Goal: Information Seeking & Learning: Learn about a topic

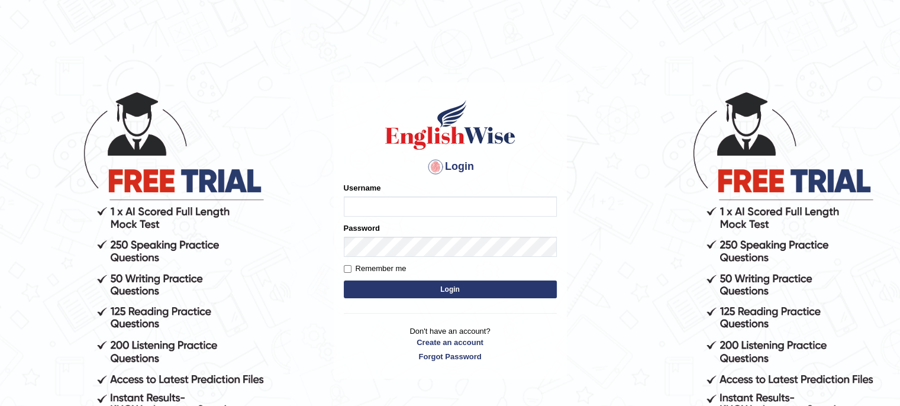
type input "Angle2024"
click at [428, 291] on button "Login" at bounding box center [450, 290] width 213 height 18
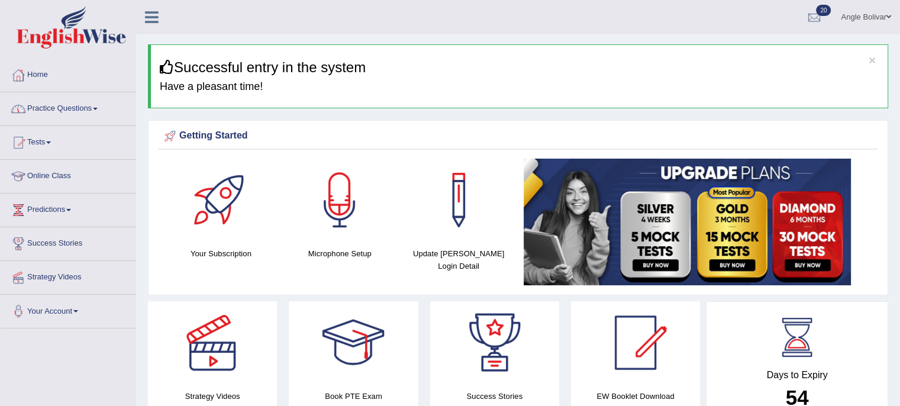
click at [66, 115] on link "Practice Questions" at bounding box center [68, 107] width 135 height 30
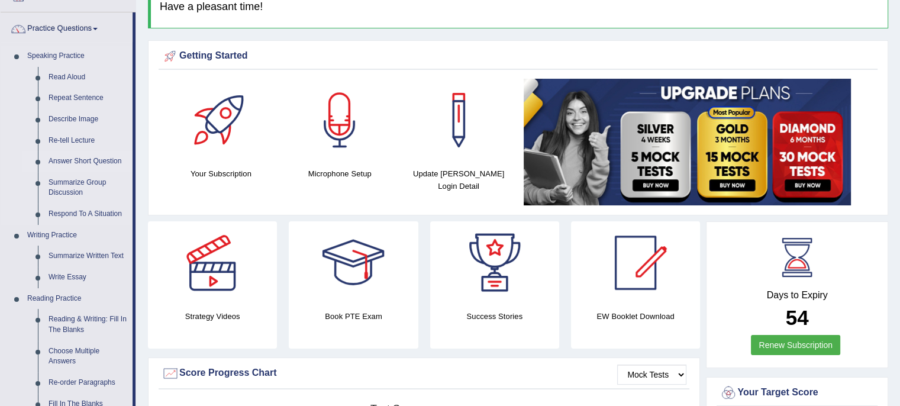
scroll to position [80, 0]
click at [86, 165] on link "Answer Short Question" at bounding box center [87, 160] width 89 height 21
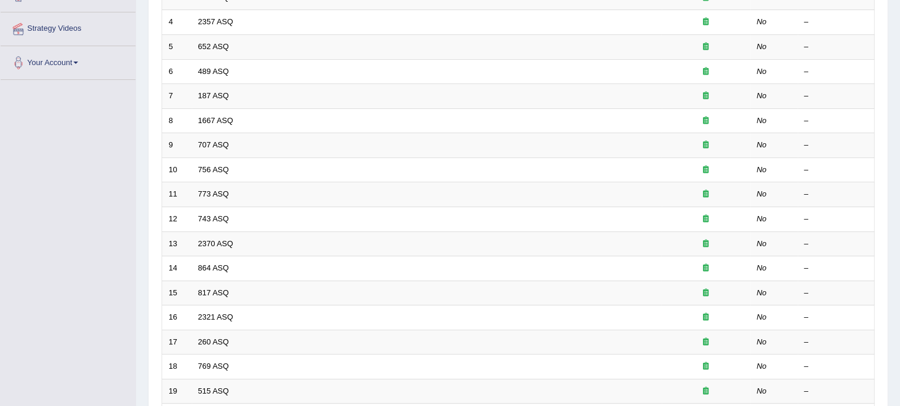
scroll to position [374, 0]
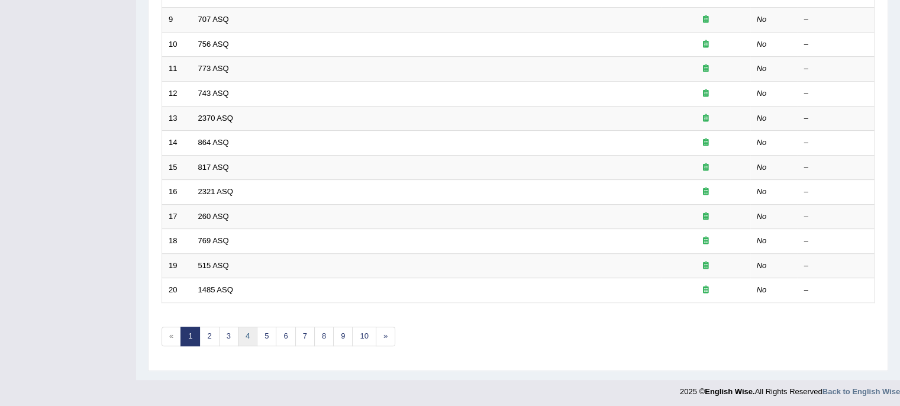
click at [246, 328] on link "4" at bounding box center [248, 337] width 20 height 20
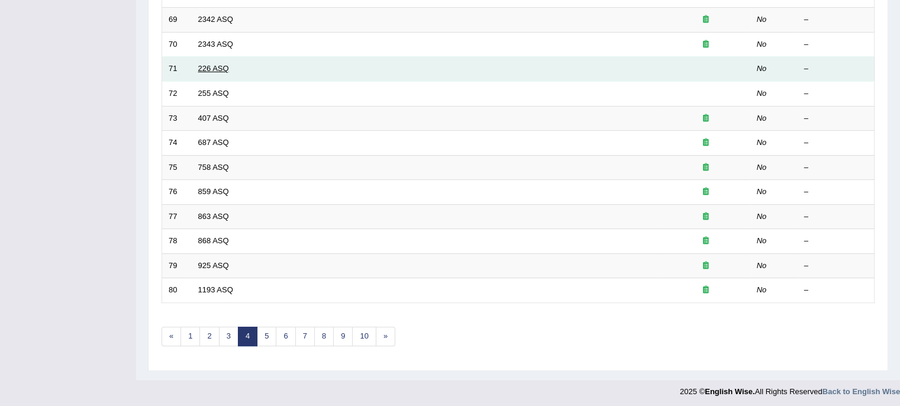
click at [211, 64] on link "226 ASQ" at bounding box center [213, 68] width 31 height 9
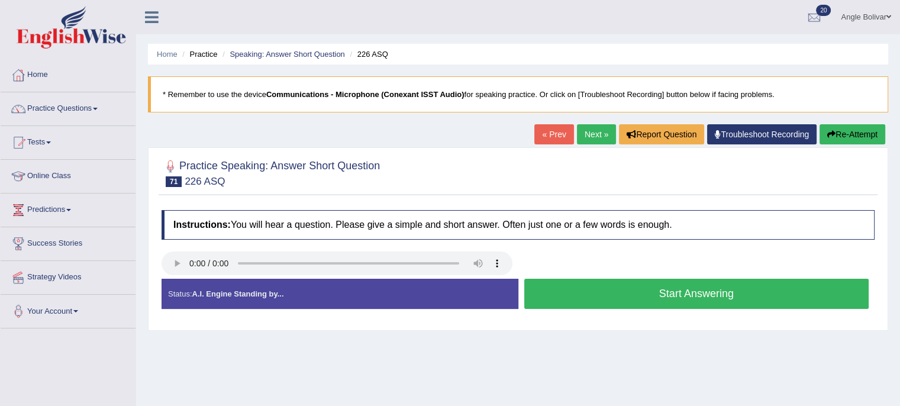
click at [601, 281] on button "Start Answering" at bounding box center [696, 294] width 345 height 30
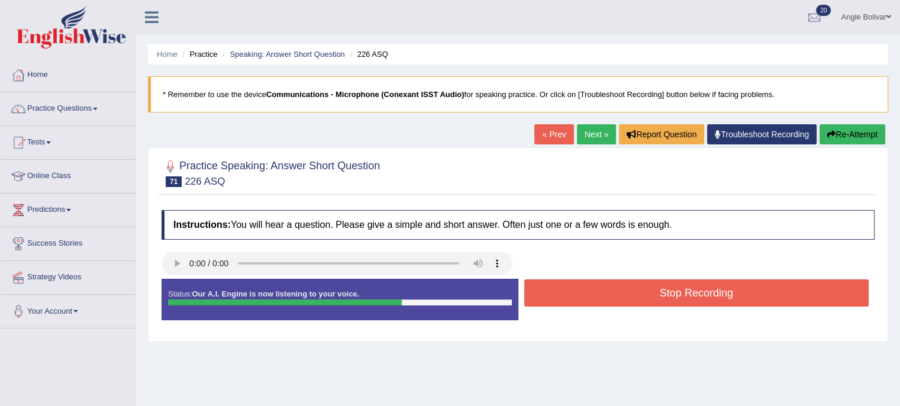
click at [601, 281] on button "Stop Recording" at bounding box center [696, 292] width 345 height 27
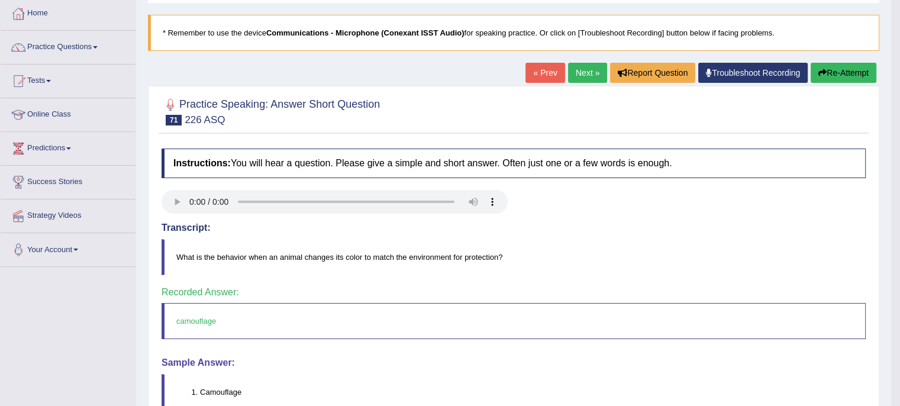
click at [601, 280] on div "Instructions: You will hear a question. Please give a simple and short answer. …" at bounding box center [514, 311] width 710 height 336
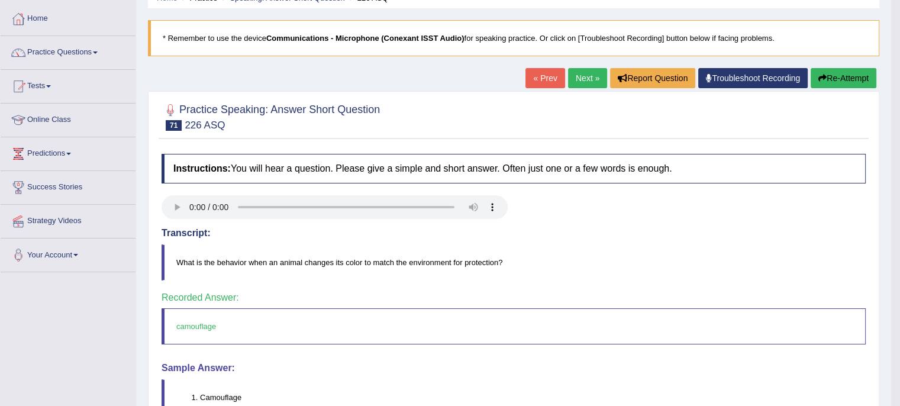
scroll to position [57, 0]
click at [853, 79] on button "Re-Attempt" at bounding box center [844, 77] width 66 height 20
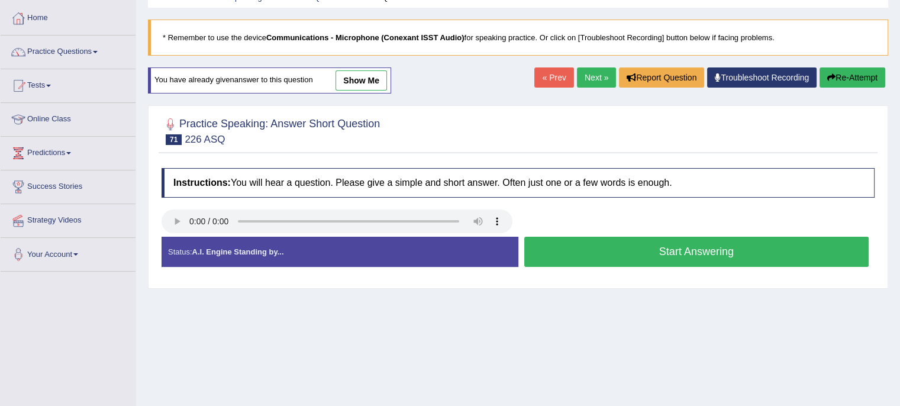
click at [556, 250] on button "Start Answering" at bounding box center [696, 252] width 345 height 30
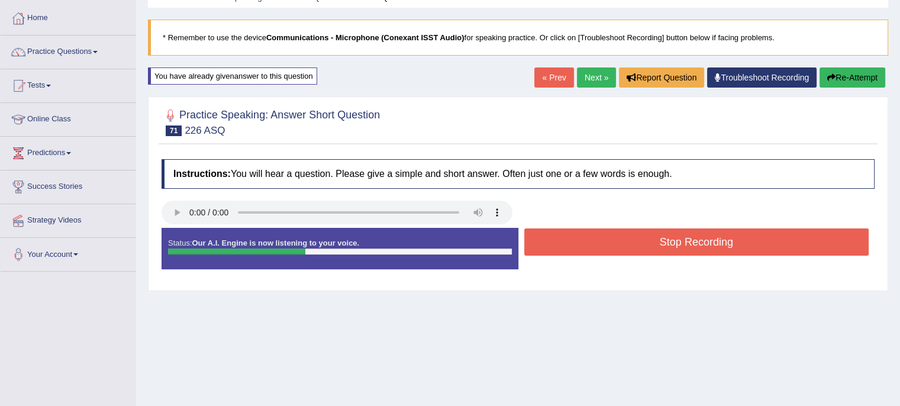
click at [556, 250] on button "Stop Recording" at bounding box center [696, 241] width 345 height 27
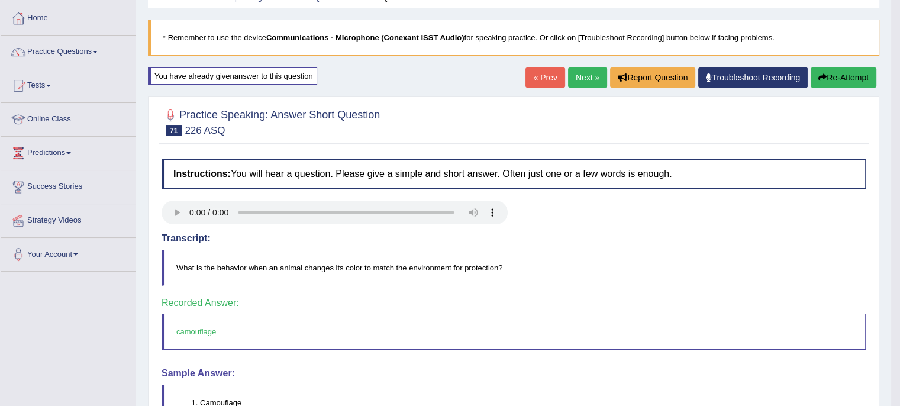
click at [582, 76] on link "Next »" at bounding box center [587, 77] width 39 height 20
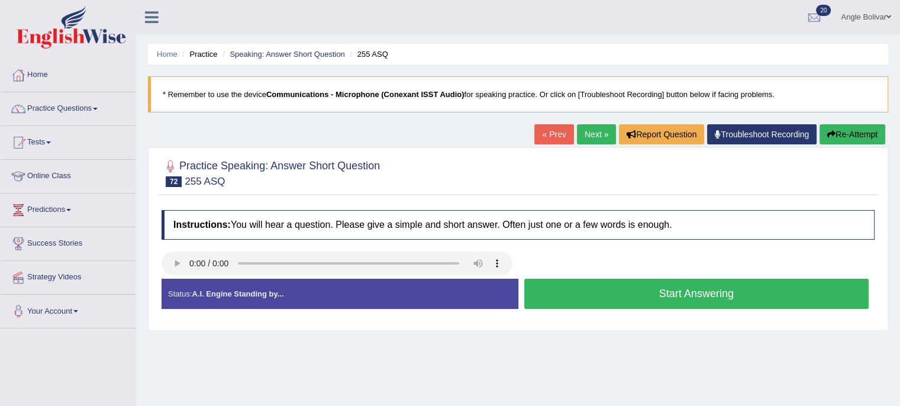
click at [599, 296] on button "Start Answering" at bounding box center [696, 294] width 345 height 30
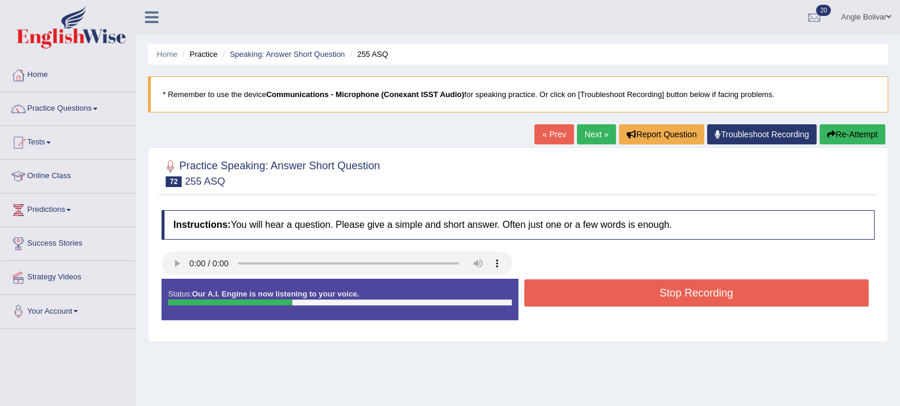
click at [599, 296] on button "Stop Recording" at bounding box center [696, 292] width 345 height 27
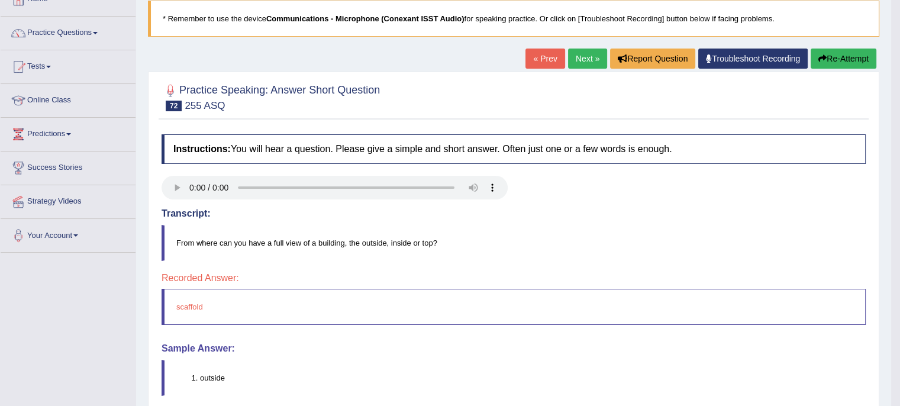
scroll to position [40, 0]
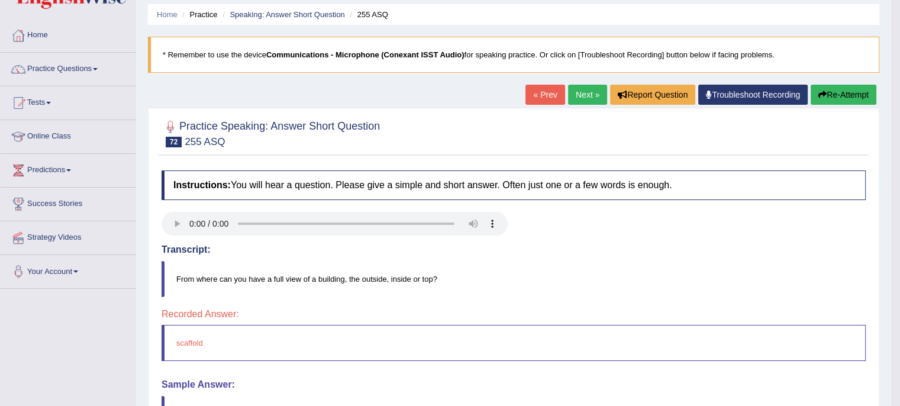
click at [584, 86] on link "Next »" at bounding box center [587, 95] width 39 height 20
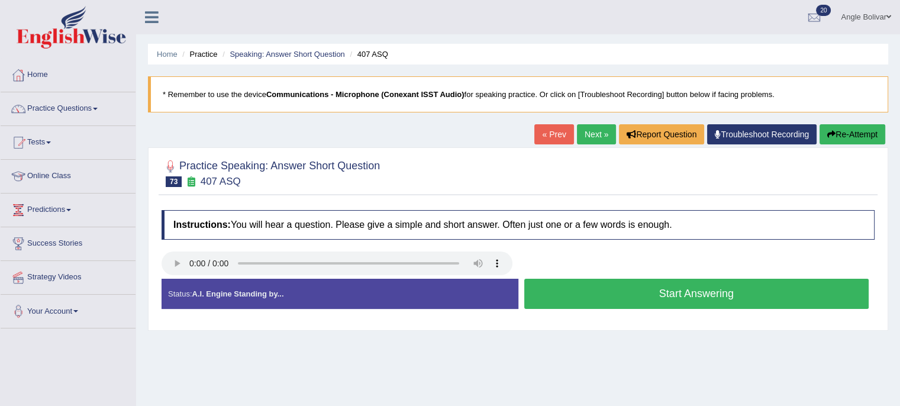
click at [557, 279] on button "Start Answering" at bounding box center [696, 294] width 345 height 30
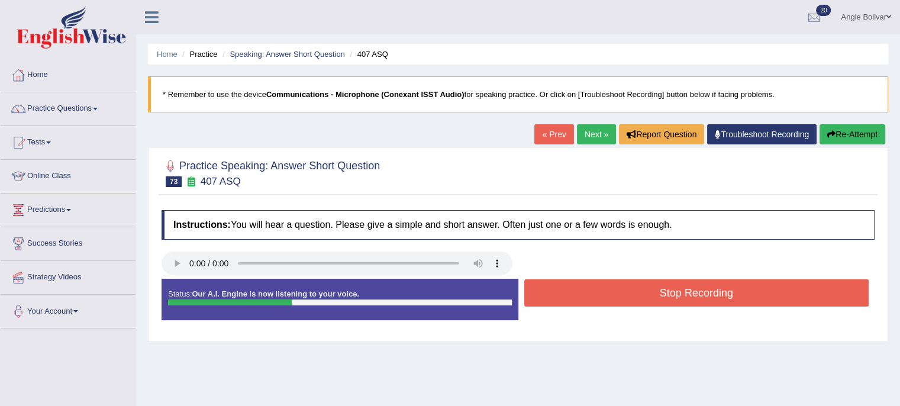
click at [557, 279] on button "Stop Recording" at bounding box center [696, 292] width 345 height 27
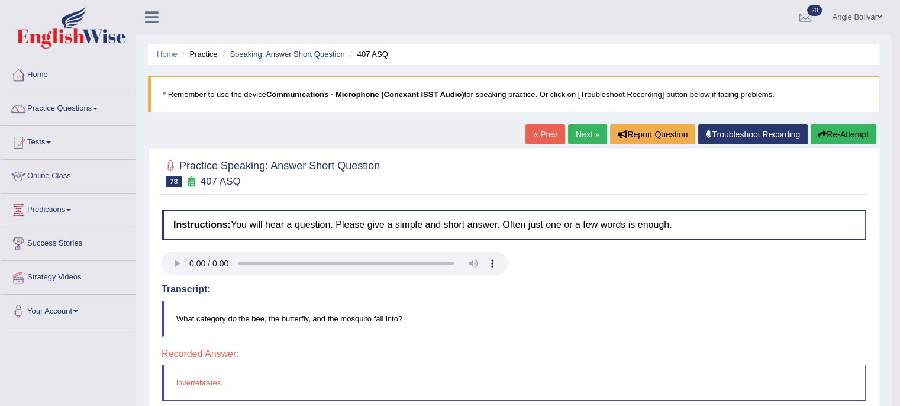
click at [582, 132] on link "Next »" at bounding box center [587, 134] width 39 height 20
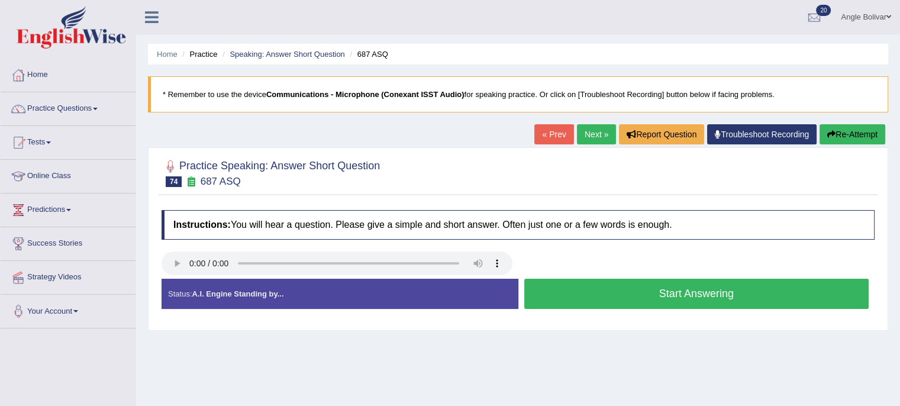
click at [586, 300] on button "Start Answering" at bounding box center [696, 294] width 345 height 30
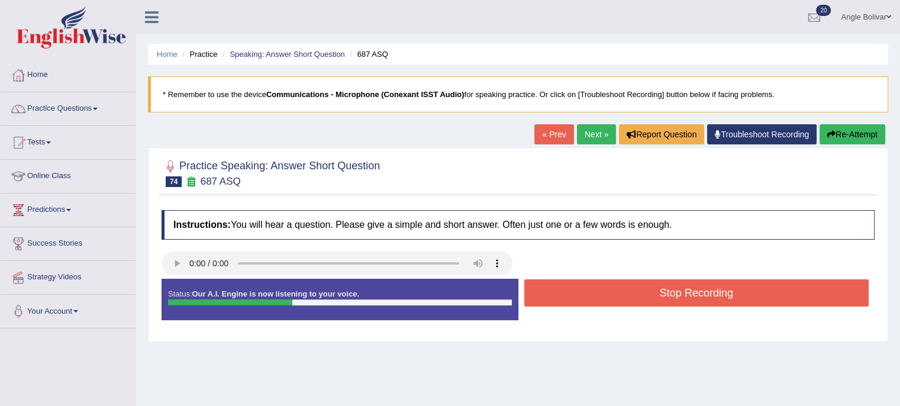
click at [586, 300] on button "Stop Recording" at bounding box center [696, 292] width 345 height 27
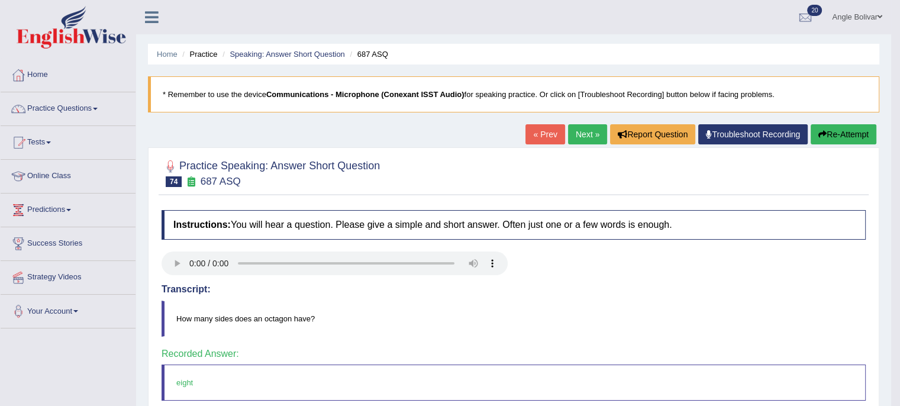
click at [591, 138] on link "Next »" at bounding box center [587, 134] width 39 height 20
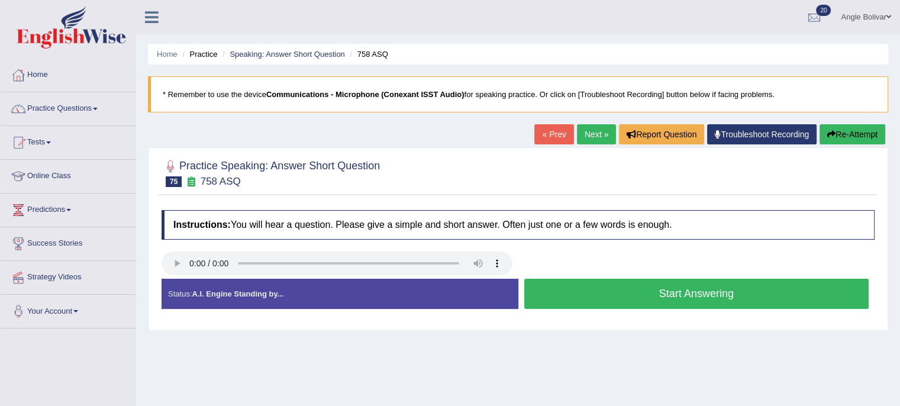
click at [618, 296] on button "Start Answering" at bounding box center [696, 294] width 345 height 30
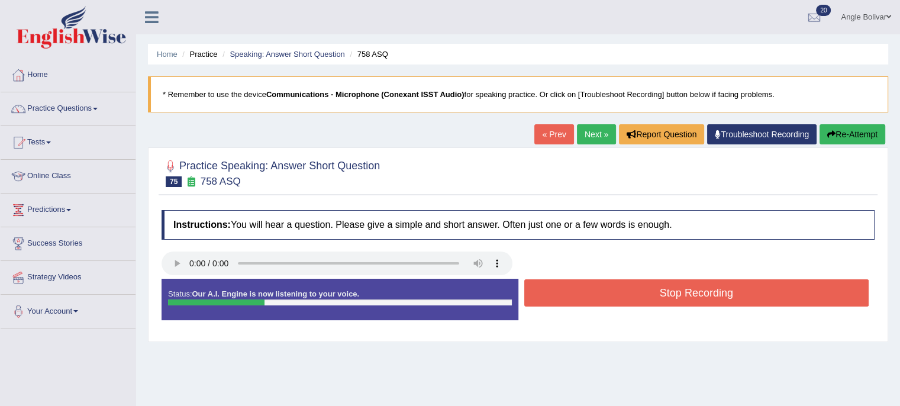
click at [618, 296] on button "Stop Recording" at bounding box center [696, 292] width 345 height 27
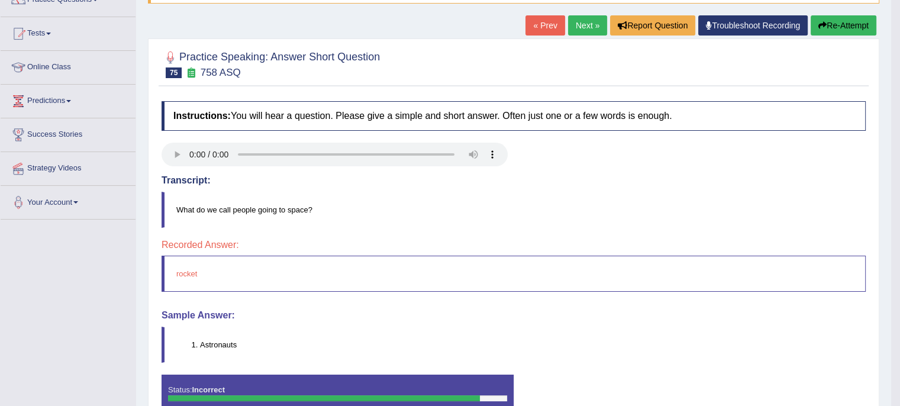
scroll to position [97, 0]
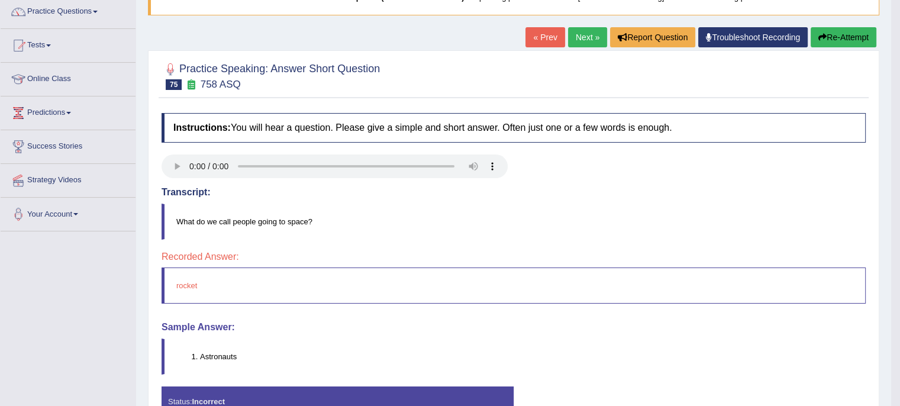
click at [576, 45] on link "Next »" at bounding box center [587, 37] width 39 height 20
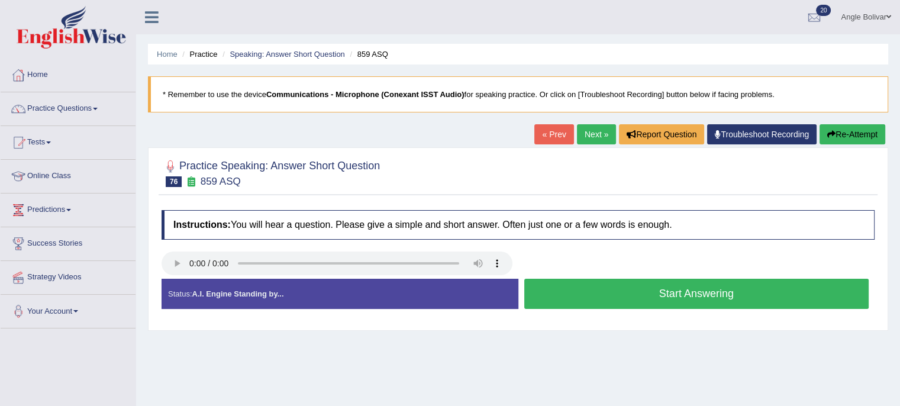
click at [631, 298] on button "Start Answering" at bounding box center [696, 294] width 345 height 30
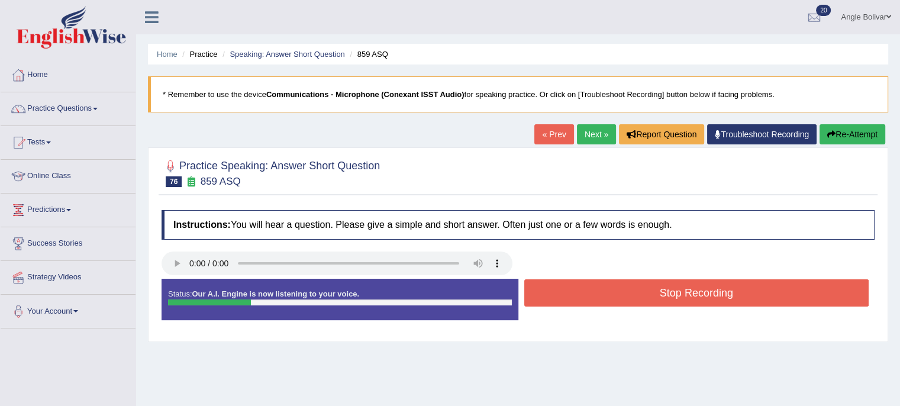
click at [631, 298] on button "Stop Recording" at bounding box center [696, 292] width 345 height 27
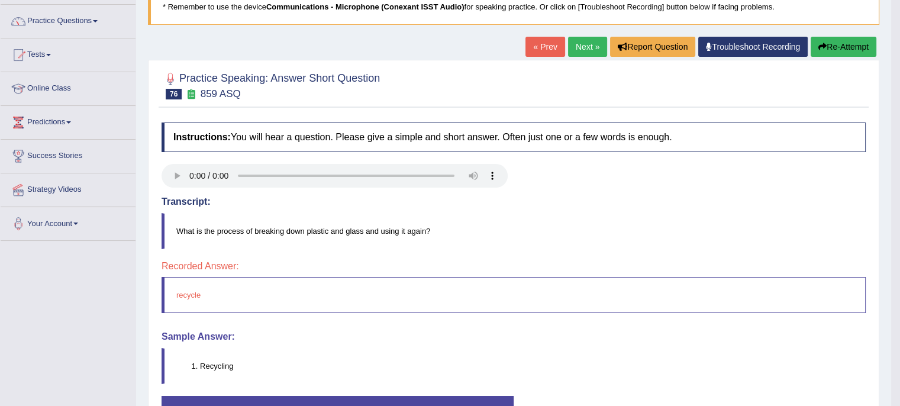
scroll to position [92, 0]
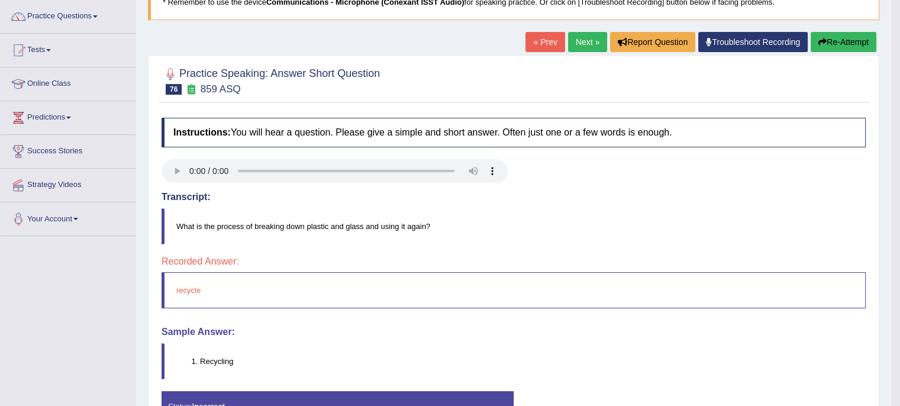
click at [830, 43] on button "Re-Attempt" at bounding box center [844, 42] width 66 height 20
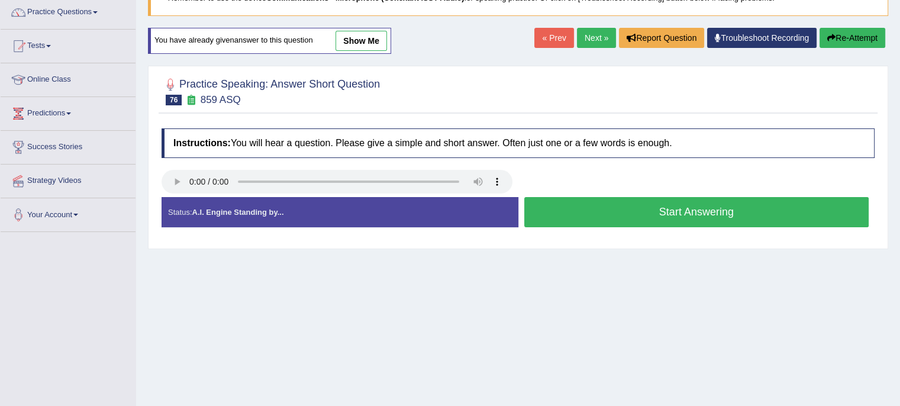
click at [834, 212] on button "Start Answering" at bounding box center [696, 212] width 345 height 30
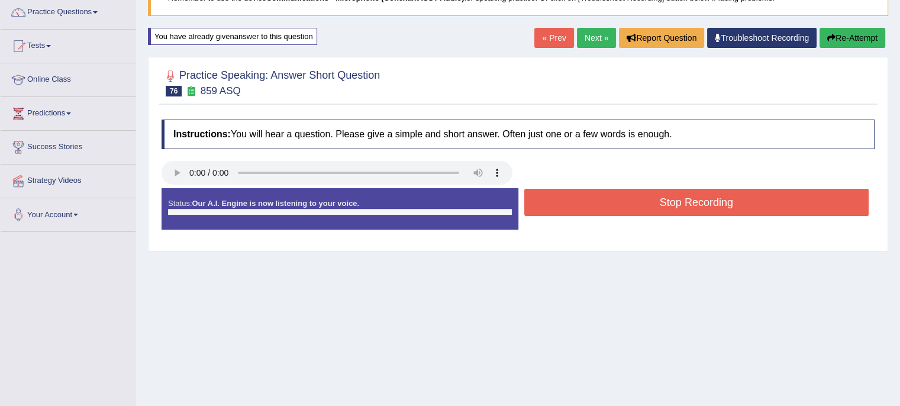
click at [834, 212] on button "Stop Recording" at bounding box center [696, 202] width 345 height 27
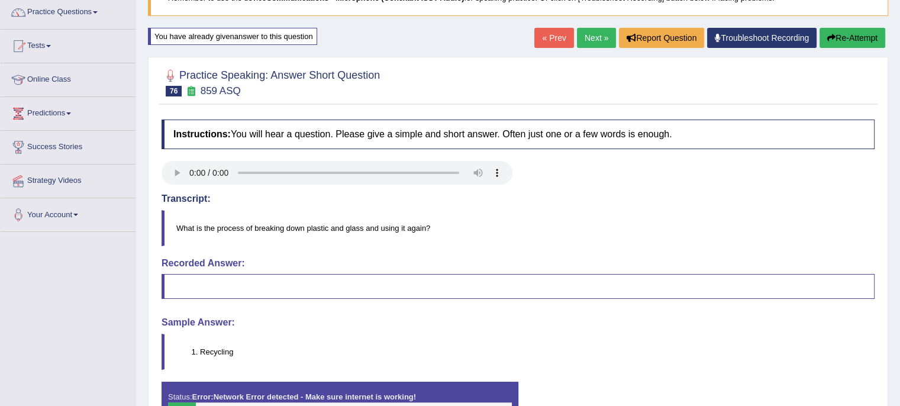
click at [834, 43] on button "Re-Attempt" at bounding box center [853, 38] width 66 height 20
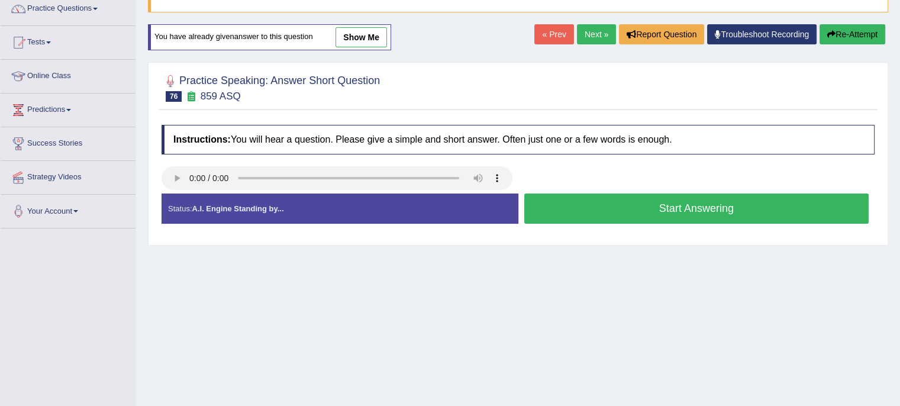
scroll to position [100, 0]
click at [724, 195] on button "Start Answering" at bounding box center [696, 209] width 345 height 30
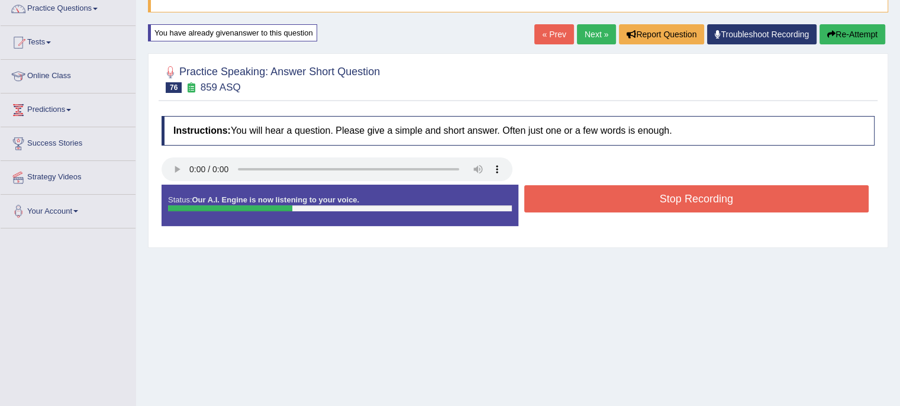
click at [724, 195] on button "Stop Recording" at bounding box center [696, 198] width 345 height 27
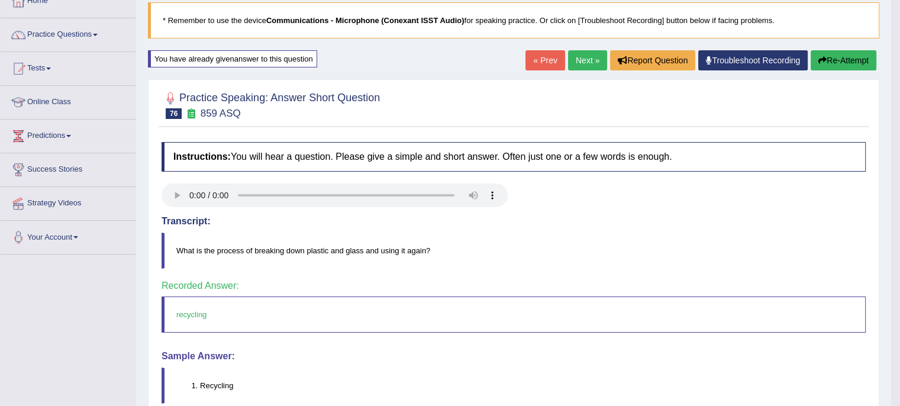
scroll to position [73, 0]
click at [580, 65] on link "Next »" at bounding box center [587, 61] width 39 height 20
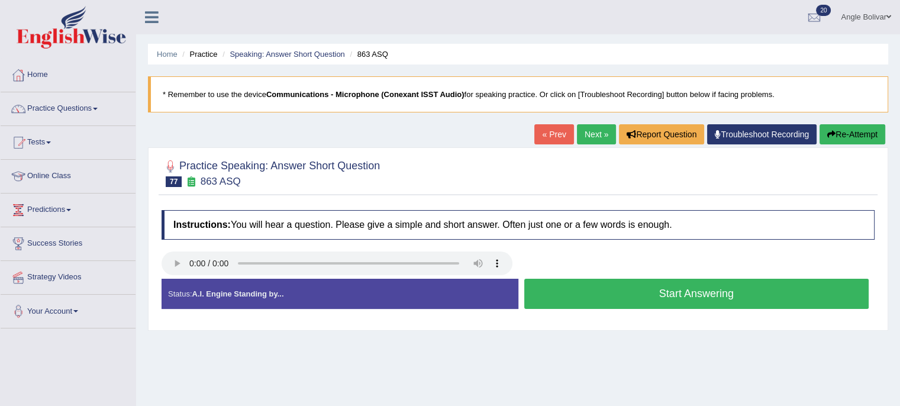
click at [610, 288] on button "Start Answering" at bounding box center [696, 294] width 345 height 30
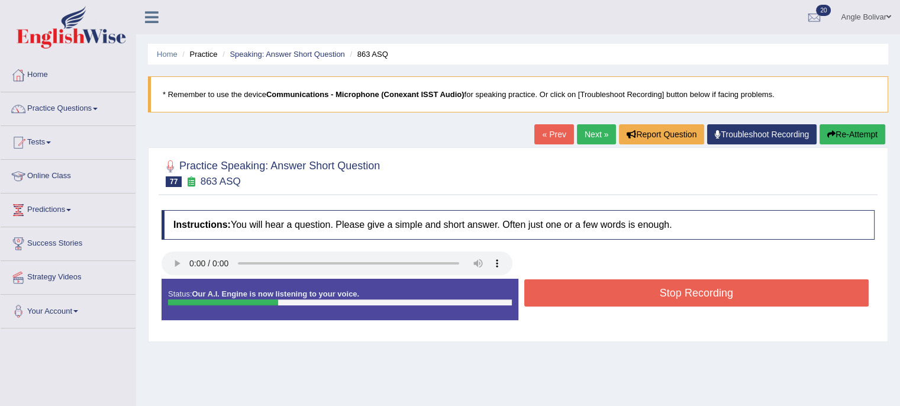
click at [610, 288] on button "Stop Recording" at bounding box center [696, 292] width 345 height 27
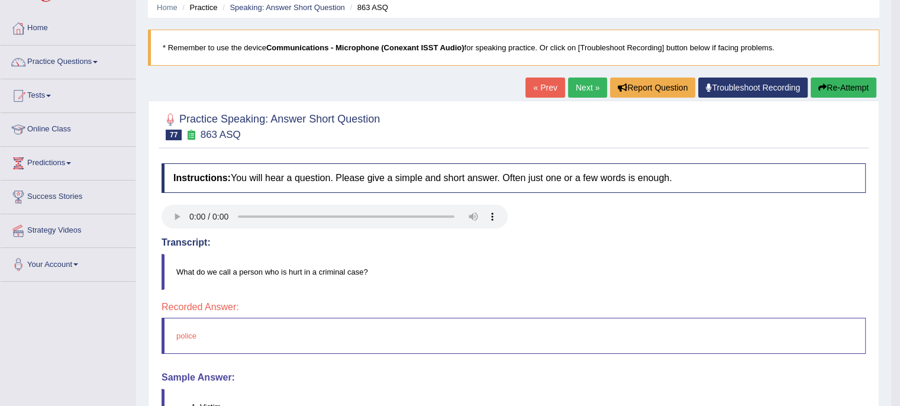
scroll to position [46, 0]
click at [593, 86] on link "Next »" at bounding box center [587, 88] width 39 height 20
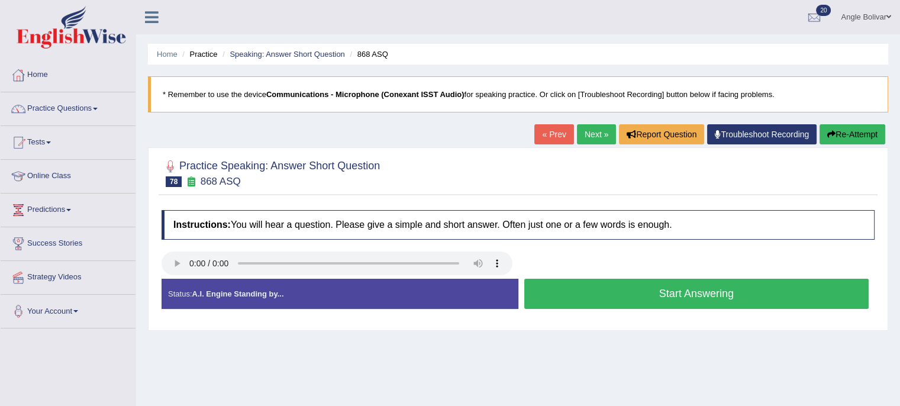
click at [614, 295] on button "Start Answering" at bounding box center [696, 294] width 345 height 30
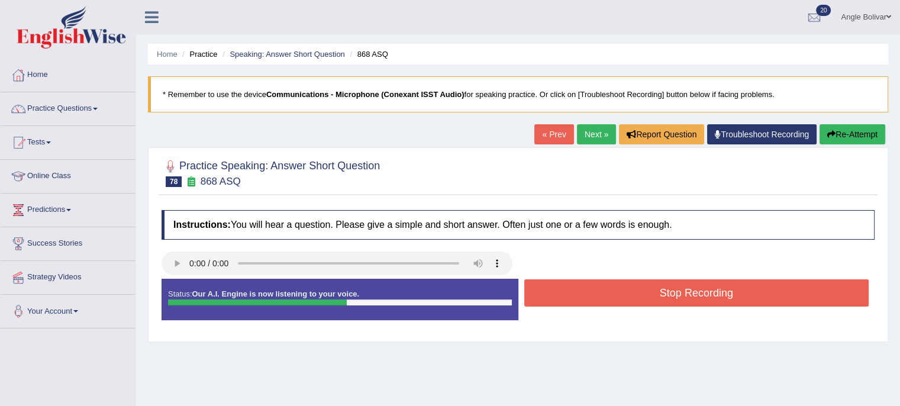
click at [614, 295] on button "Stop Recording" at bounding box center [696, 292] width 345 height 27
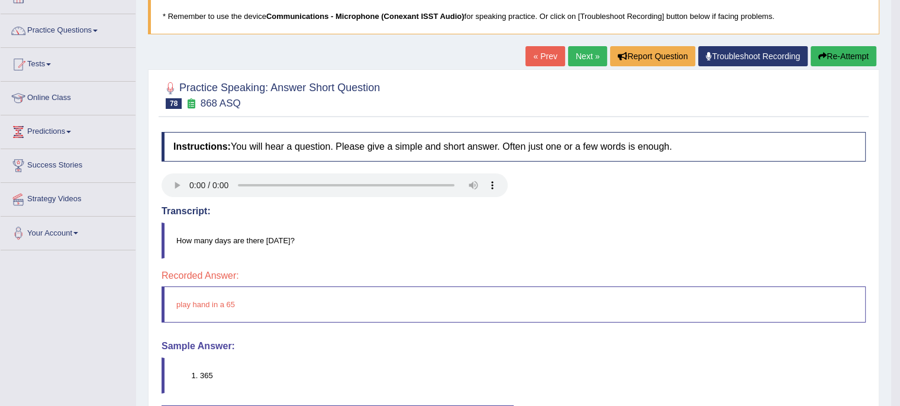
scroll to position [45, 0]
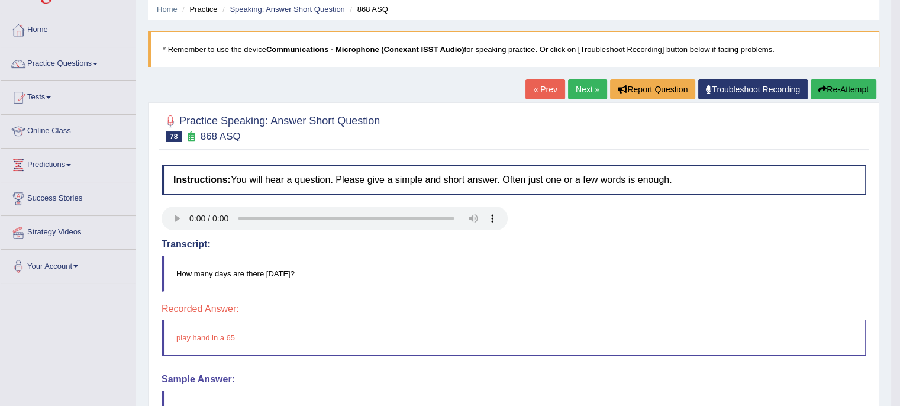
click at [846, 94] on button "Re-Attempt" at bounding box center [844, 89] width 66 height 20
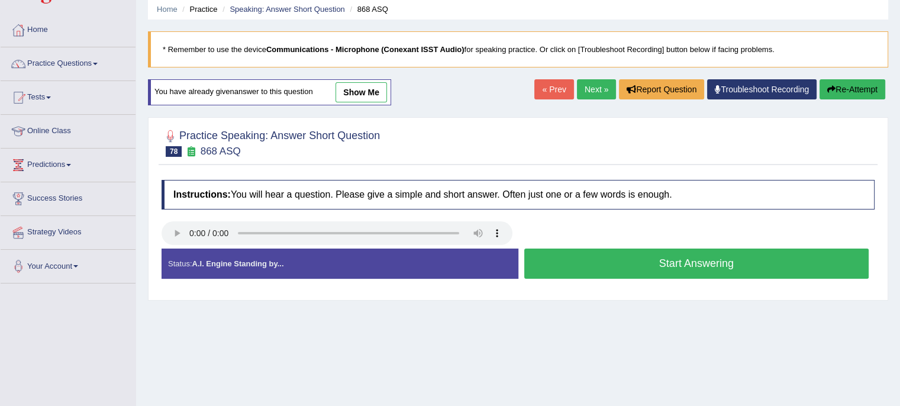
scroll to position [45, 0]
click at [721, 254] on button "Start Answering" at bounding box center [696, 264] width 345 height 30
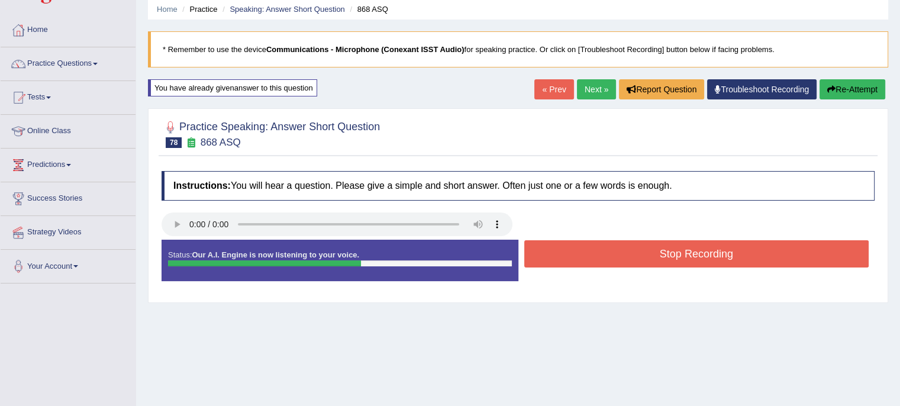
click at [721, 254] on button "Stop Recording" at bounding box center [696, 253] width 345 height 27
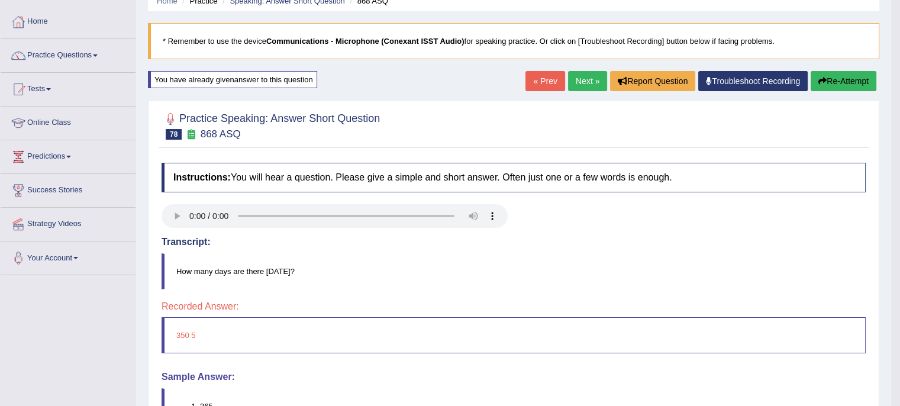
scroll to position [56, 0]
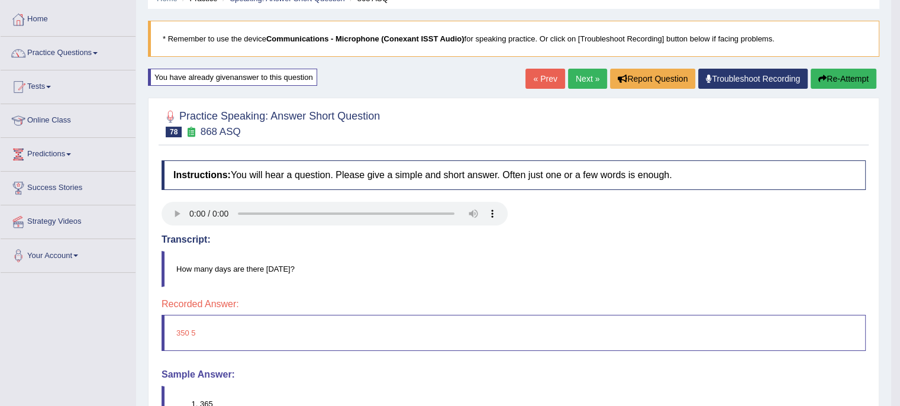
click at [843, 81] on button "Re-Attempt" at bounding box center [844, 79] width 66 height 20
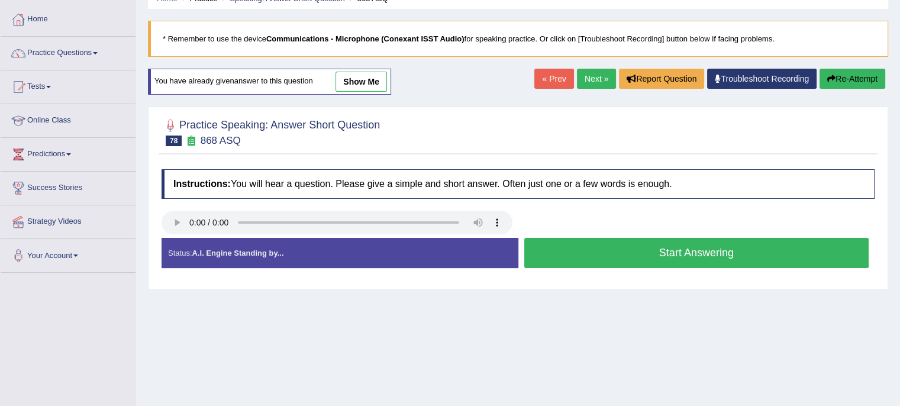
click at [618, 256] on button "Start Answering" at bounding box center [696, 253] width 345 height 30
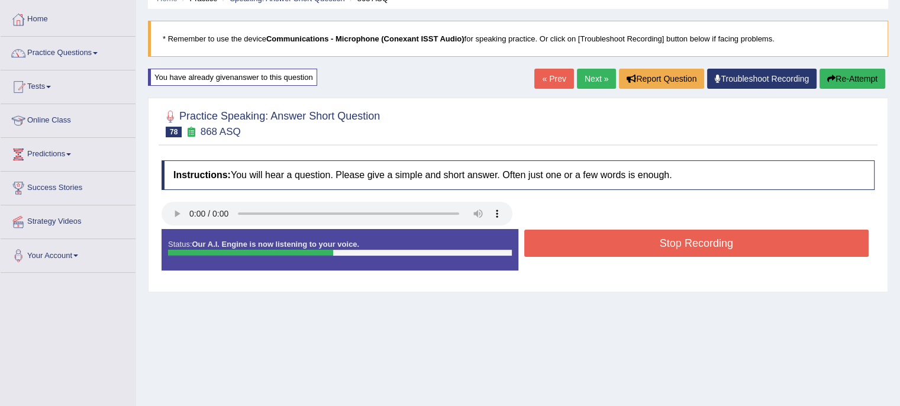
click at [618, 256] on div "Stop Recording" at bounding box center [696, 245] width 357 height 30
click at [615, 249] on button "Stop Recording" at bounding box center [696, 243] width 345 height 27
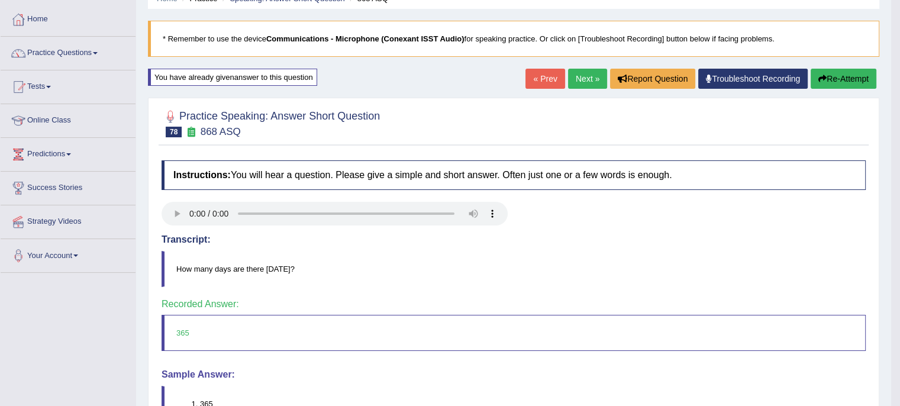
click at [595, 84] on link "Next »" at bounding box center [587, 79] width 39 height 20
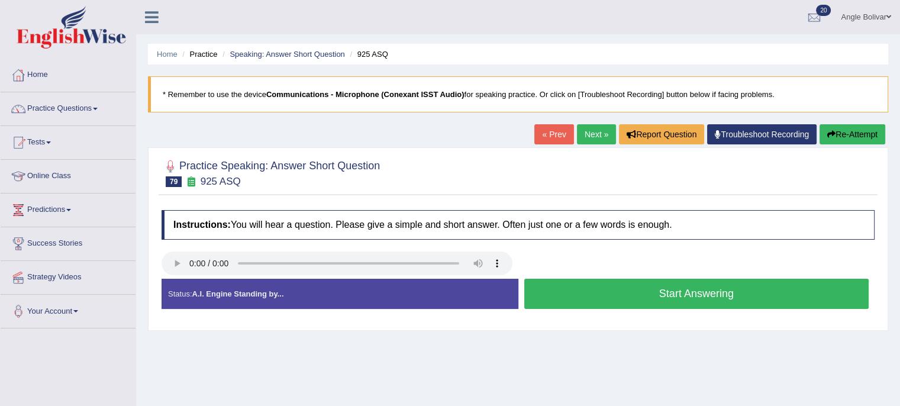
click at [645, 289] on button "Start Answering" at bounding box center [696, 294] width 345 height 30
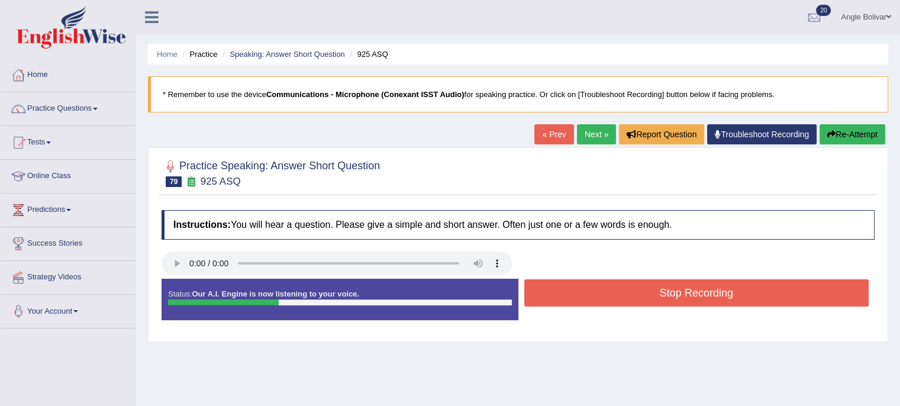
click at [645, 289] on button "Stop Recording" at bounding box center [696, 292] width 345 height 27
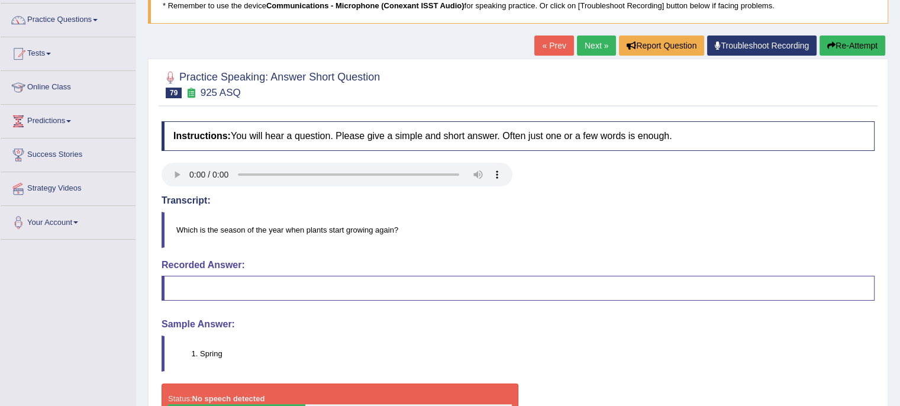
scroll to position [70, 0]
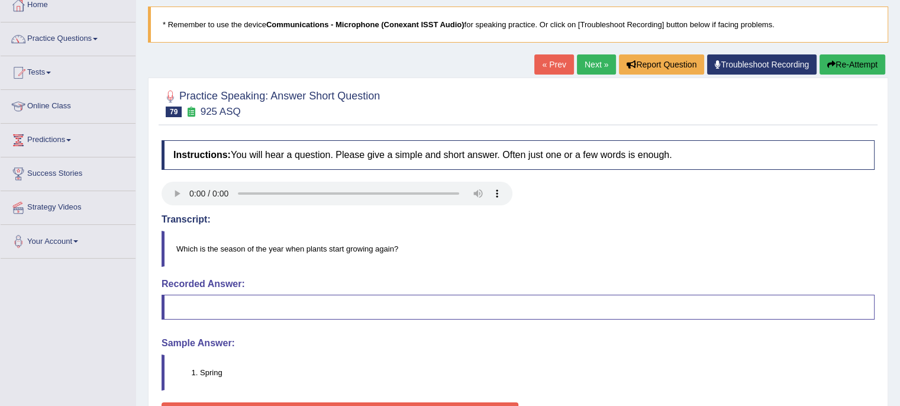
click at [827, 60] on icon "button" at bounding box center [831, 64] width 8 height 8
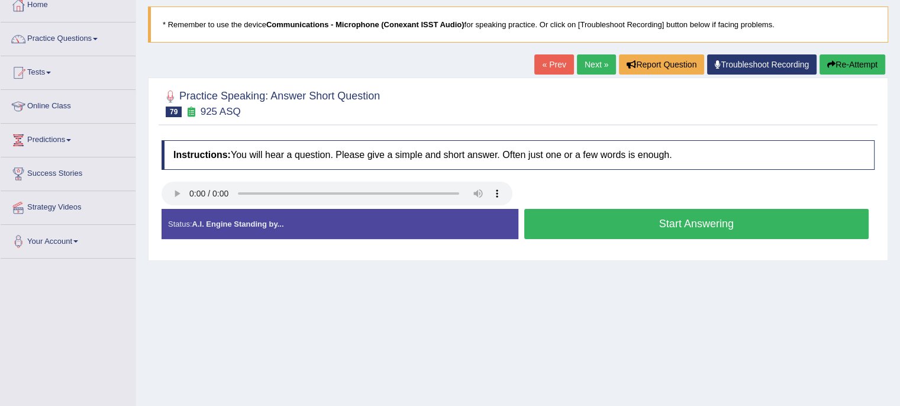
scroll to position [70, 0]
click at [627, 217] on button "Start Answering" at bounding box center [696, 224] width 345 height 30
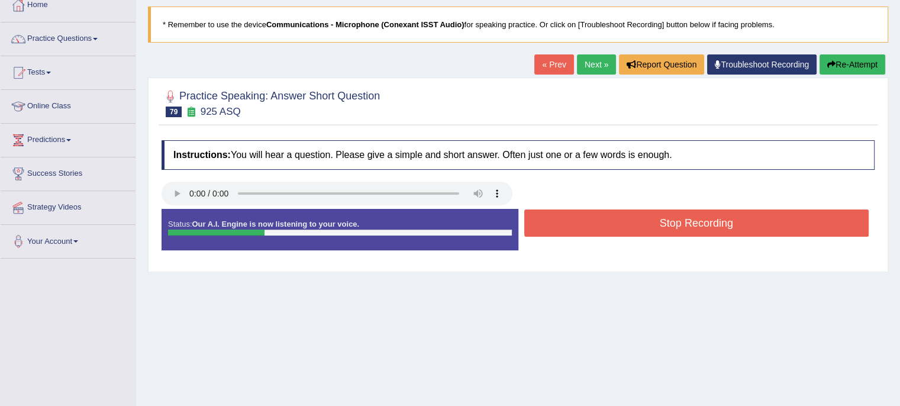
click at [627, 217] on button "Stop Recording" at bounding box center [696, 222] width 345 height 27
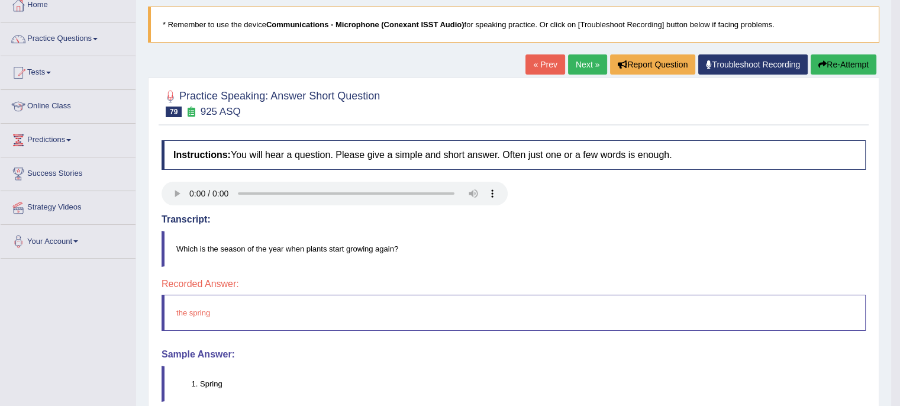
click at [839, 67] on button "Re-Attempt" at bounding box center [844, 64] width 66 height 20
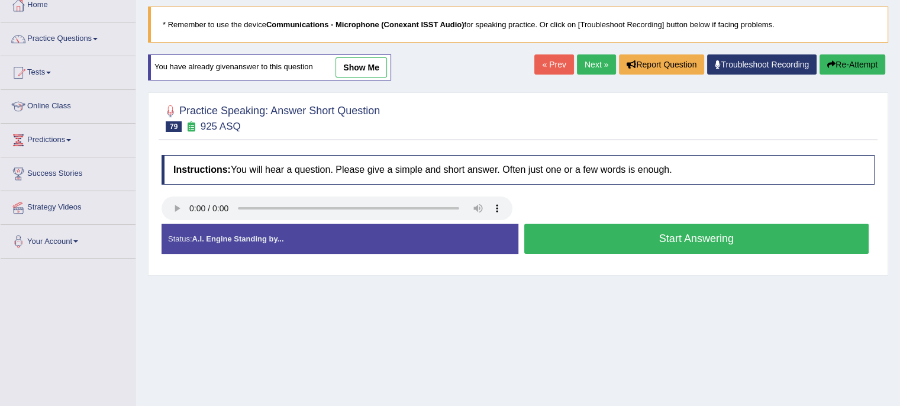
scroll to position [70, 0]
click at [659, 235] on button "Start Answering" at bounding box center [696, 239] width 345 height 30
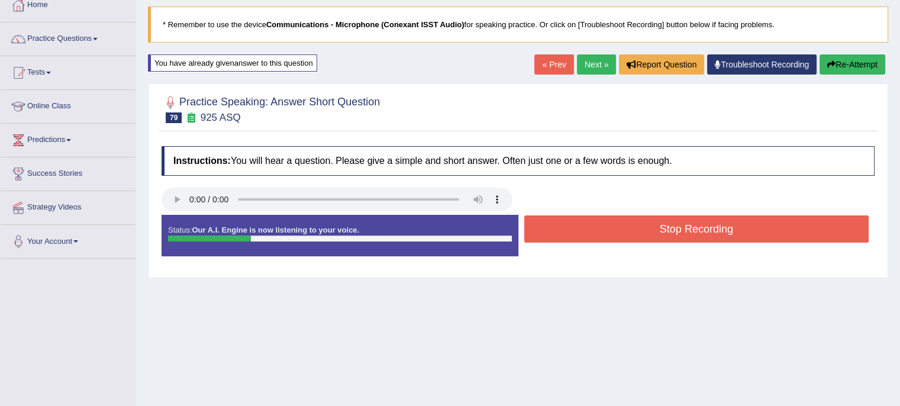
click at [659, 235] on button "Stop Recording" at bounding box center [696, 228] width 345 height 27
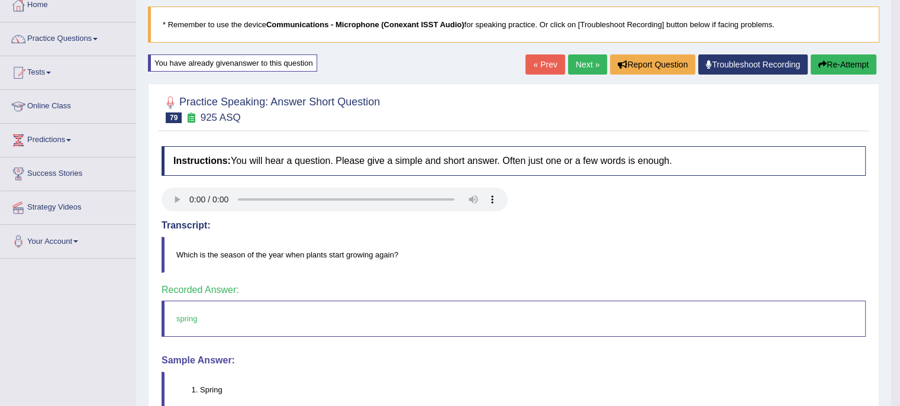
click at [597, 68] on link "Next »" at bounding box center [587, 64] width 39 height 20
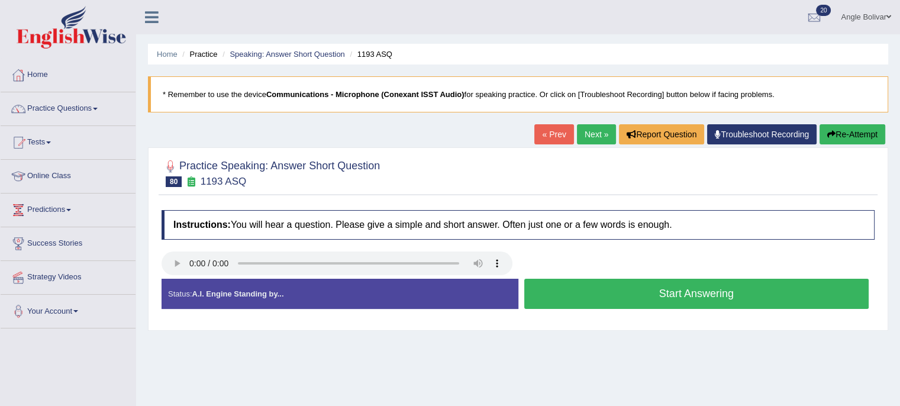
click at [608, 294] on button "Start Answering" at bounding box center [696, 294] width 345 height 30
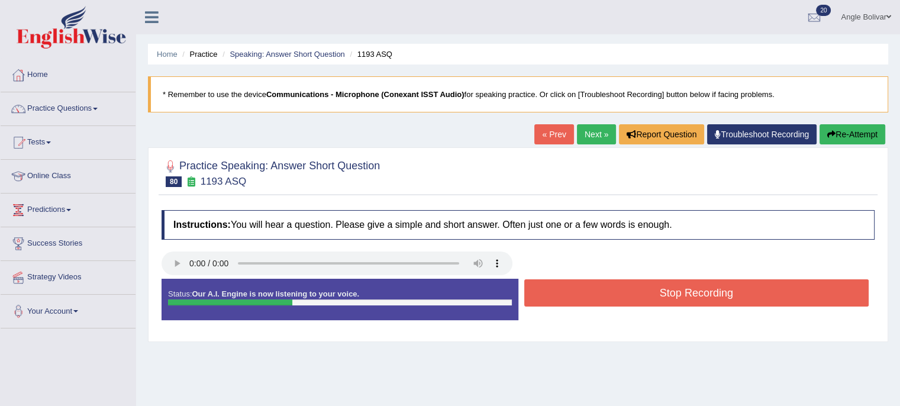
click at [608, 294] on button "Stop Recording" at bounding box center [696, 292] width 345 height 27
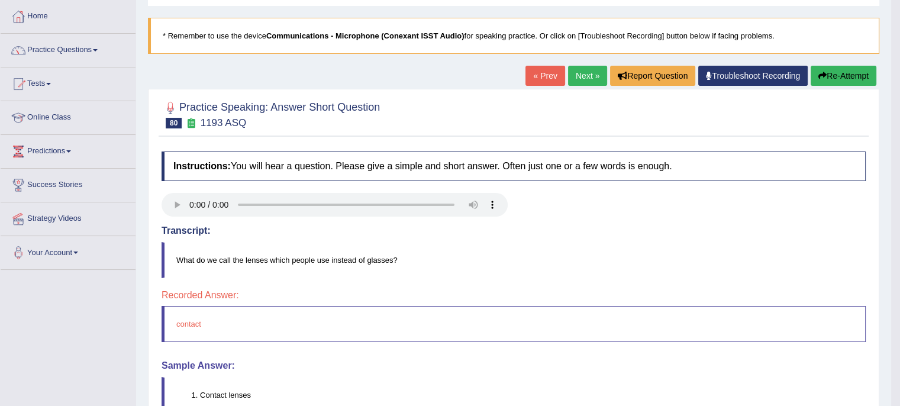
scroll to position [58, 0]
click at [815, 81] on button "Re-Attempt" at bounding box center [844, 76] width 66 height 20
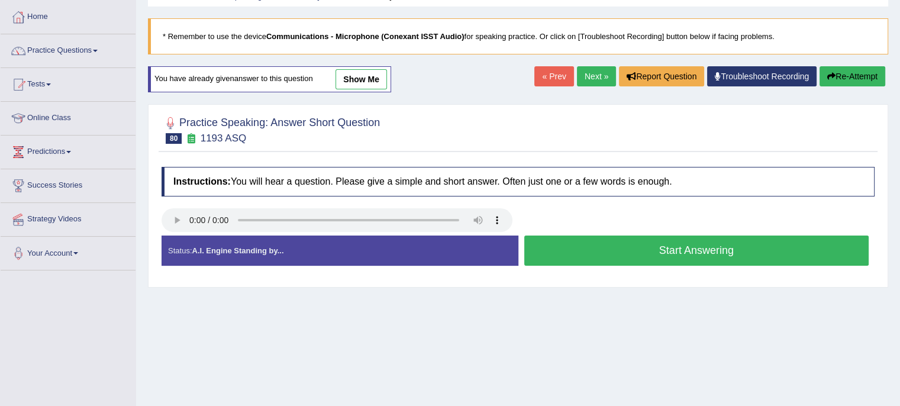
scroll to position [58, 0]
click at [623, 253] on button "Start Answering" at bounding box center [696, 251] width 345 height 30
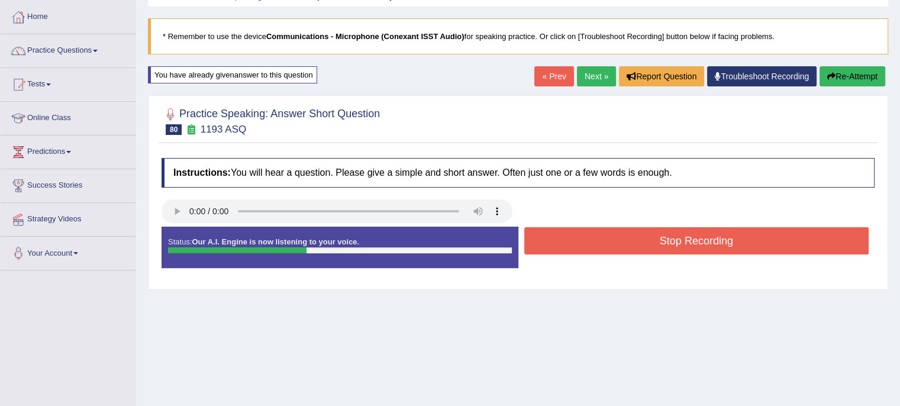
click at [623, 253] on button "Stop Recording" at bounding box center [696, 240] width 345 height 27
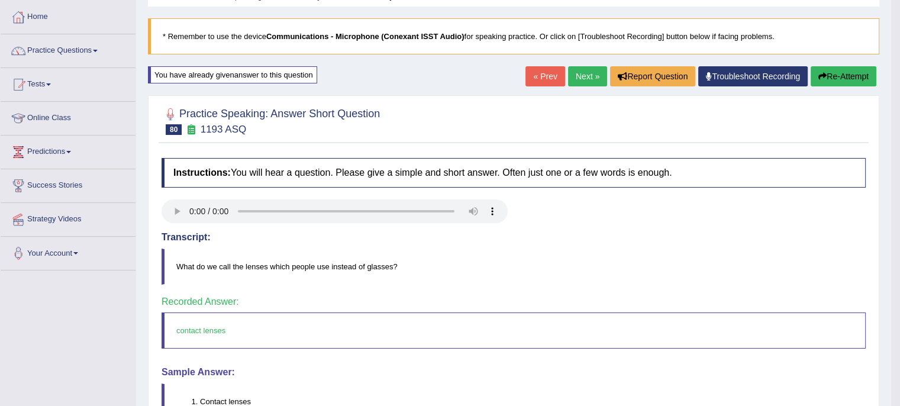
click at [580, 73] on link "Next »" at bounding box center [587, 76] width 39 height 20
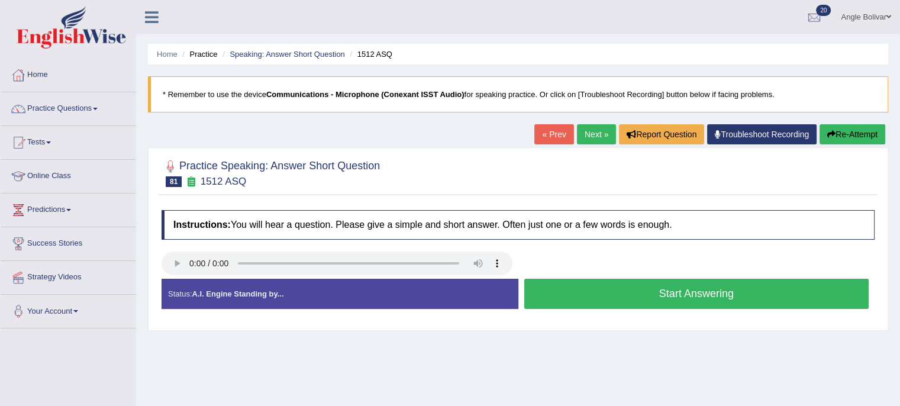
click at [604, 290] on button "Start Answering" at bounding box center [696, 294] width 345 height 30
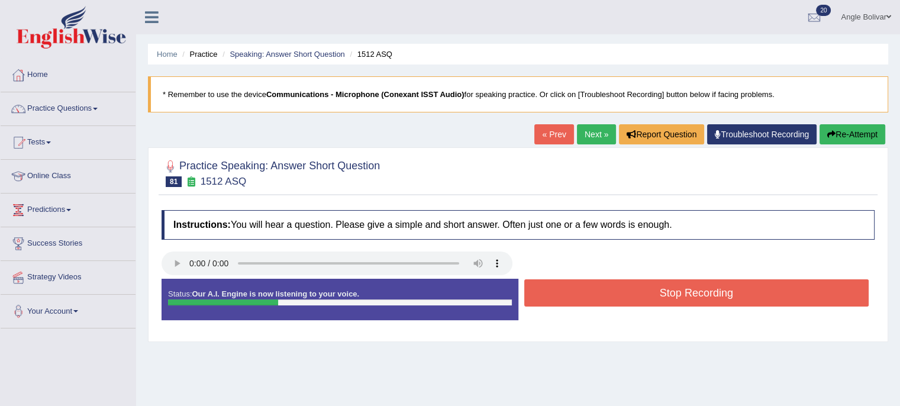
click at [604, 290] on button "Stop Recording" at bounding box center [696, 292] width 345 height 27
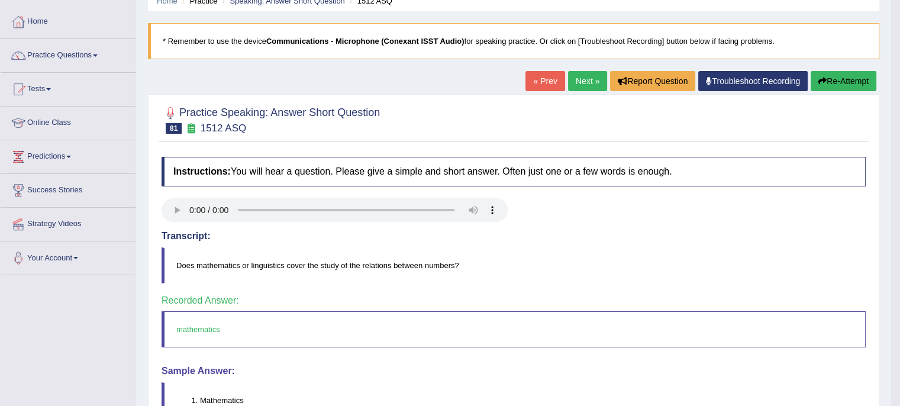
scroll to position [47, 0]
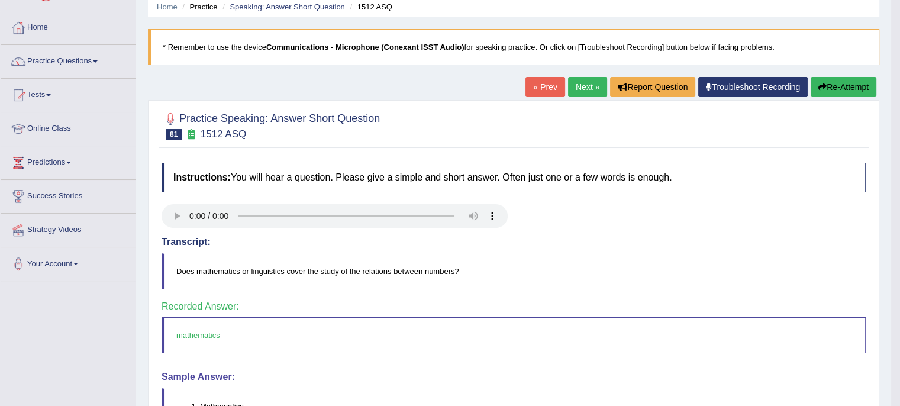
click at [586, 83] on link "Next »" at bounding box center [587, 87] width 39 height 20
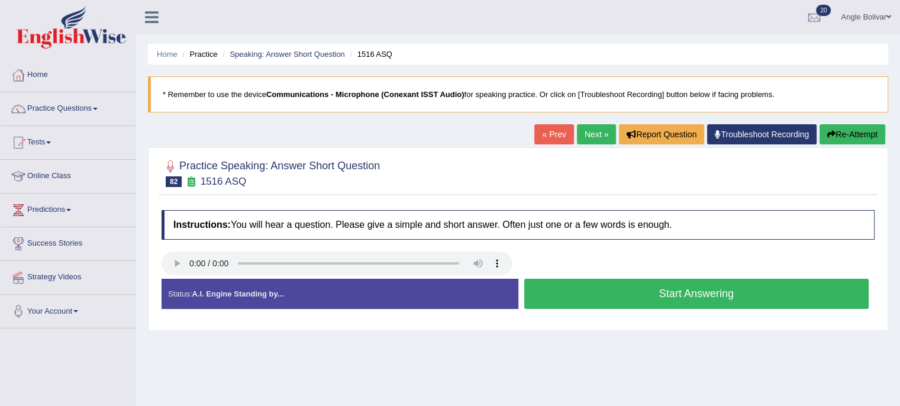
click at [657, 296] on button "Start Answering" at bounding box center [696, 294] width 345 height 30
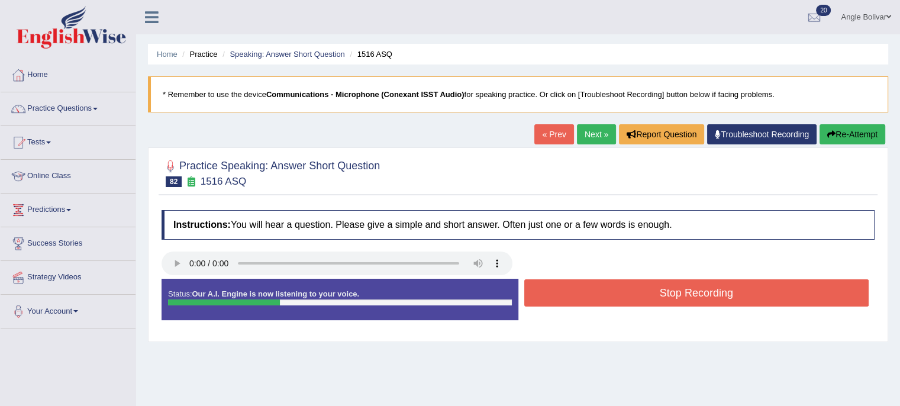
click at [657, 296] on button "Stop Recording" at bounding box center [696, 292] width 345 height 27
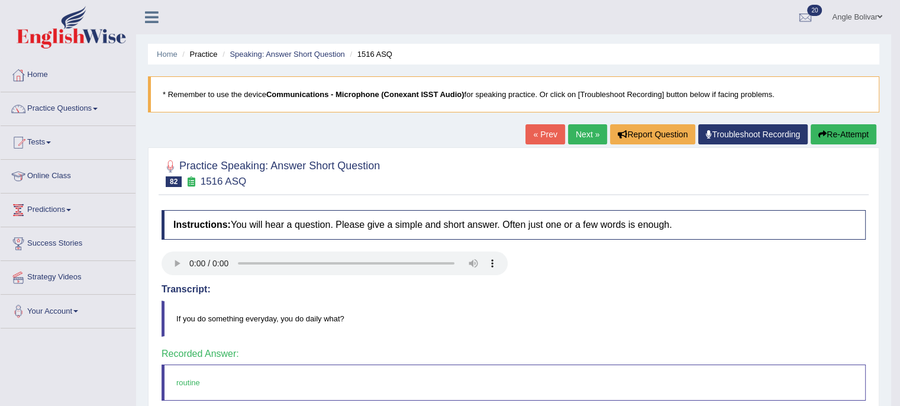
click at [588, 133] on link "Next »" at bounding box center [587, 134] width 39 height 20
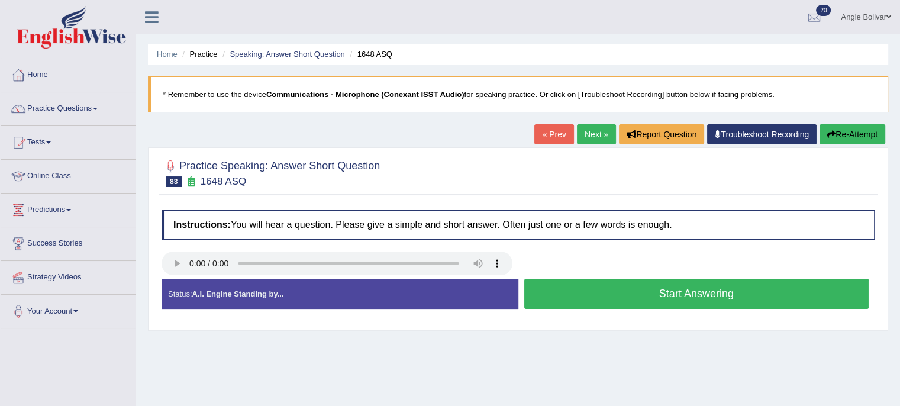
click at [630, 288] on button "Start Answering" at bounding box center [696, 294] width 345 height 30
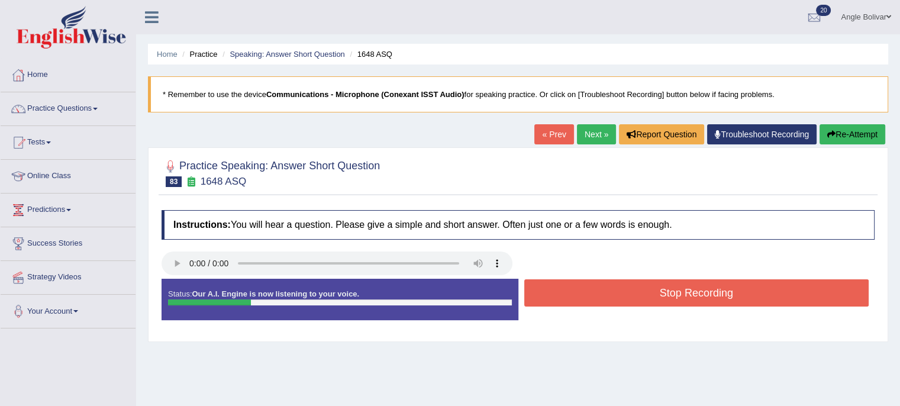
click at [630, 288] on button "Stop Recording" at bounding box center [696, 292] width 345 height 27
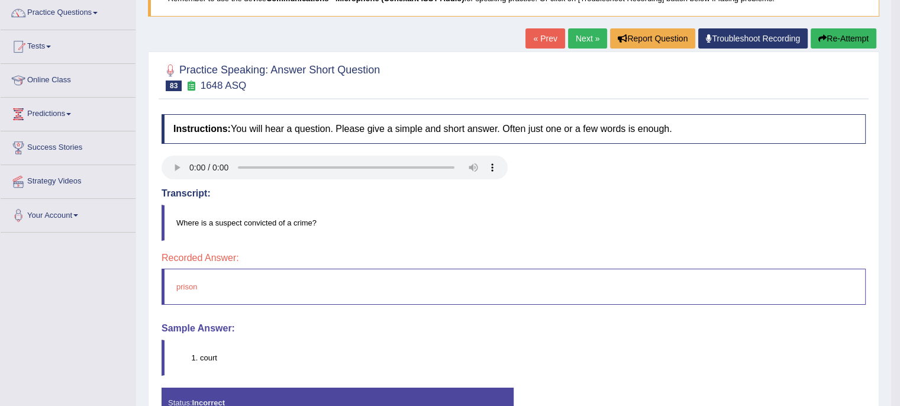
scroll to position [96, 0]
click at [586, 37] on link "Next »" at bounding box center [587, 38] width 39 height 20
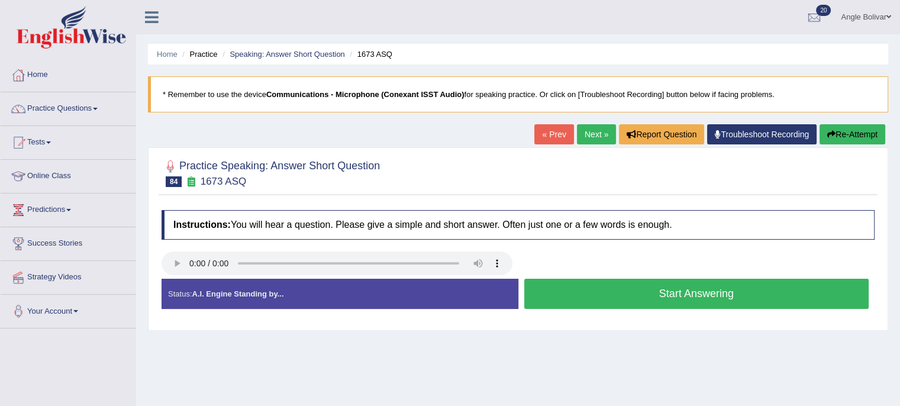
click at [606, 291] on button "Start Answering" at bounding box center [696, 294] width 345 height 30
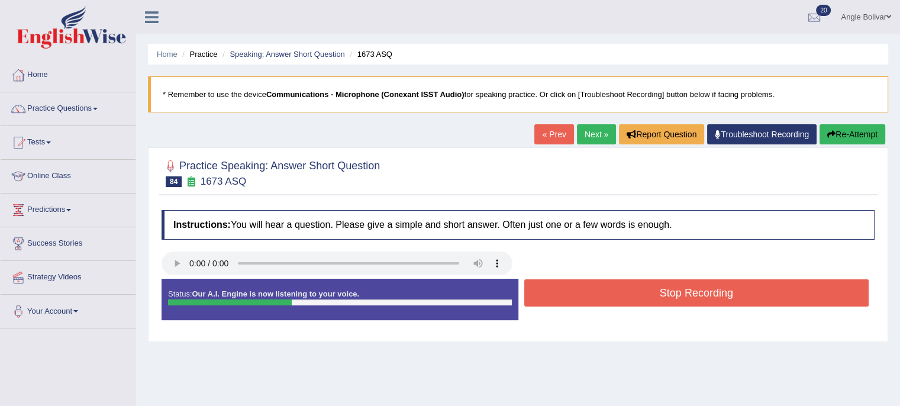
click at [606, 291] on button "Stop Recording" at bounding box center [696, 292] width 345 height 27
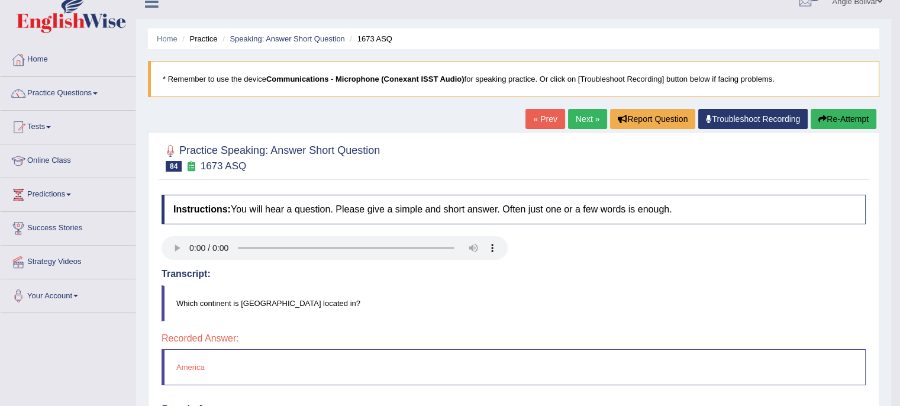
scroll to position [4, 0]
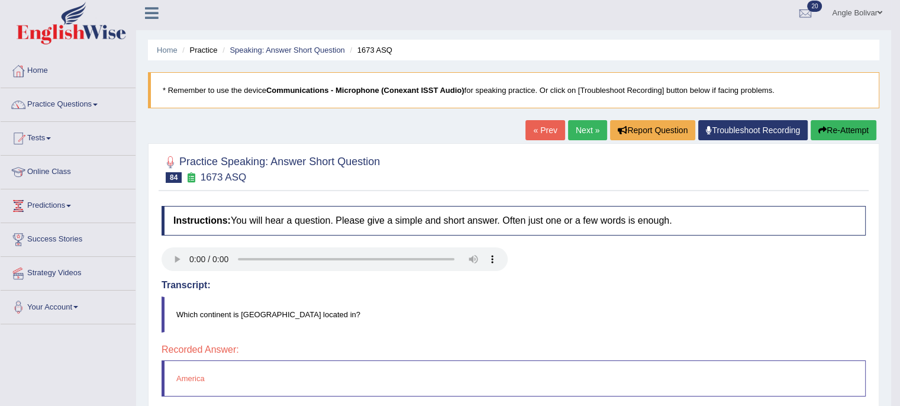
click at [836, 128] on button "Re-Attempt" at bounding box center [844, 130] width 66 height 20
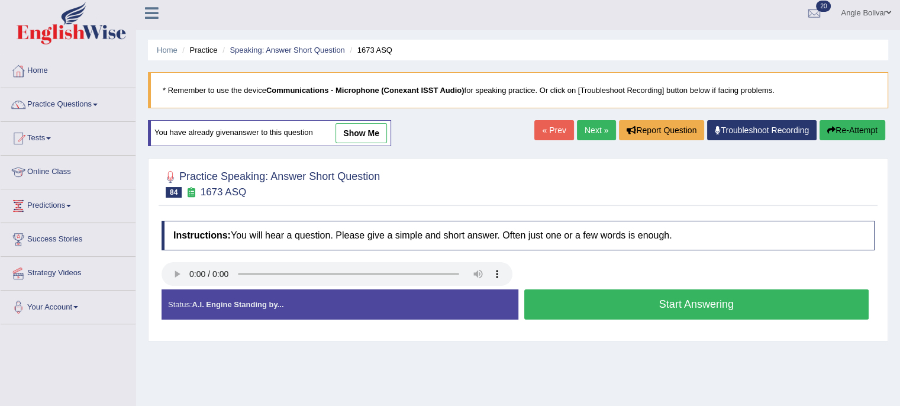
click at [575, 294] on button "Start Answering" at bounding box center [696, 304] width 345 height 30
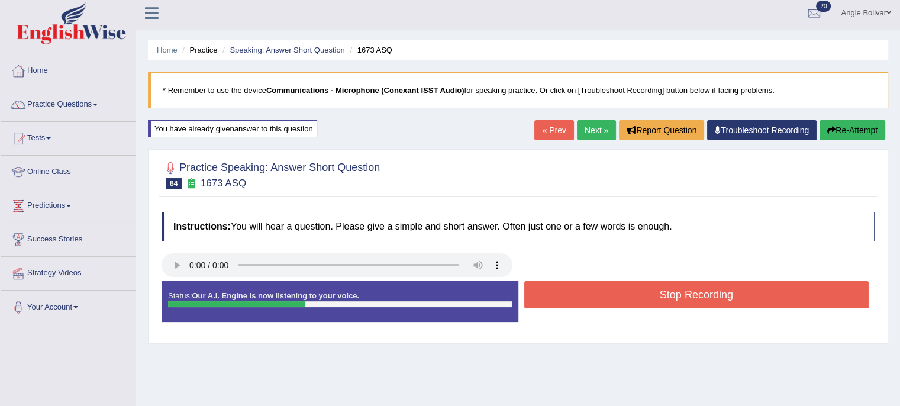
click at [575, 294] on button "Stop Recording" at bounding box center [696, 294] width 345 height 27
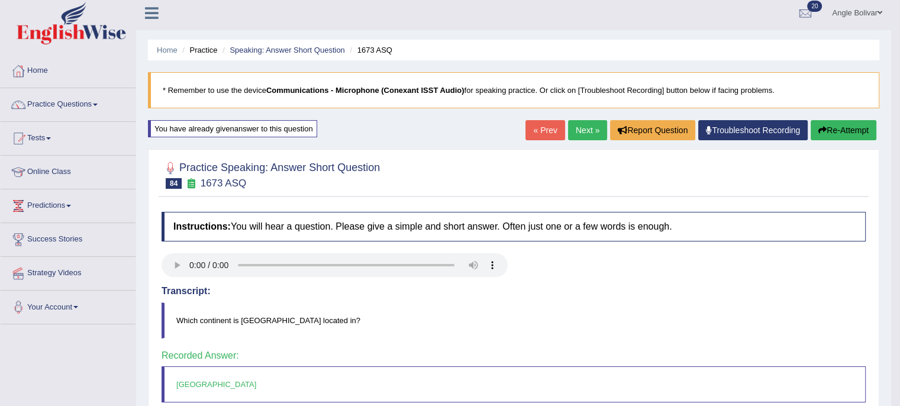
click at [582, 125] on link "Next »" at bounding box center [587, 130] width 39 height 20
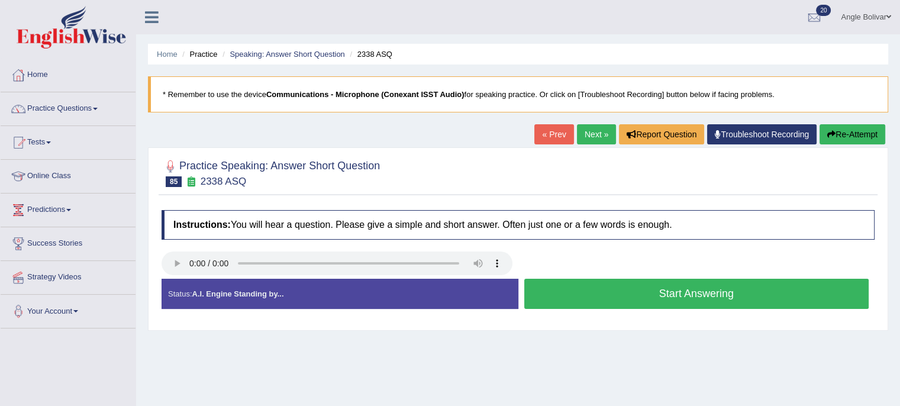
click at [580, 289] on button "Start Answering" at bounding box center [696, 294] width 345 height 30
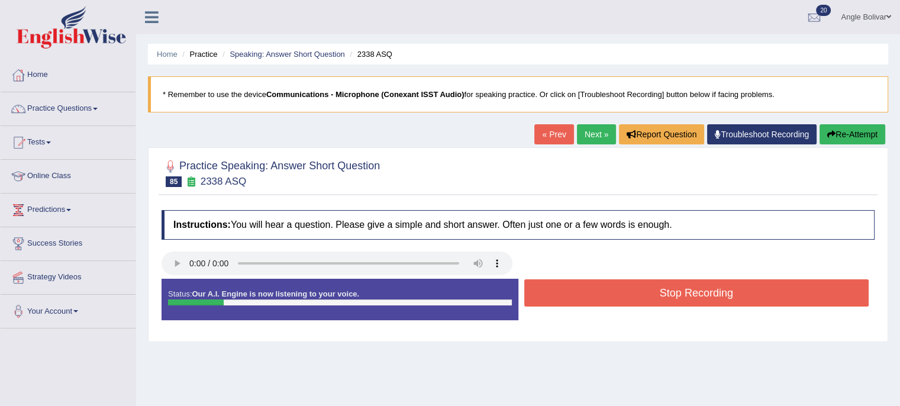
click at [580, 289] on button "Stop Recording" at bounding box center [696, 292] width 345 height 27
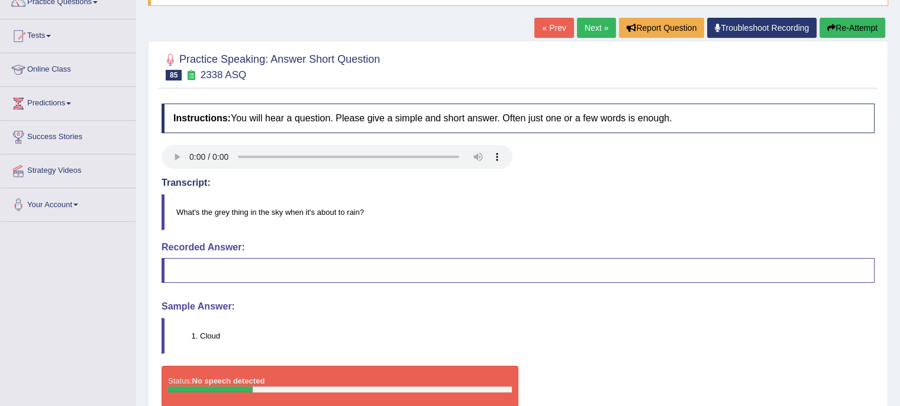
scroll to position [108, 0]
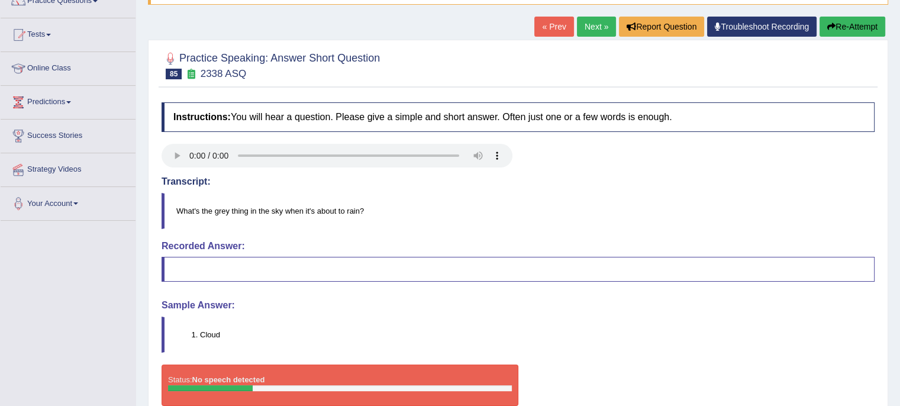
click at [596, 27] on link "Next »" at bounding box center [596, 27] width 39 height 20
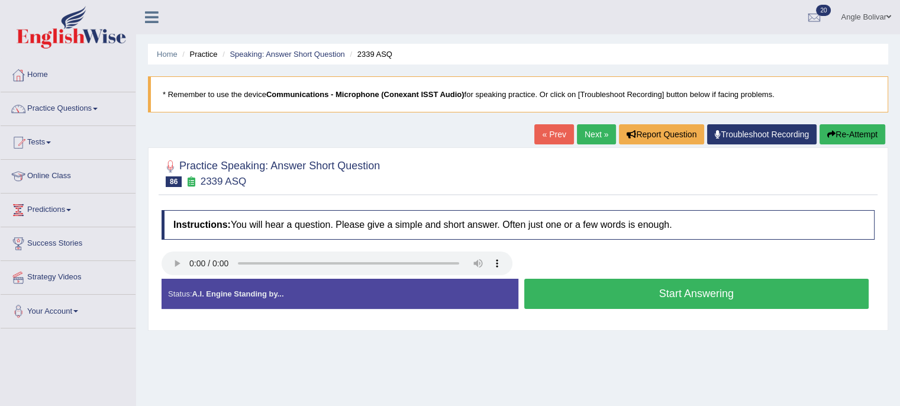
click at [578, 283] on button "Start Answering" at bounding box center [696, 294] width 345 height 30
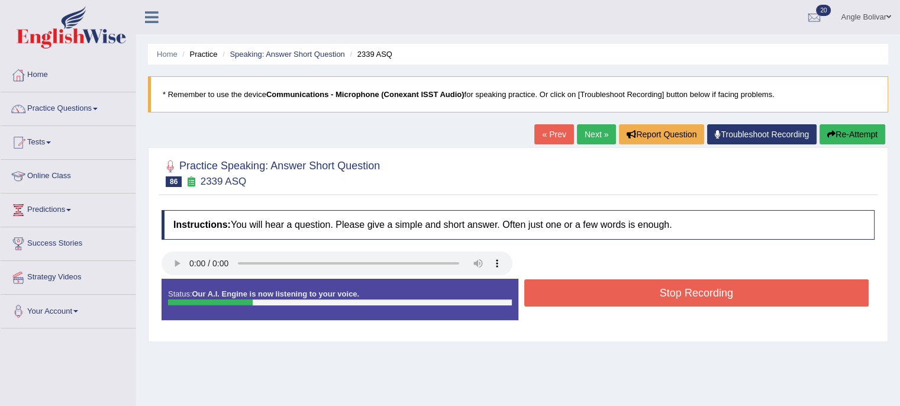
click at [578, 283] on button "Stop Recording" at bounding box center [696, 292] width 345 height 27
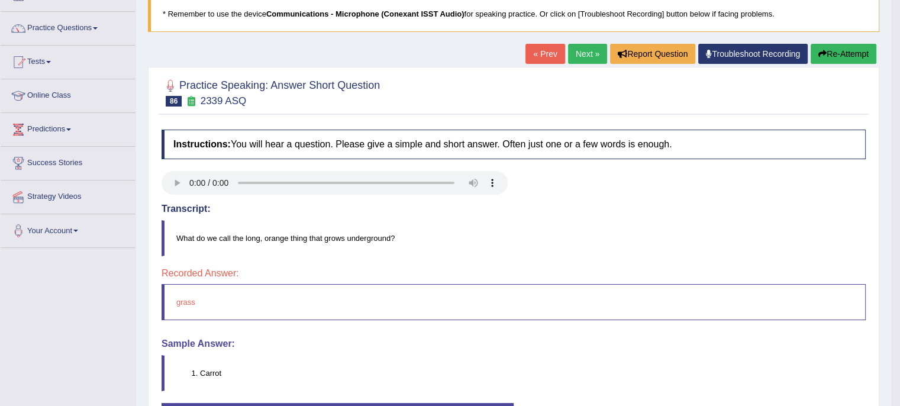
scroll to position [79, 0]
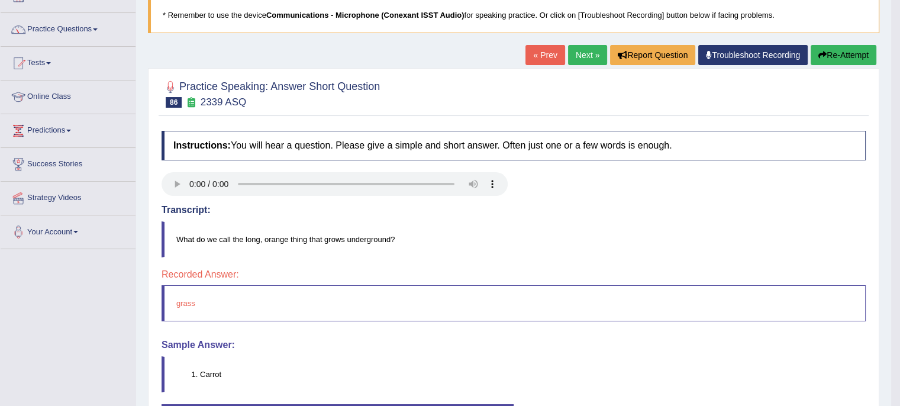
click at [588, 53] on link "Next »" at bounding box center [587, 55] width 39 height 20
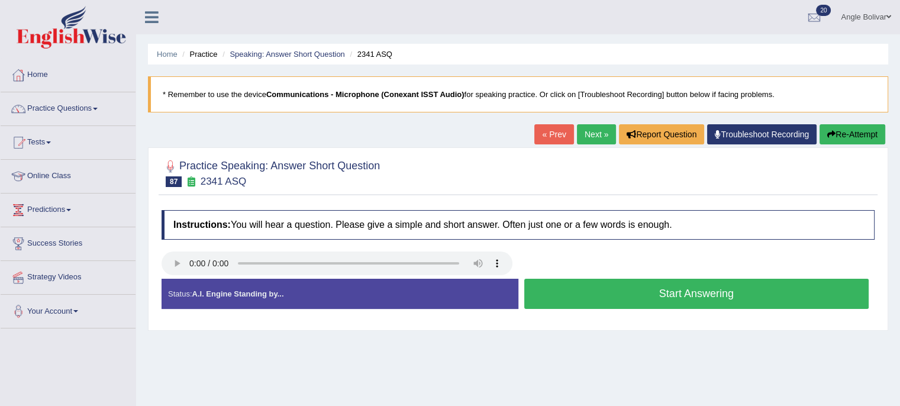
click at [600, 289] on button "Start Answering" at bounding box center [696, 294] width 345 height 30
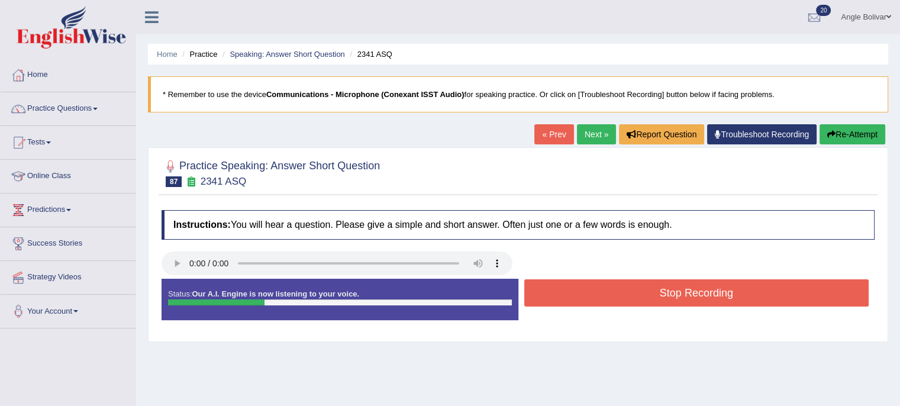
click at [600, 289] on button "Stop Recording" at bounding box center [696, 292] width 345 height 27
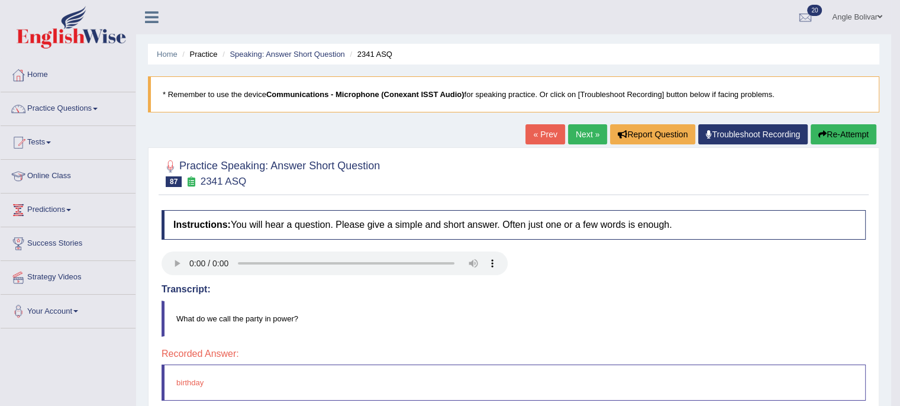
click at [582, 128] on link "Next »" at bounding box center [587, 134] width 39 height 20
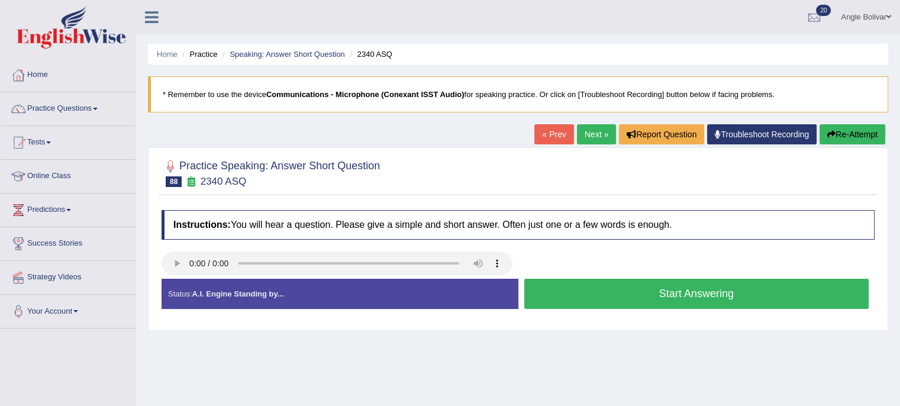
click at [577, 287] on button "Start Answering" at bounding box center [696, 294] width 345 height 30
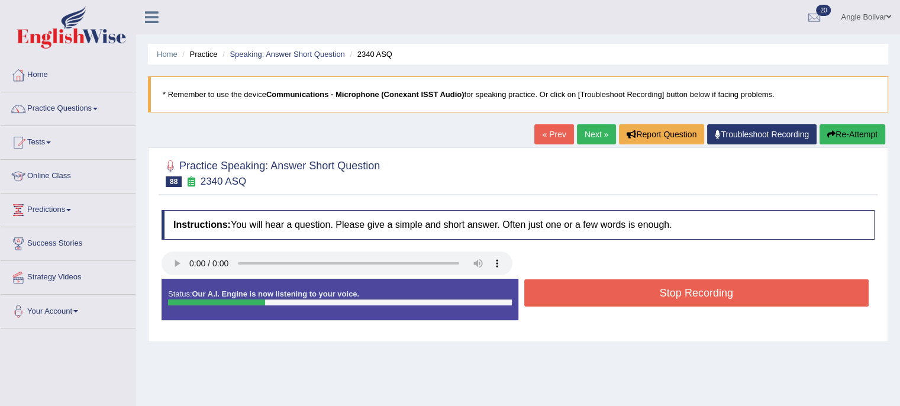
click at [577, 287] on button "Stop Recording" at bounding box center [696, 292] width 345 height 27
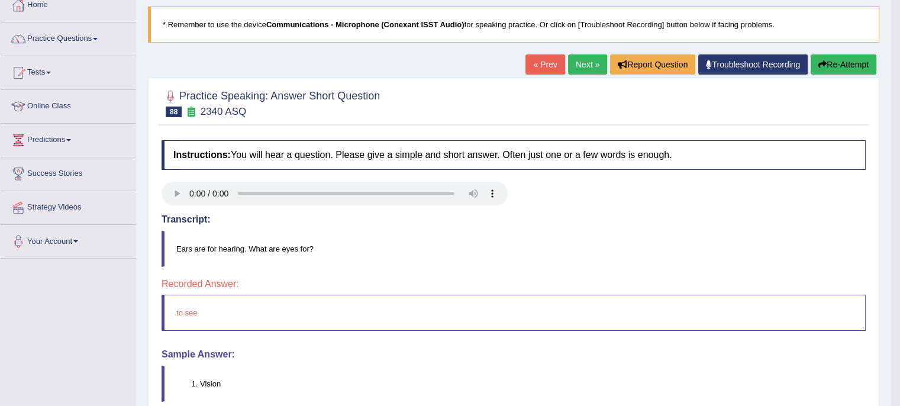
scroll to position [73, 0]
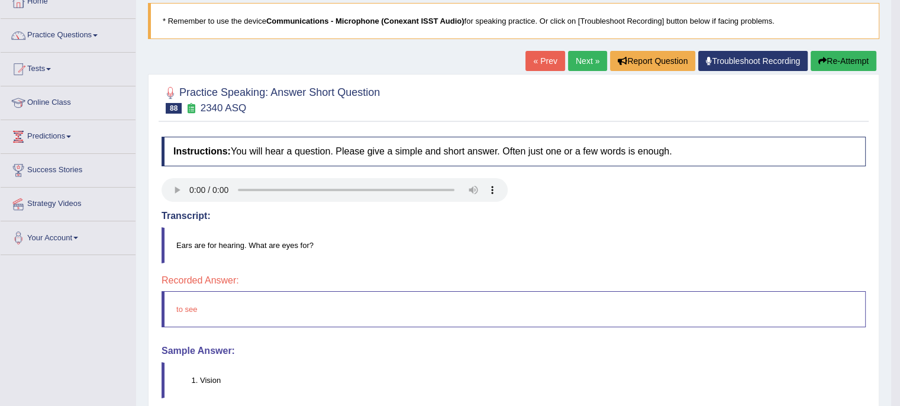
click at [826, 58] on button "Re-Attempt" at bounding box center [844, 61] width 66 height 20
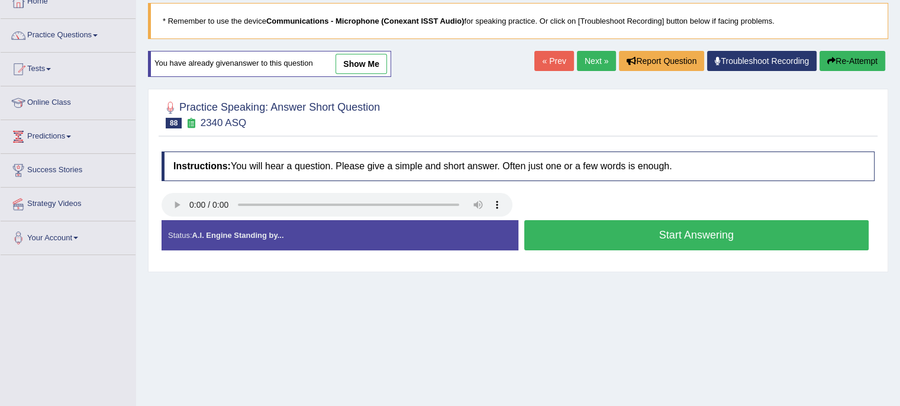
click at [607, 236] on button "Start Answering" at bounding box center [696, 235] width 345 height 30
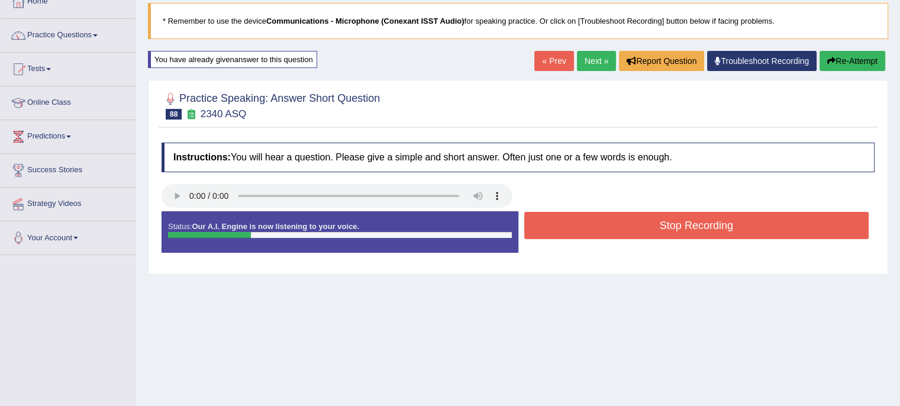
click at [607, 236] on button "Stop Recording" at bounding box center [696, 225] width 345 height 27
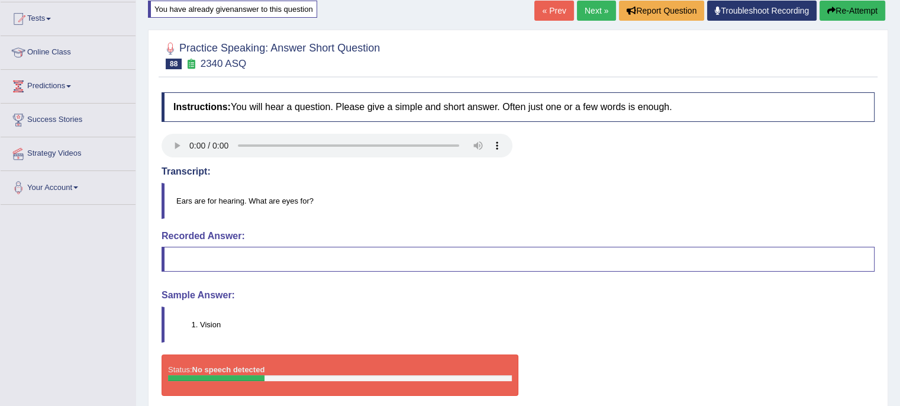
scroll to position [123, 0]
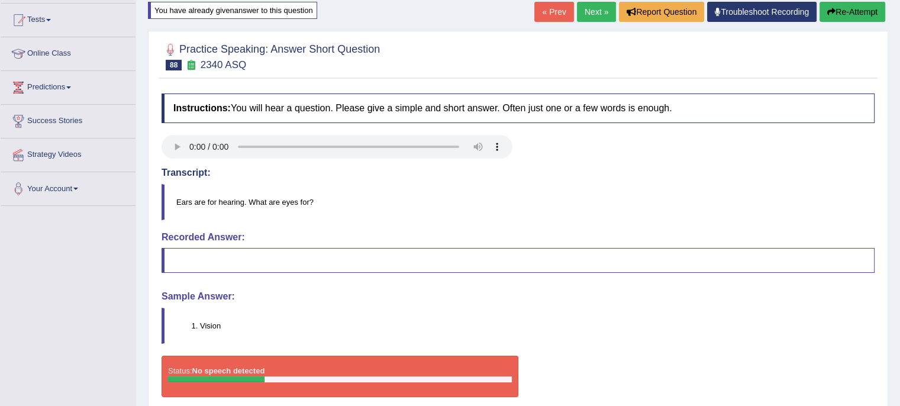
click at [833, 8] on icon "button" at bounding box center [831, 12] width 8 height 8
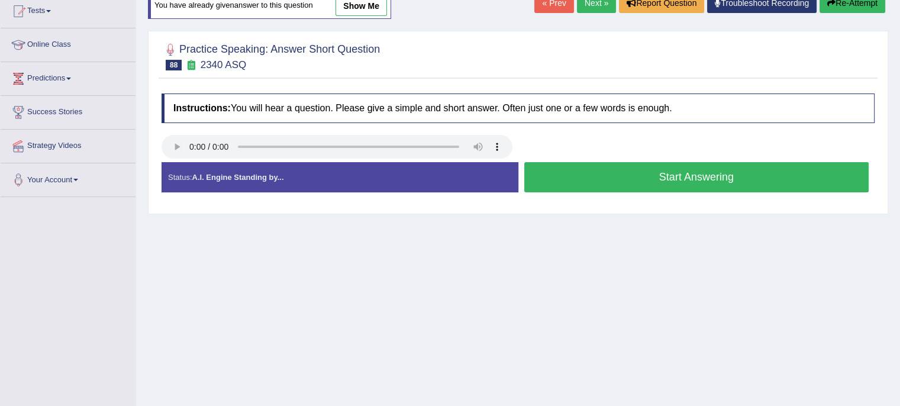
click at [654, 167] on button "Start Answering" at bounding box center [696, 177] width 345 height 30
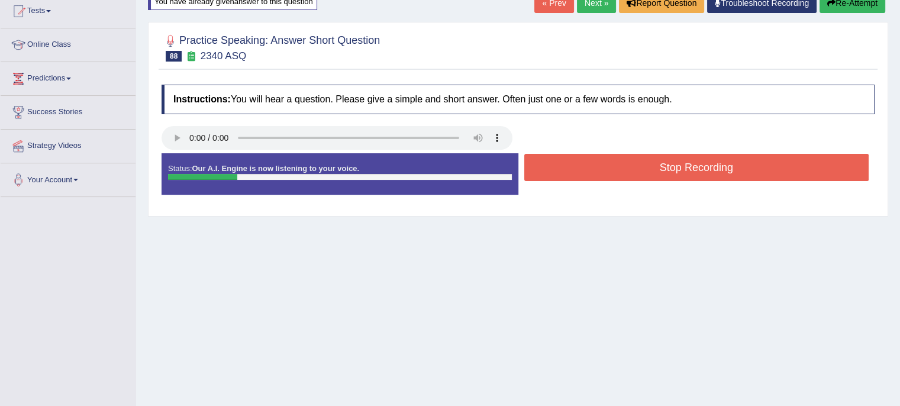
click at [654, 167] on button "Stop Recording" at bounding box center [696, 167] width 345 height 27
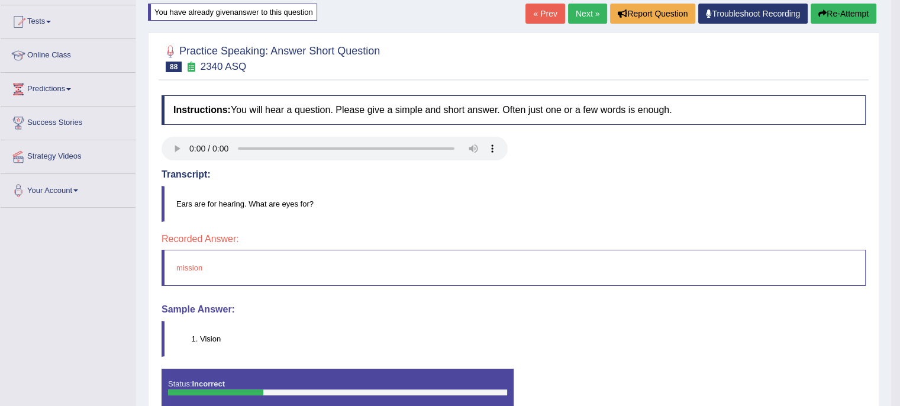
scroll to position [120, 0]
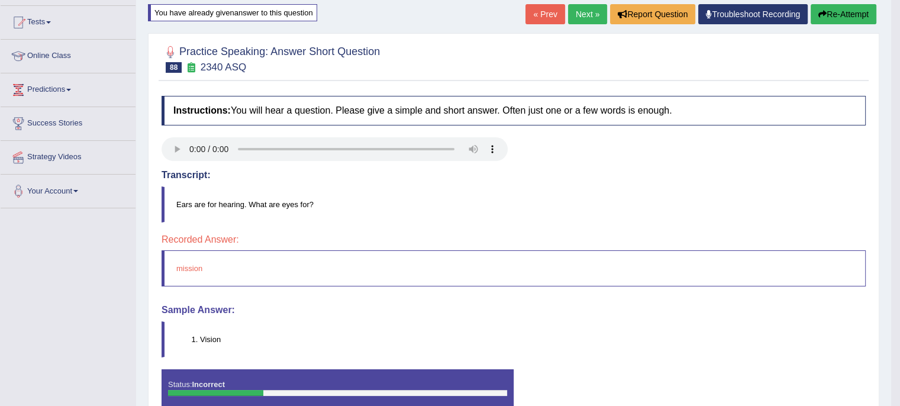
click at [813, 10] on button "Re-Attempt" at bounding box center [844, 14] width 66 height 20
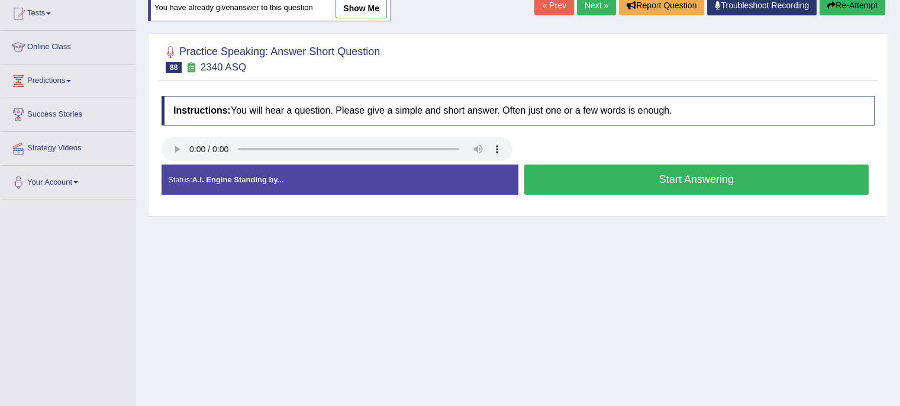
scroll to position [129, 0]
click at [730, 172] on button "Start Answering" at bounding box center [696, 180] width 345 height 30
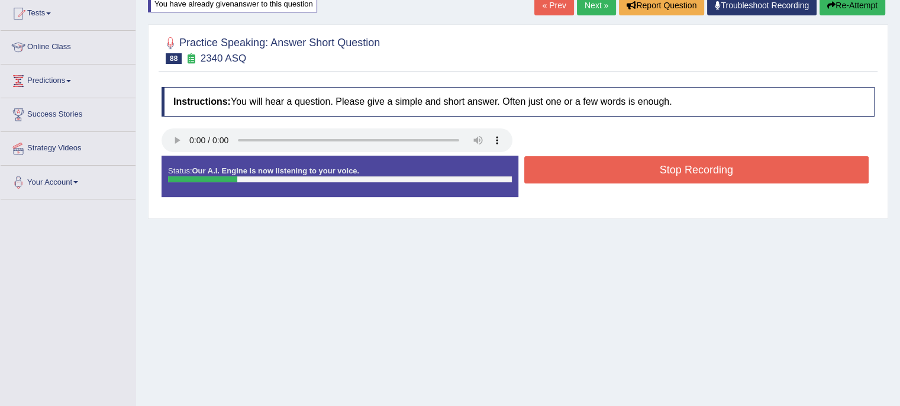
click at [730, 172] on button "Stop Recording" at bounding box center [696, 169] width 345 height 27
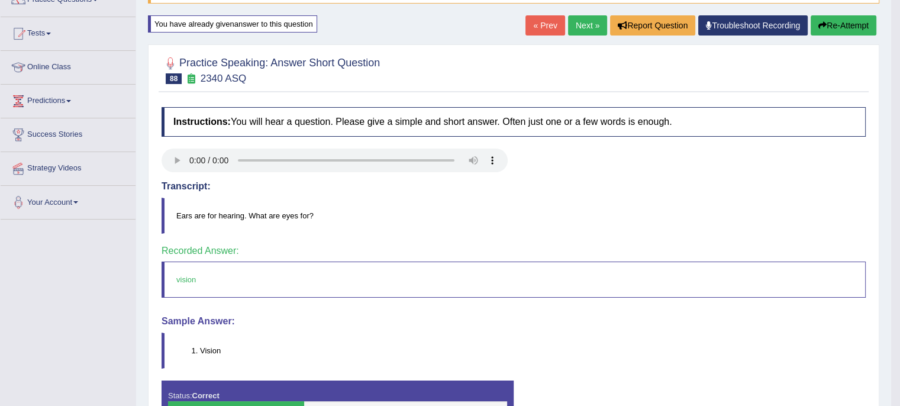
scroll to position [108, 0]
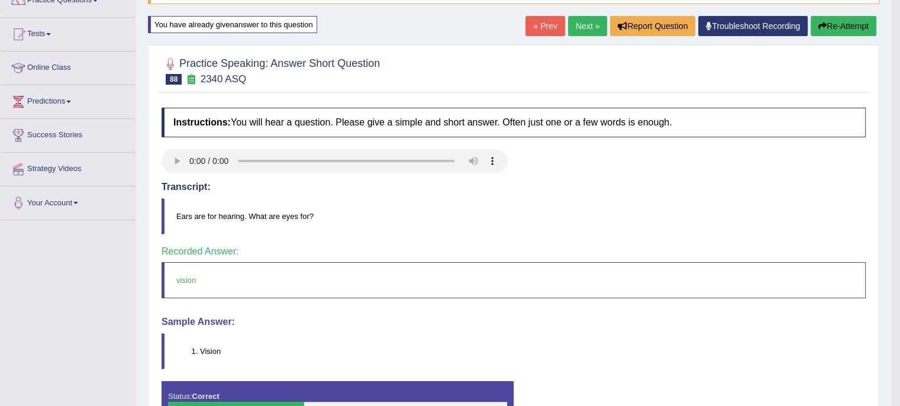
click at [584, 19] on link "Next »" at bounding box center [587, 26] width 39 height 20
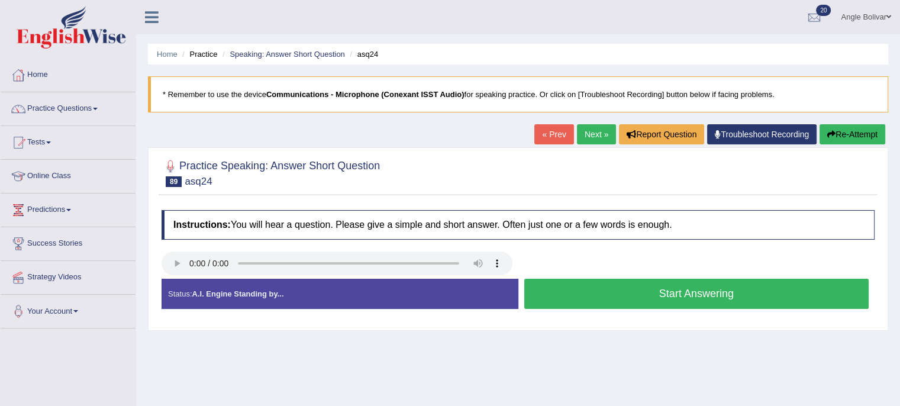
click at [578, 283] on button "Start Answering" at bounding box center [696, 294] width 345 height 30
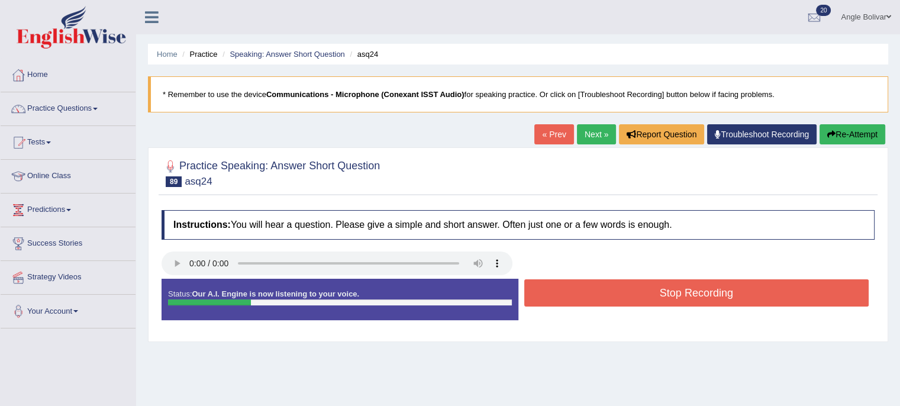
click at [578, 283] on button "Stop Recording" at bounding box center [696, 292] width 345 height 27
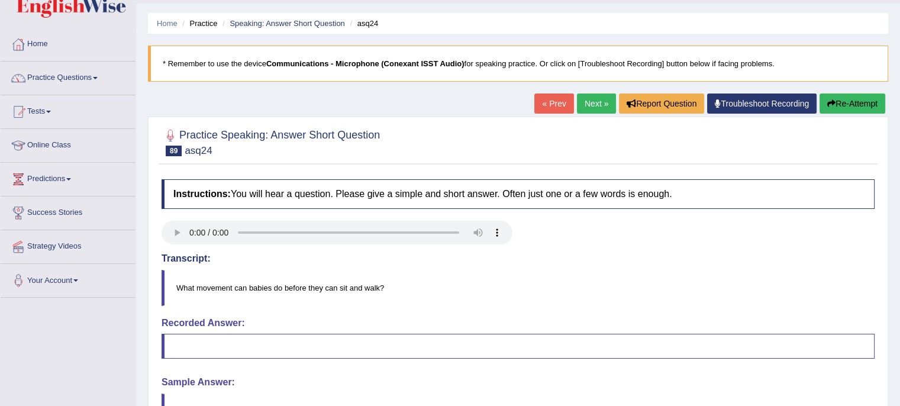
scroll to position [44, 0]
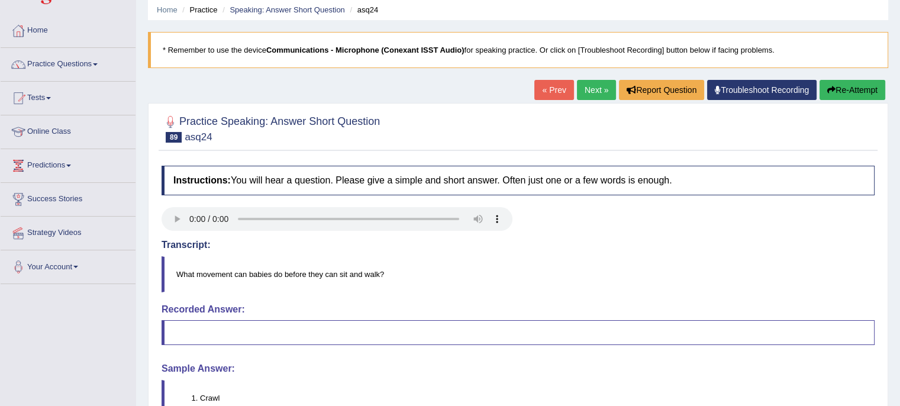
click at [846, 83] on button "Re-Attempt" at bounding box center [853, 90] width 66 height 20
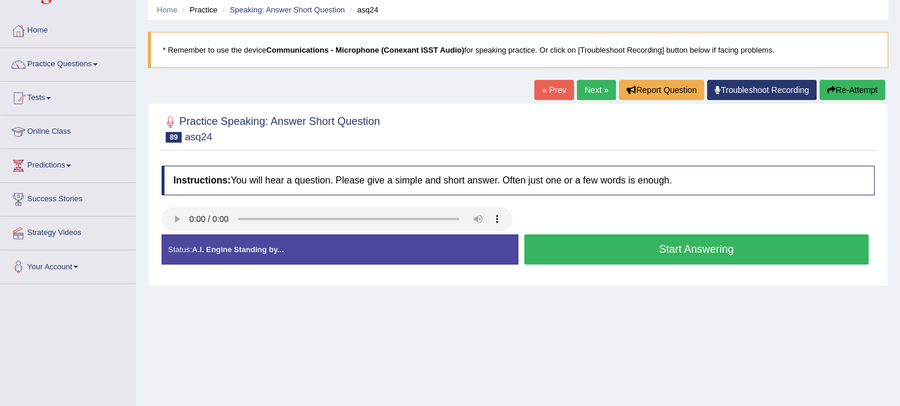
click at [846, 83] on button "Re-Attempt" at bounding box center [853, 90] width 66 height 20
click at [625, 242] on button "Start Answering" at bounding box center [696, 249] width 345 height 30
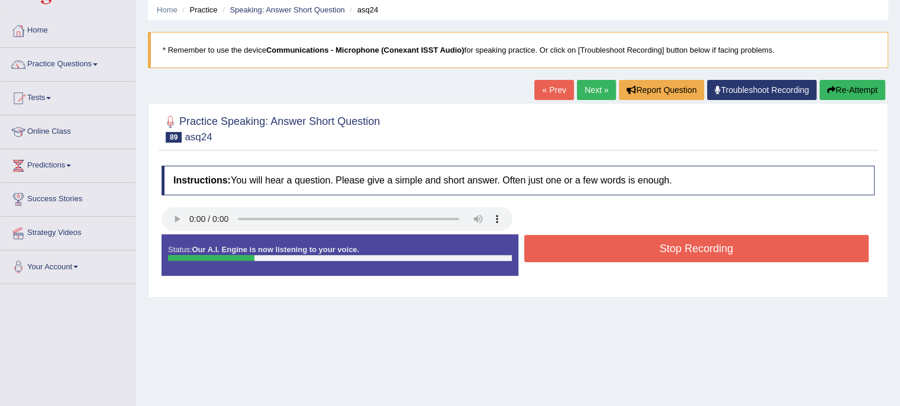
click at [625, 242] on button "Stop Recording" at bounding box center [696, 248] width 345 height 27
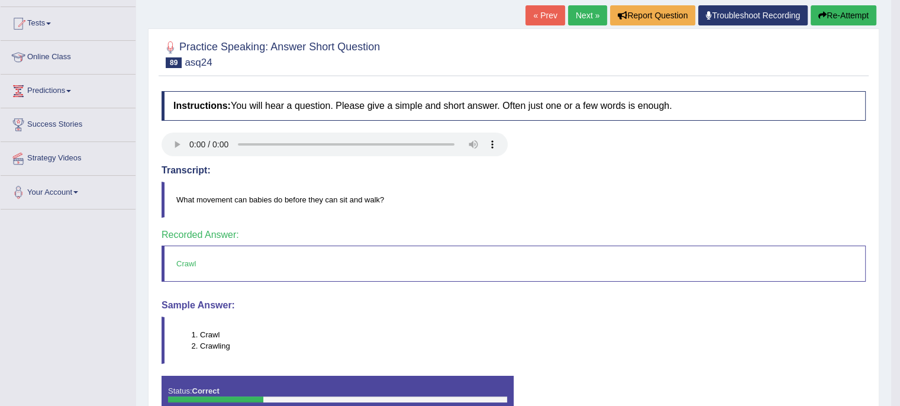
scroll to position [120, 0]
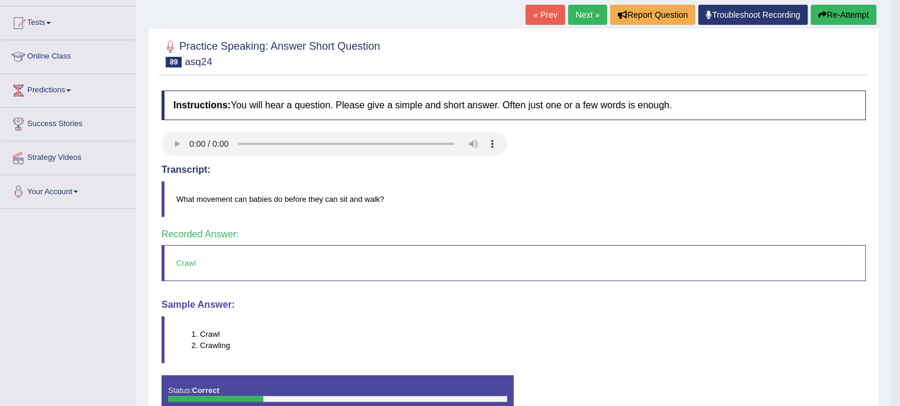
click at [572, 11] on link "Next »" at bounding box center [587, 15] width 39 height 20
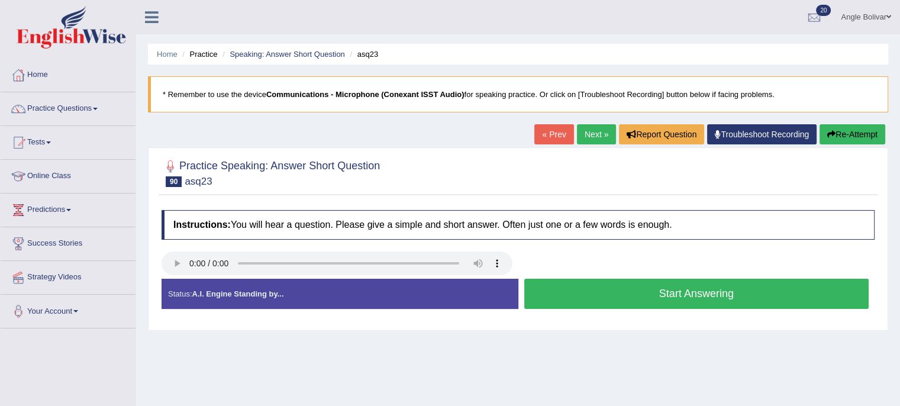
click at [598, 285] on button "Start Answering" at bounding box center [696, 294] width 345 height 30
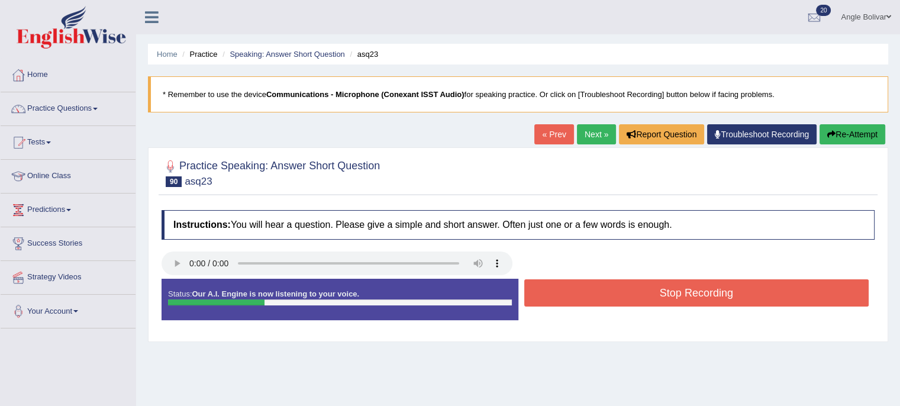
click at [598, 285] on button "Stop Recording" at bounding box center [696, 292] width 345 height 27
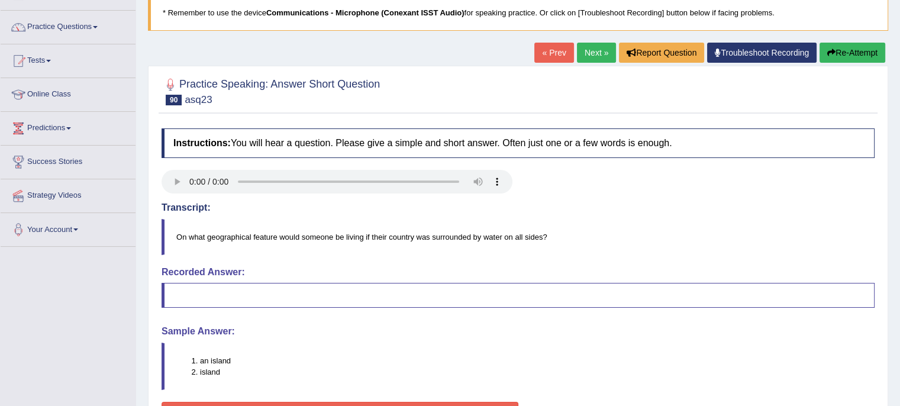
scroll to position [82, 0]
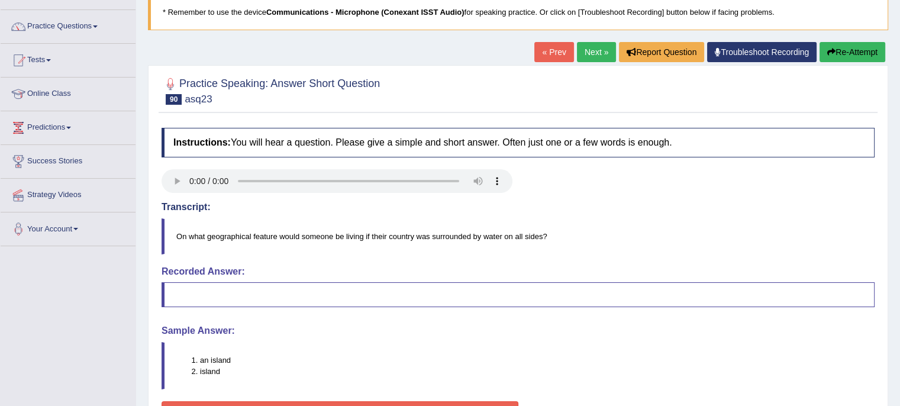
click at [582, 55] on link "Next »" at bounding box center [596, 52] width 39 height 20
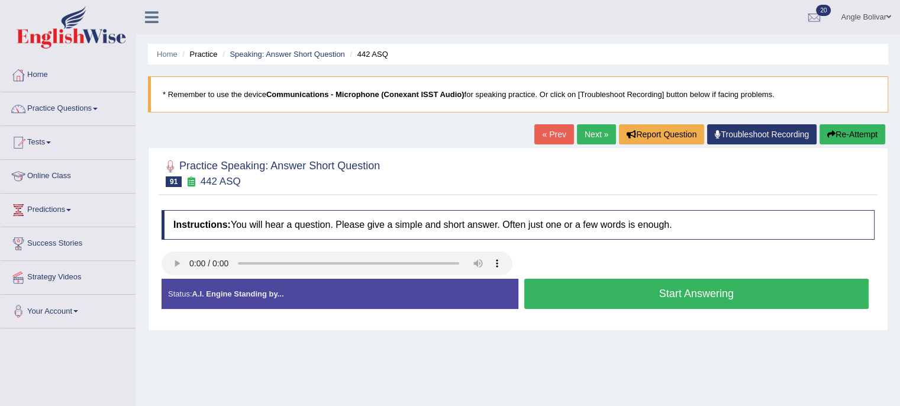
click at [621, 301] on button "Start Answering" at bounding box center [696, 294] width 345 height 30
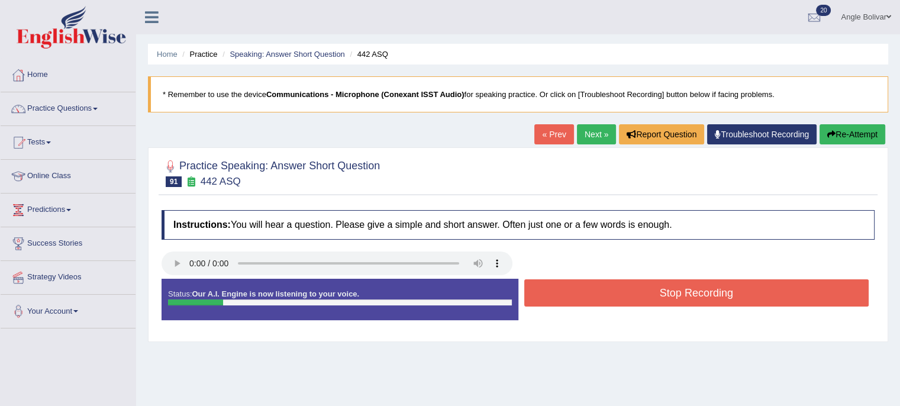
click at [621, 301] on button "Stop Recording" at bounding box center [696, 292] width 345 height 27
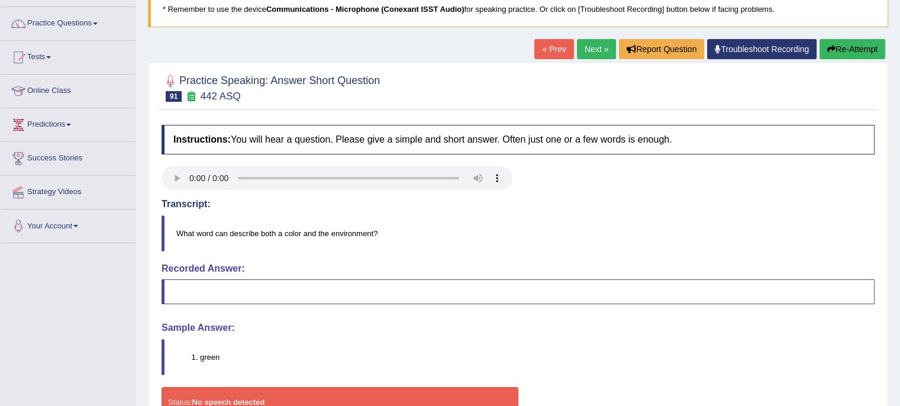
scroll to position [86, 0]
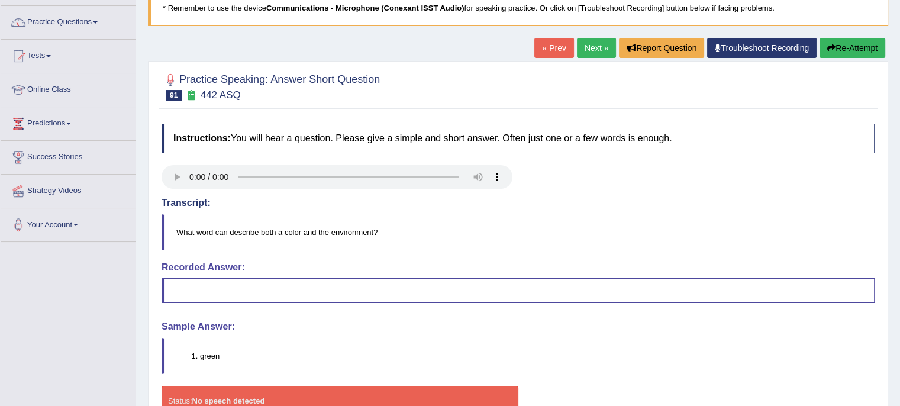
click at [606, 43] on link "Next »" at bounding box center [596, 48] width 39 height 20
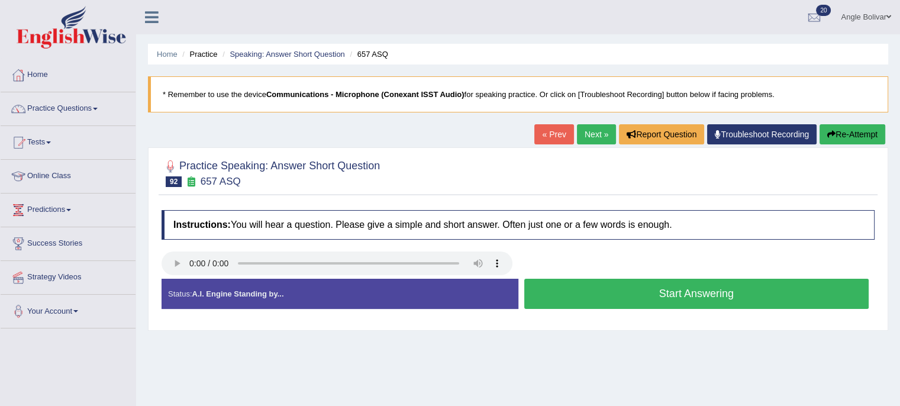
click at [601, 282] on button "Start Answering" at bounding box center [696, 294] width 345 height 30
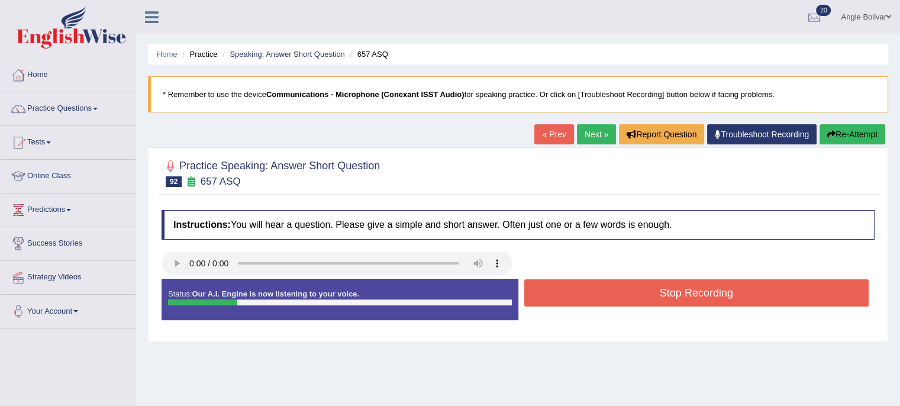
click at [601, 282] on button "Stop Recording" at bounding box center [696, 292] width 345 height 27
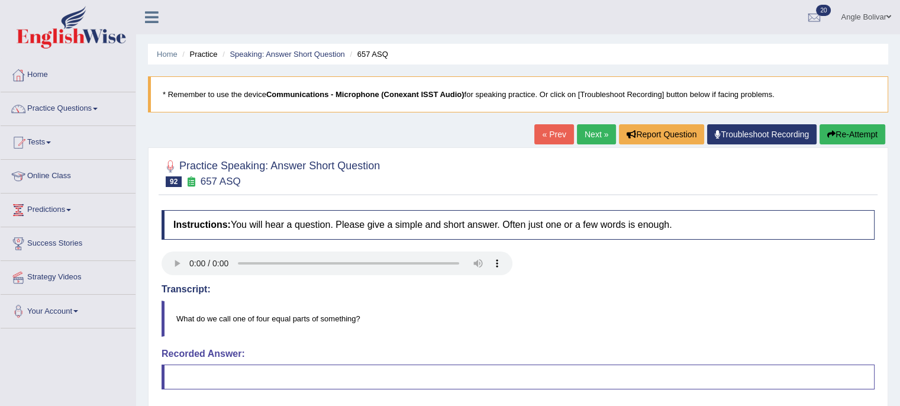
click at [852, 138] on button "Re-Attempt" at bounding box center [853, 134] width 66 height 20
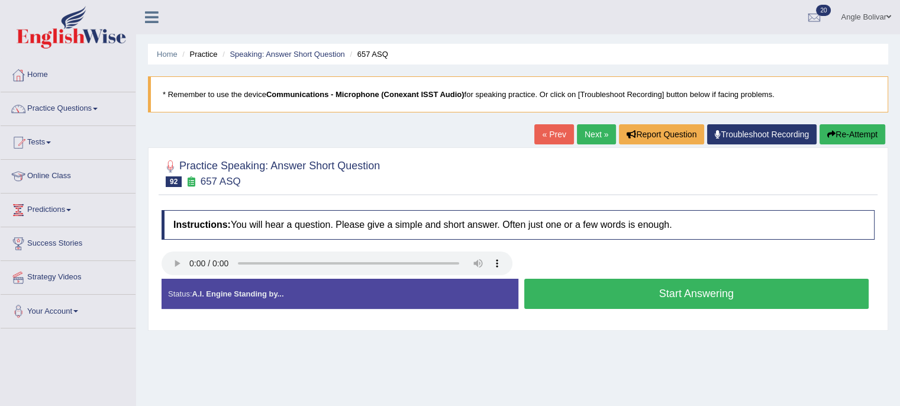
click at [604, 301] on button "Start Answering" at bounding box center [696, 294] width 345 height 30
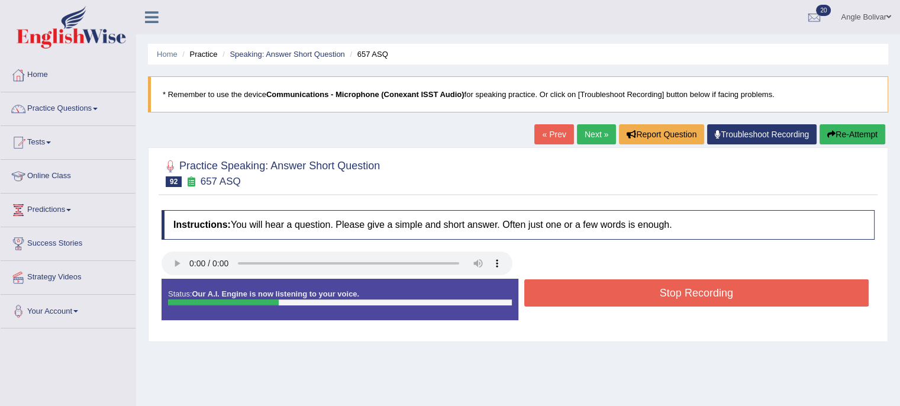
click at [604, 301] on button "Stop Recording" at bounding box center [696, 292] width 345 height 27
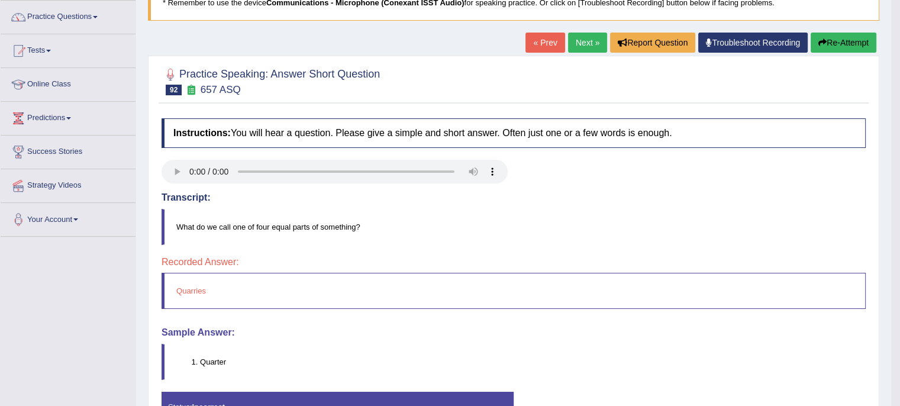
scroll to position [92, 0]
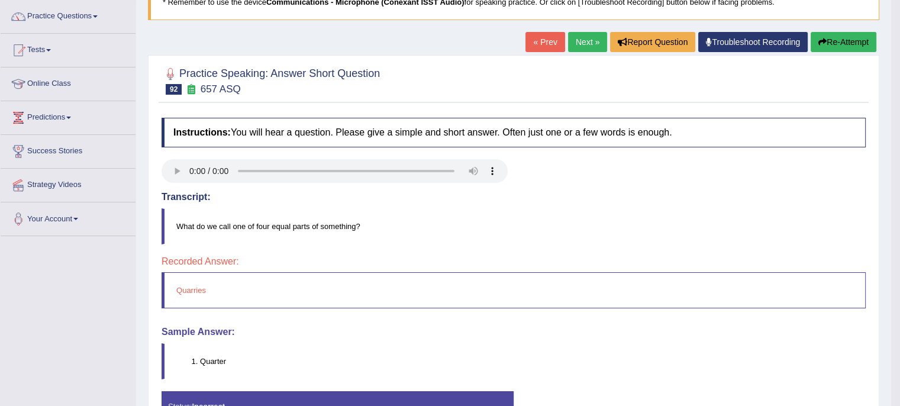
drag, startPoint x: 372, startPoint y: 299, endPoint x: 599, endPoint y: 125, distance: 285.7
click at [599, 125] on div "Instructions: You will hear a question. Please give a simple and short answer. …" at bounding box center [514, 280] width 710 height 336
click at [850, 43] on button "Re-Attempt" at bounding box center [844, 42] width 66 height 20
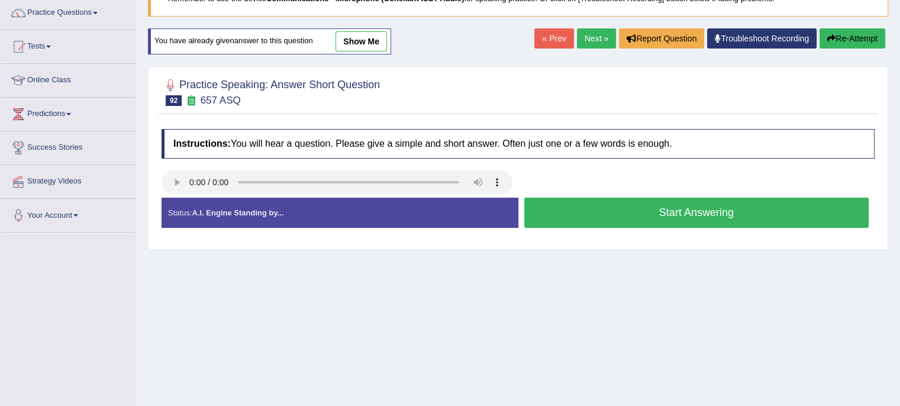
scroll to position [96, 0]
click at [651, 202] on button "Start Answering" at bounding box center [696, 213] width 345 height 30
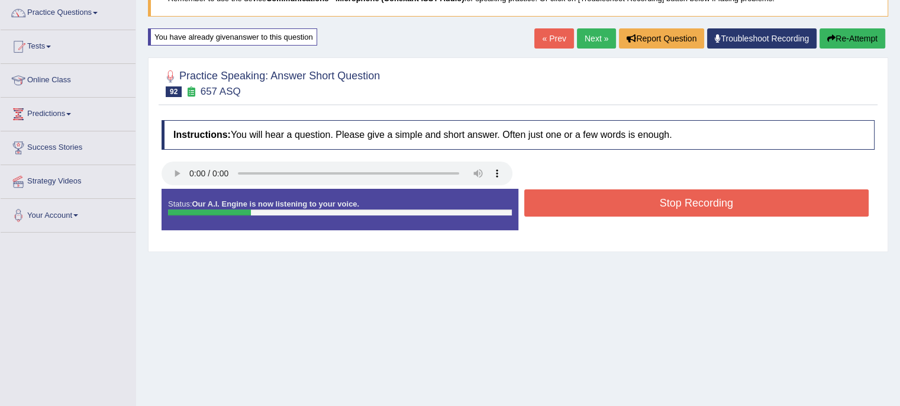
click at [651, 202] on button "Stop Recording" at bounding box center [696, 202] width 345 height 27
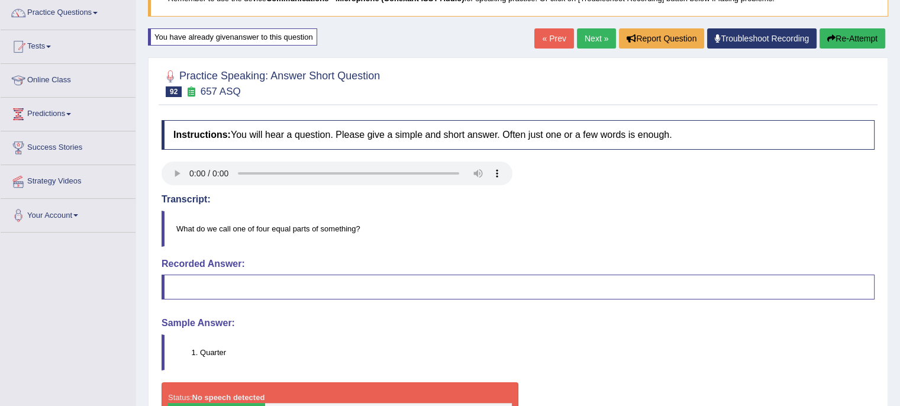
click at [833, 41] on button "Re-Attempt" at bounding box center [853, 38] width 66 height 20
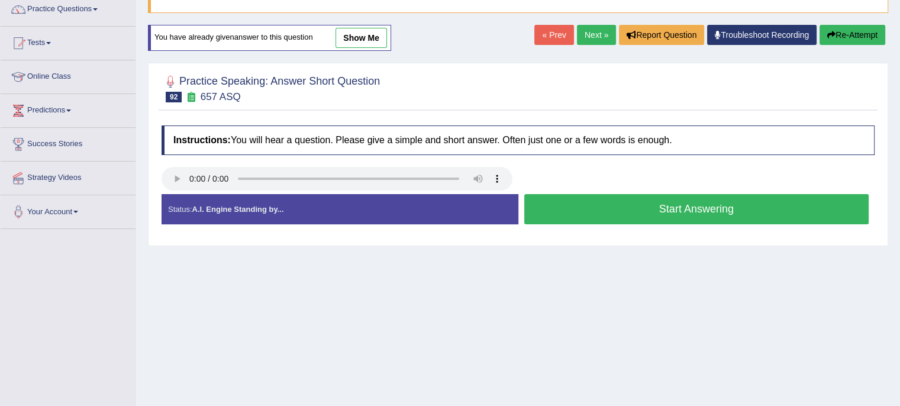
click at [608, 216] on button "Start Answering" at bounding box center [696, 209] width 345 height 30
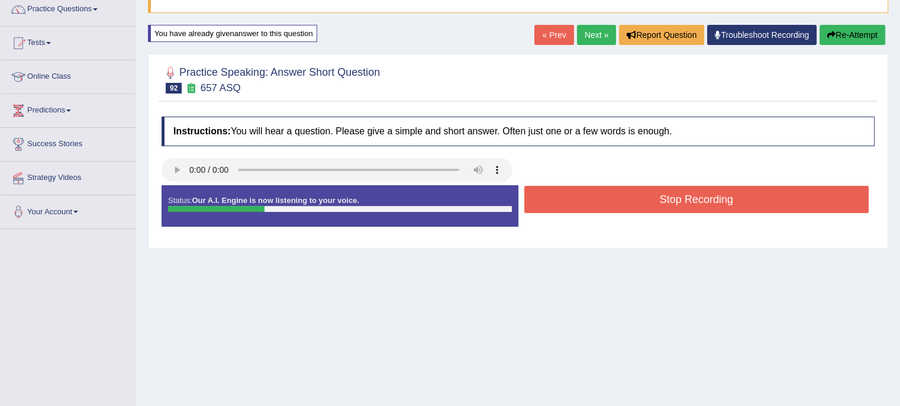
click at [608, 216] on div "Status: Our A.I. Engine is now listening to your voice. Start Answering Stop Re…" at bounding box center [518, 211] width 713 height 53
click at [611, 192] on button "Stop Recording" at bounding box center [696, 199] width 345 height 27
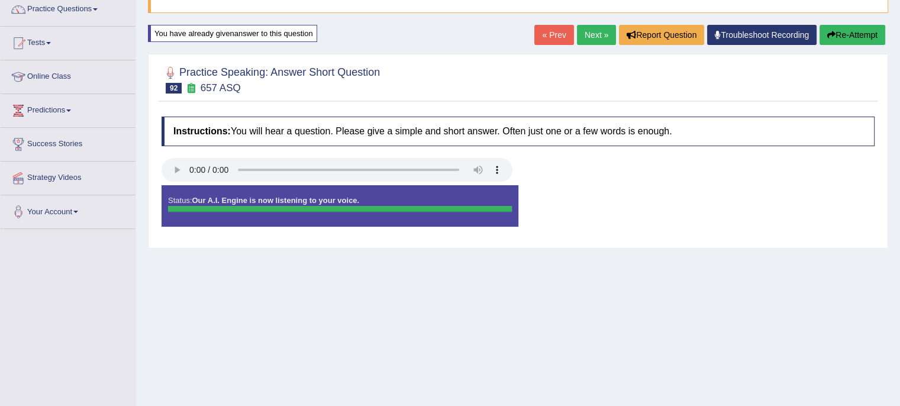
click at [853, 29] on button "Re-Attempt" at bounding box center [853, 35] width 66 height 20
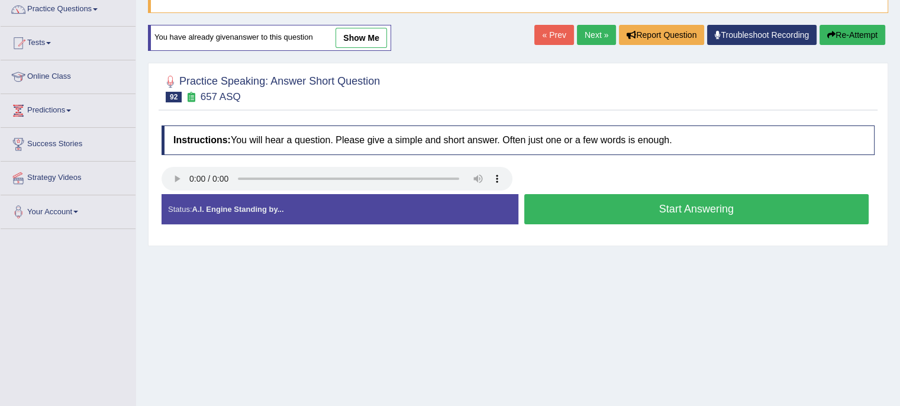
click at [649, 194] on button "Start Answering" at bounding box center [696, 209] width 345 height 30
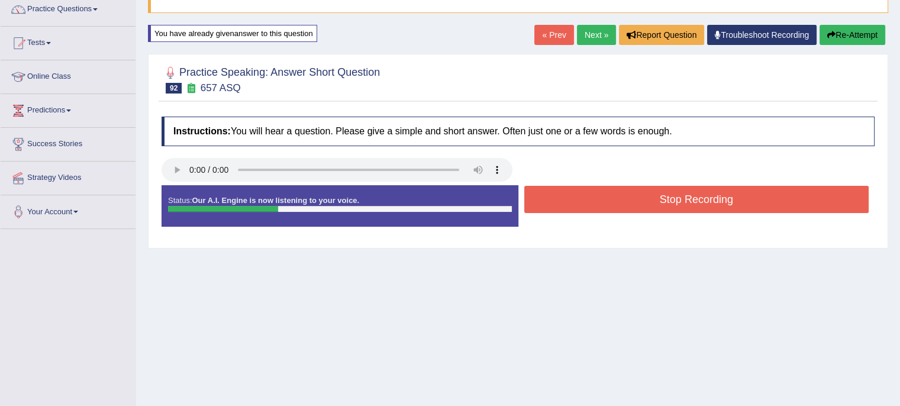
click at [649, 194] on button "Stop Recording" at bounding box center [696, 199] width 345 height 27
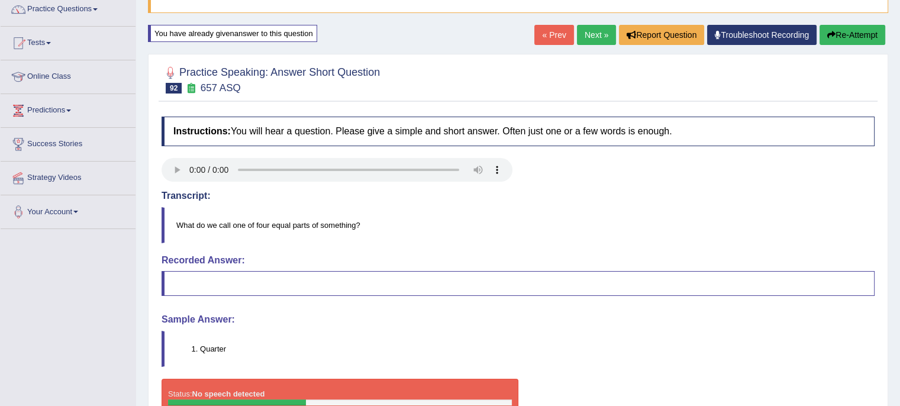
click at [585, 28] on link "Next »" at bounding box center [596, 35] width 39 height 20
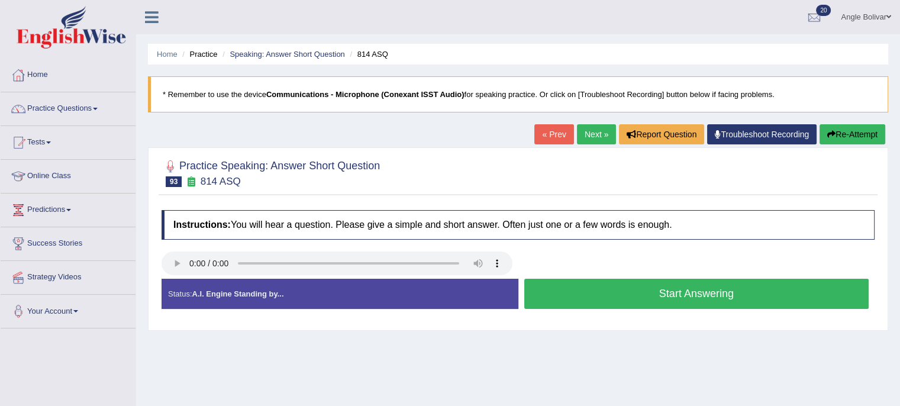
click at [584, 291] on button "Start Answering" at bounding box center [696, 294] width 345 height 30
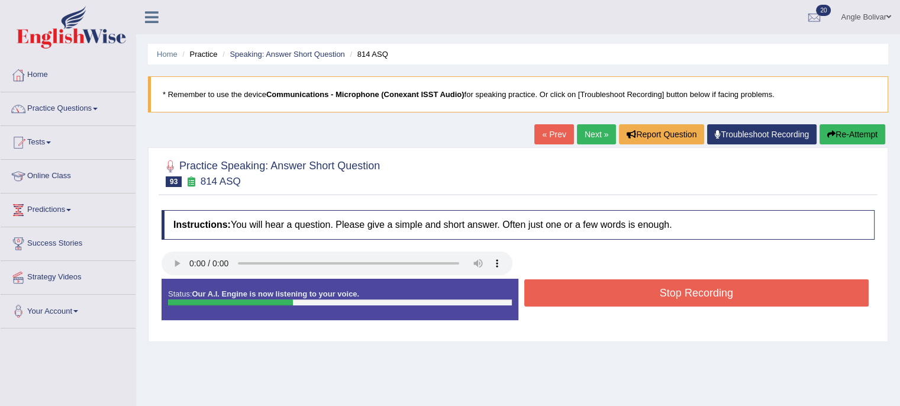
click at [584, 291] on button "Stop Recording" at bounding box center [696, 292] width 345 height 27
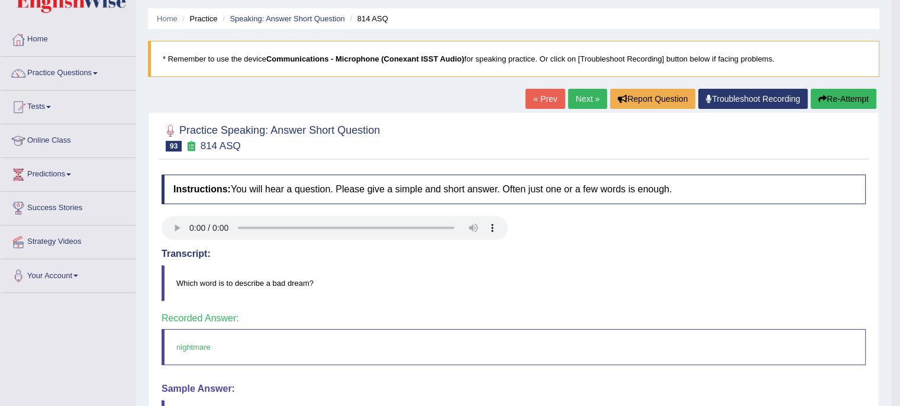
scroll to position [36, 0]
click at [76, 70] on link "Practice Questions" at bounding box center [68, 72] width 135 height 30
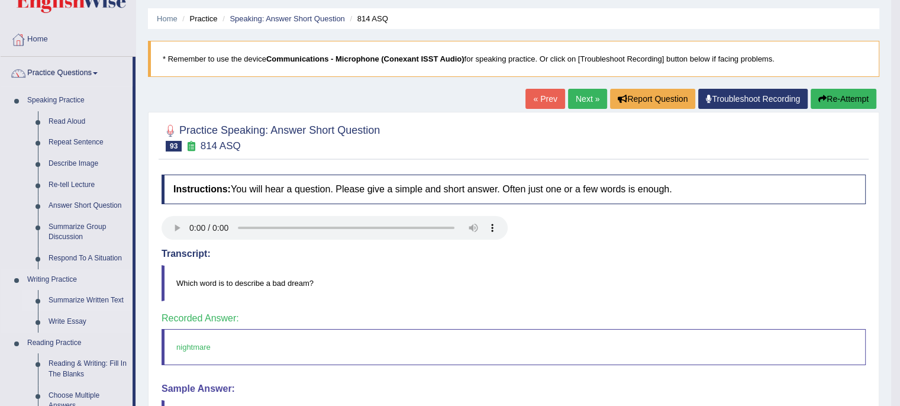
click at [80, 298] on link "Summarize Written Text" at bounding box center [87, 300] width 89 height 21
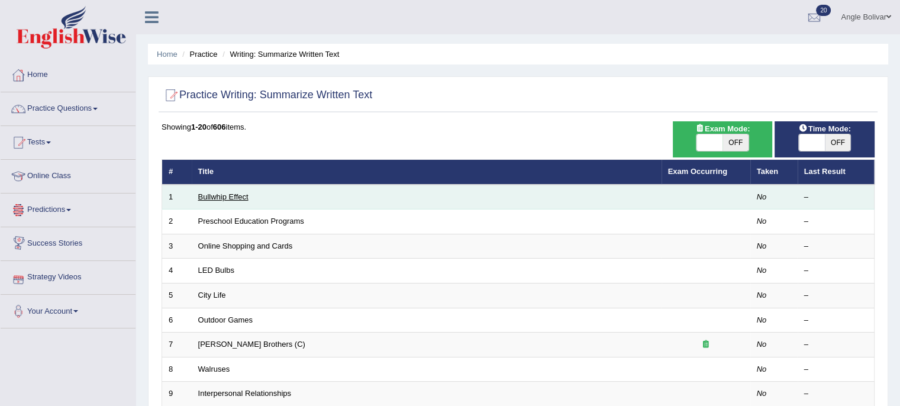
click at [227, 192] on link "Bullwhip Effect" at bounding box center [223, 196] width 50 height 9
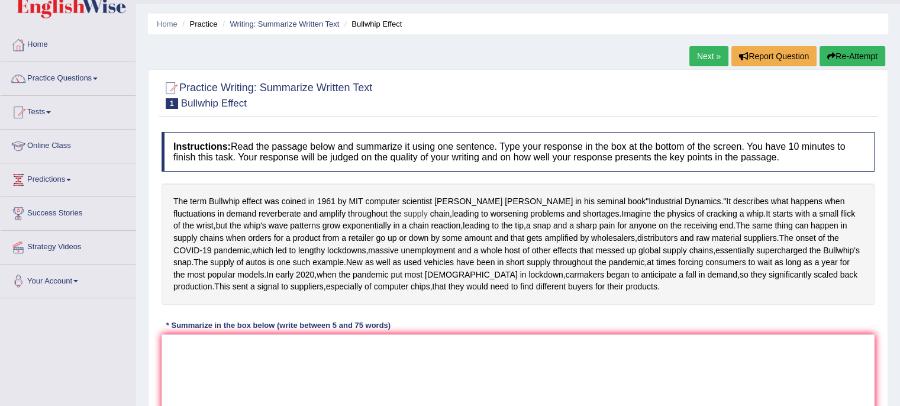
scroll to position [31, 0]
click at [324, 237] on div "The term Bullwhip effect was coined in [DATE] by MIT computer scientist [PERSON…" at bounding box center [518, 243] width 713 height 121
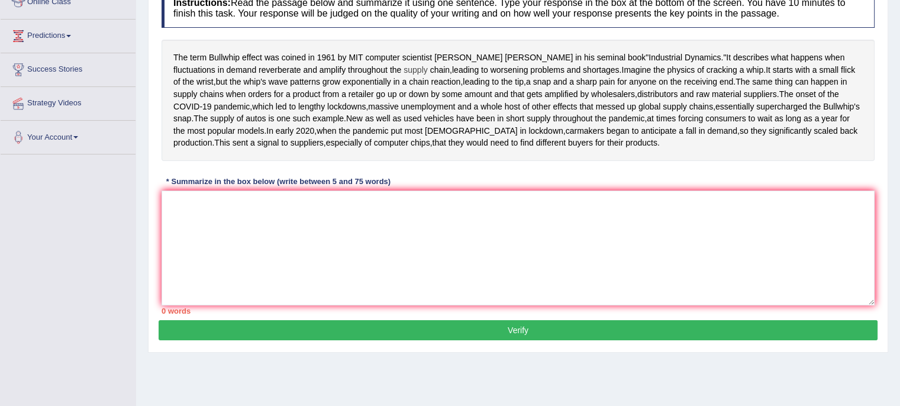
scroll to position [175, 0]
click at [220, 270] on textarea at bounding box center [518, 247] width 713 height 115
type textarea "t"
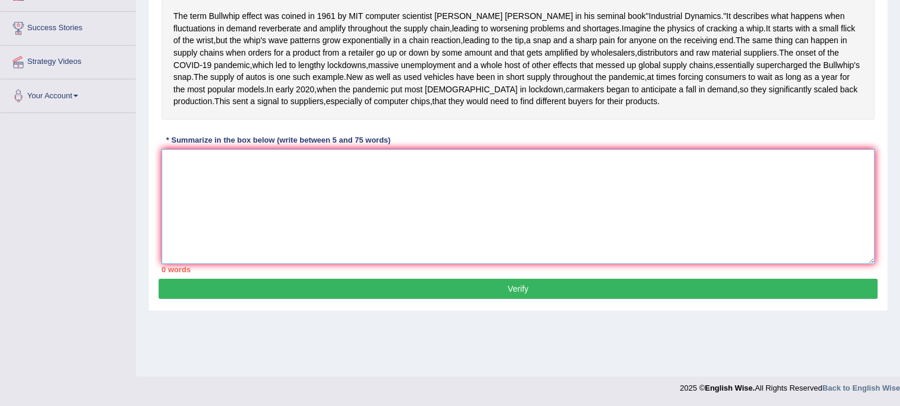
click at [217, 218] on textarea at bounding box center [518, 206] width 713 height 115
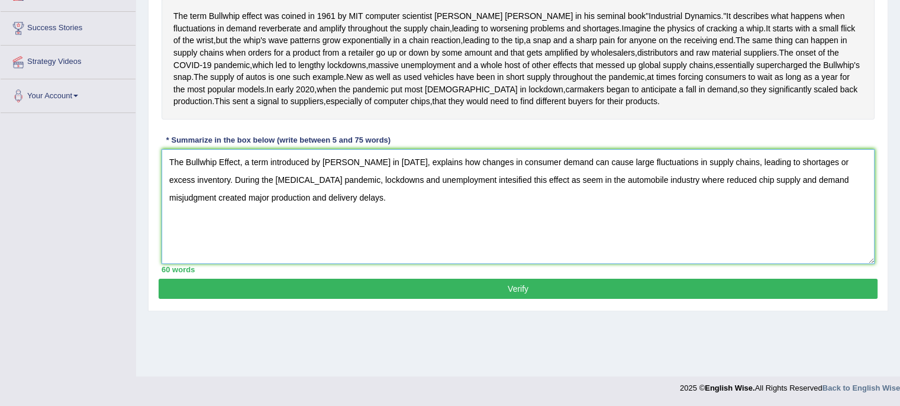
type textarea "The Bullwhip Effect, a term introduced by [PERSON_NAME] in [DATE], explains how…"
click at [252, 299] on button "Verify" at bounding box center [518, 289] width 719 height 20
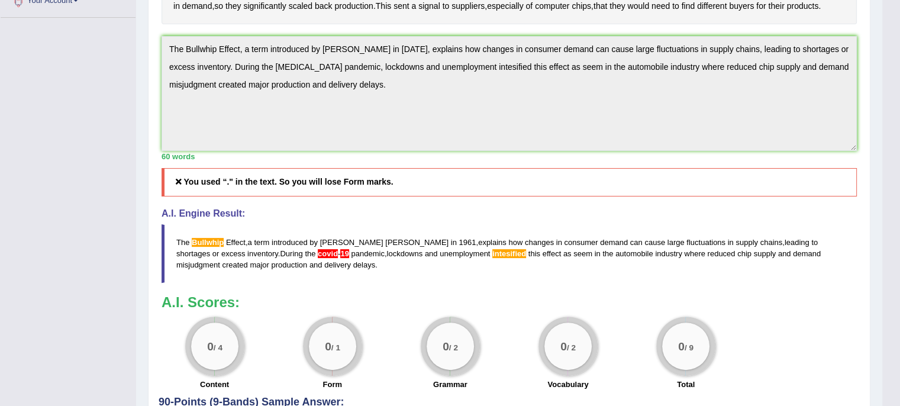
scroll to position [312, 0]
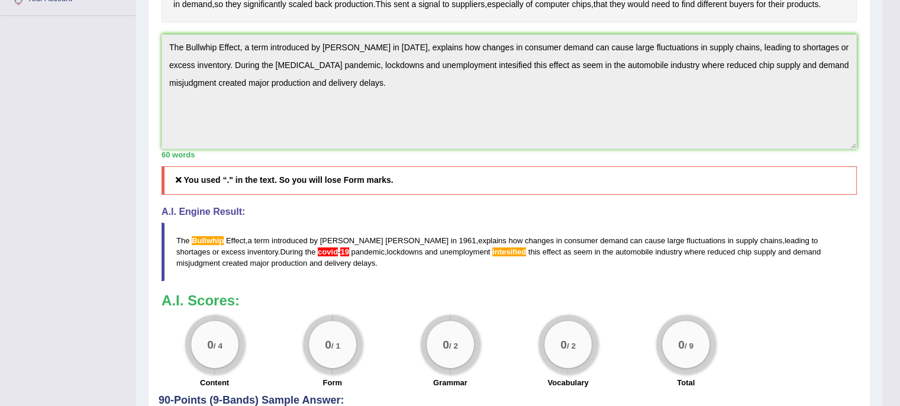
drag, startPoint x: 305, startPoint y: 326, endPoint x: 175, endPoint y: 295, distance: 133.3
click at [177, 281] on blockquote "The Bullwhip Effect , a term introduced by Jay Forrester in 1961 , explains how…" at bounding box center [509, 252] width 695 height 59
drag, startPoint x: 175, startPoint y: 295, endPoint x: 298, endPoint y: 328, distance: 127.6
click at [298, 281] on blockquote "The Bullwhip Effect , a term introduced by Jay Forrester in 1961 , explains how…" at bounding box center [509, 252] width 695 height 59
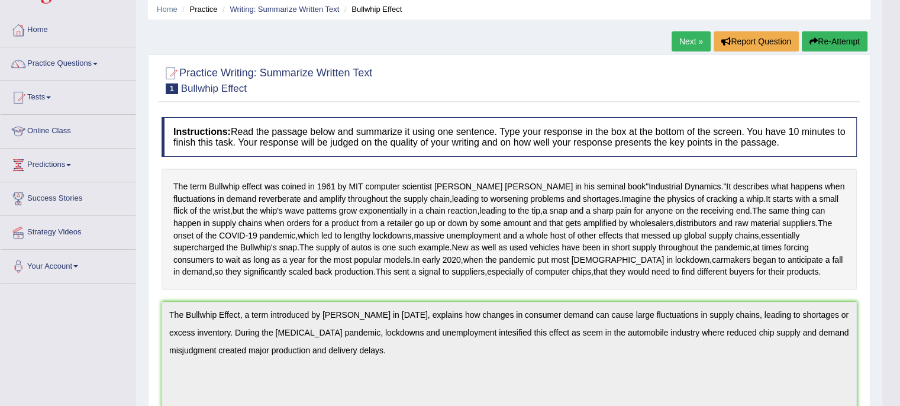
scroll to position [45, 0]
click at [837, 46] on button "Re-Attempt" at bounding box center [835, 41] width 66 height 20
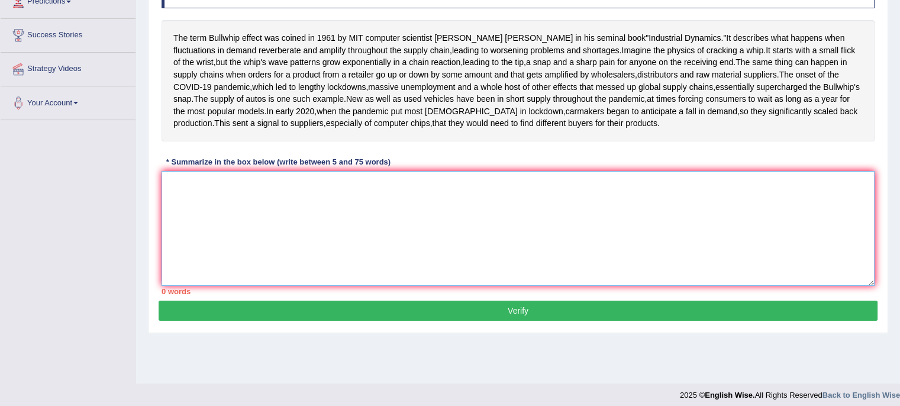
click at [176, 249] on textarea at bounding box center [518, 228] width 713 height 115
paste textarea "The Bullwhip Effect, a term introduced by [PERSON_NAME] in [DATE], explains how…"
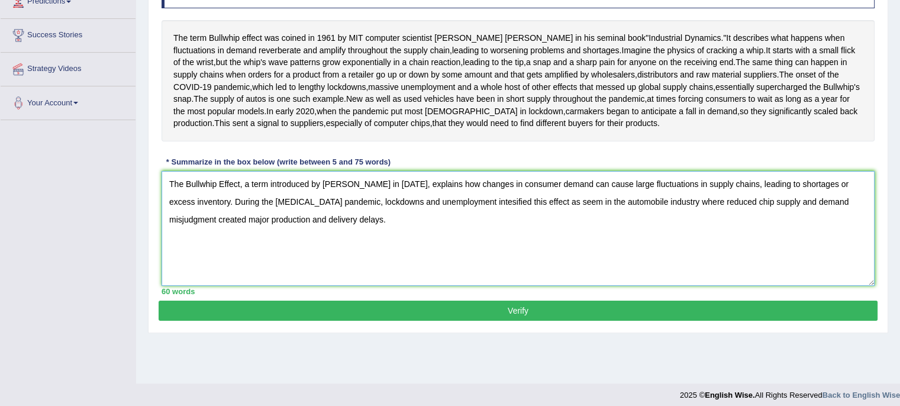
drag, startPoint x: 278, startPoint y: 262, endPoint x: 249, endPoint y: 261, distance: 29.0
click at [249, 261] on textarea "The Bullwhip Effect, a term introduced by [PERSON_NAME] in [DATE], explains how…" at bounding box center [518, 228] width 713 height 115
type textarea "The Bullwhip Effect, a term introduced by [PERSON_NAME] in [DATE], explains how…"
click at [330, 321] on button "Verify" at bounding box center [518, 311] width 719 height 20
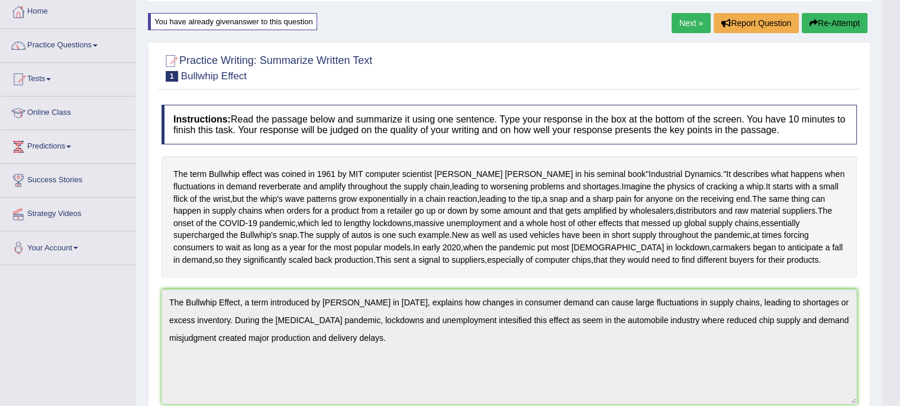
scroll to position [60, 0]
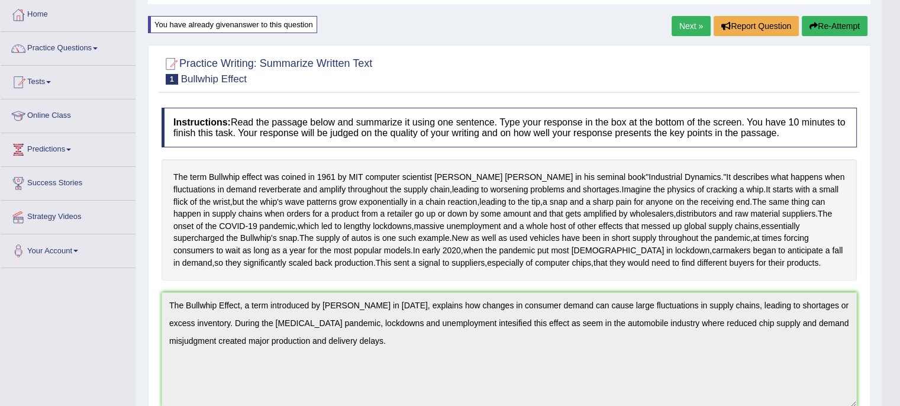
click at [850, 29] on button "Re-Attempt" at bounding box center [835, 26] width 66 height 20
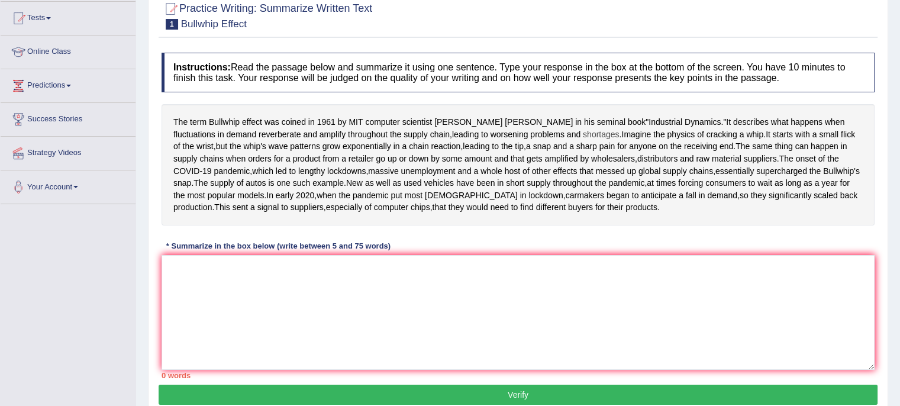
scroll to position [126, 0]
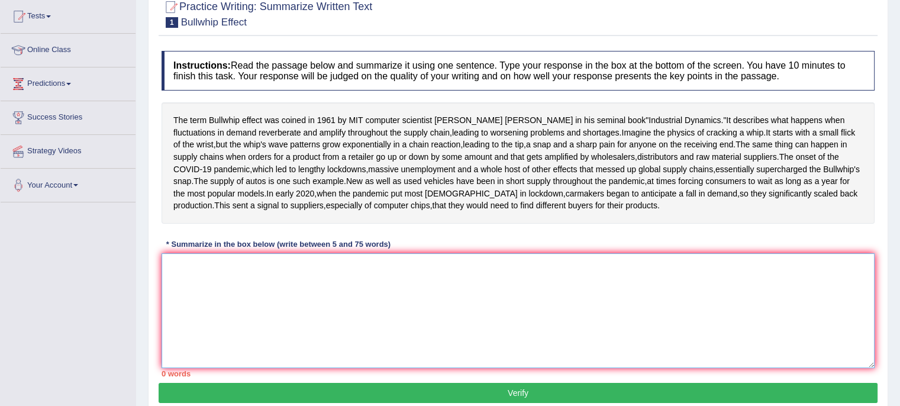
click at [201, 333] on textarea at bounding box center [518, 310] width 713 height 115
paste textarea "The Bullwhip Effect, a term introduced by Jay Forrester in 1961, explains how c…"
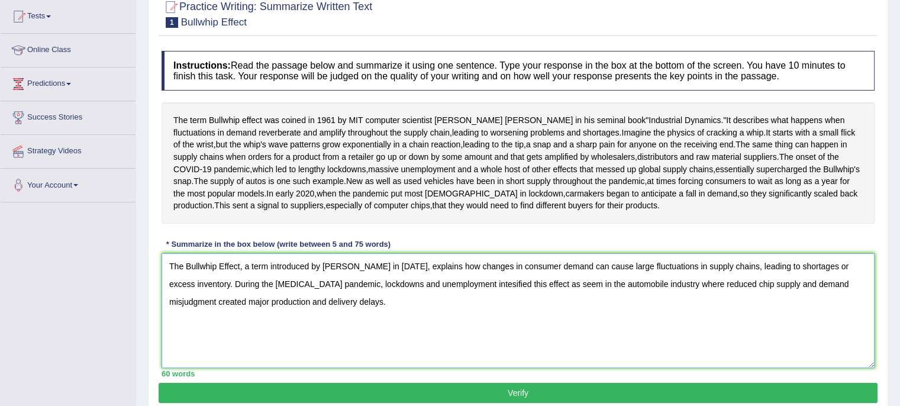
drag, startPoint x: 277, startPoint y: 342, endPoint x: 245, endPoint y: 344, distance: 32.0
click at [245, 344] on textarea "The Bullwhip Effect, a term introduced by Jay Forrester in 1961, explains how c…" at bounding box center [518, 310] width 713 height 115
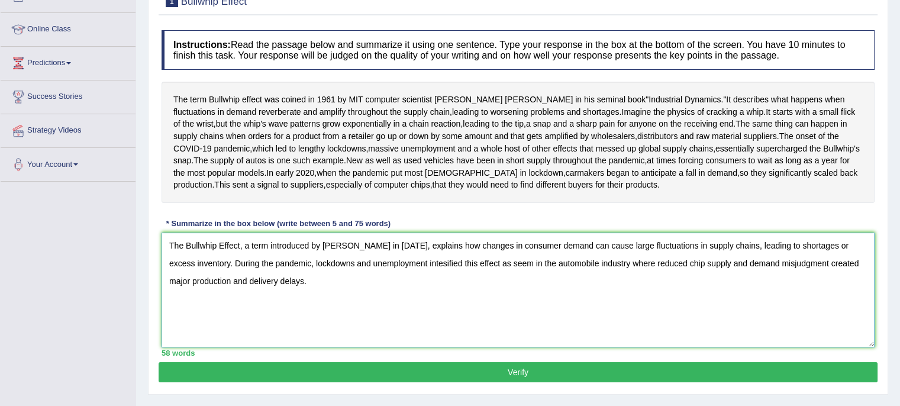
scroll to position [147, 0]
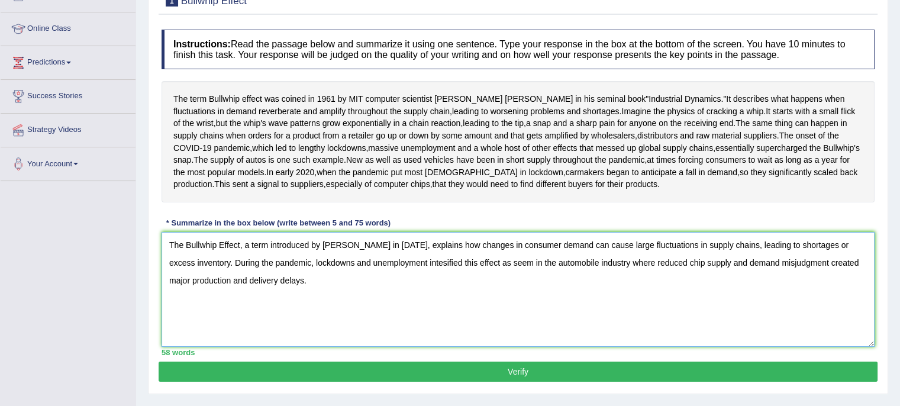
click at [433, 324] on textarea "The Bullwhip Effect, a term introduced by Jay Forrester in 1961, explains how c…" at bounding box center [518, 289] width 713 height 115
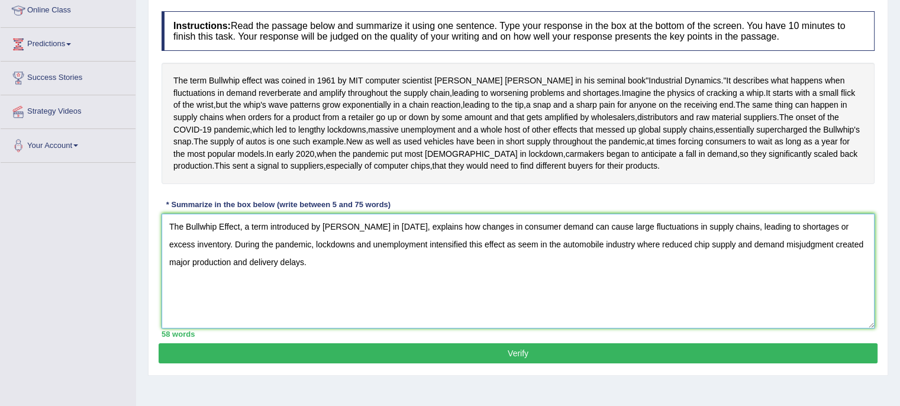
scroll to position [167, 0]
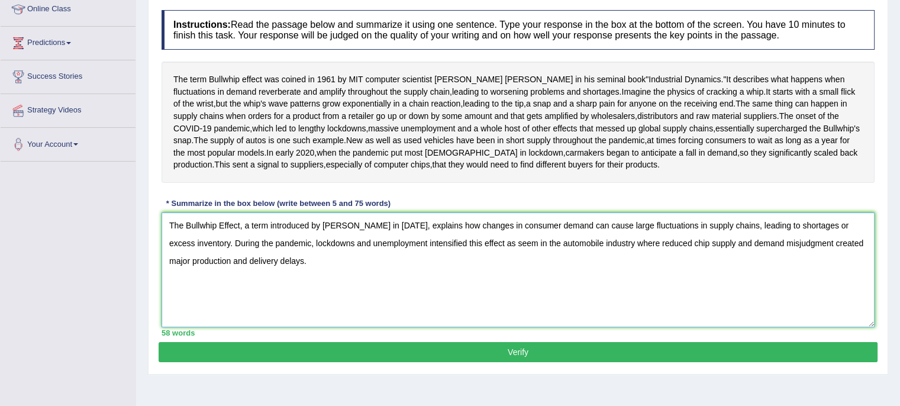
click at [203, 304] on textarea "The Bullwhip Effect, a term introduced by Jay Forrester in 1961, explains how c…" at bounding box center [518, 269] width 713 height 115
click at [213, 302] on textarea "The Bullwhip Effect, a term introduced by Jay Forrester in 1961, explains how c…" at bounding box center [518, 269] width 713 height 115
click at [203, 303] on textarea "The Bullwhip Effect, a term introduced by Jay Forrester in 1961, explains how c…" at bounding box center [518, 269] width 713 height 115
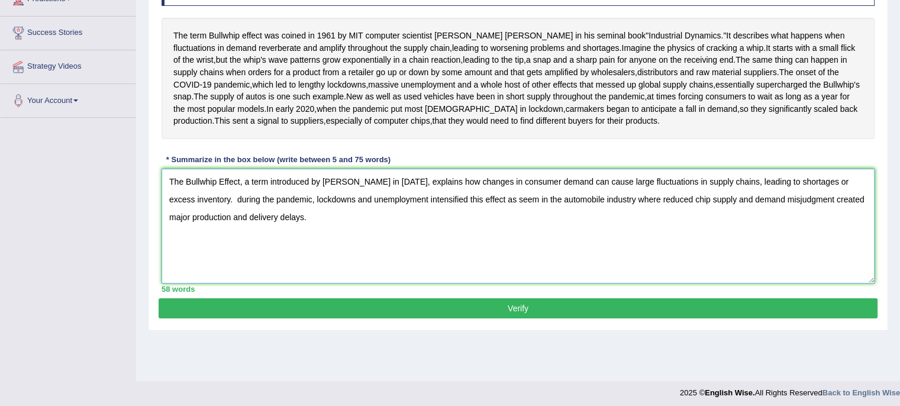
scroll to position [233, 0]
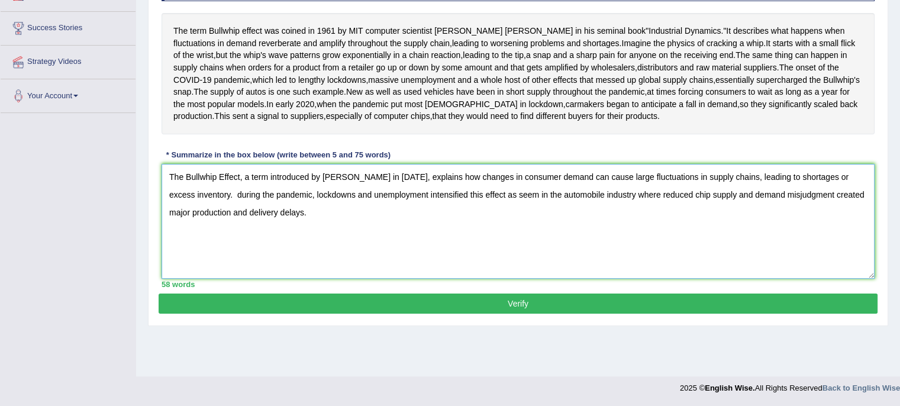
type textarea "The Bullwhip Effect, a term introduced by Jay Forrester in 1961, explains how c…"
click at [388, 314] on button "Verify" at bounding box center [518, 304] width 719 height 20
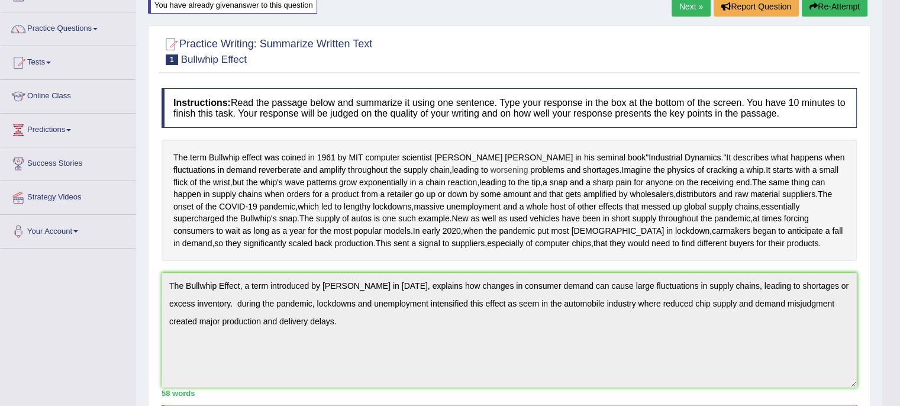
scroll to position [45, 0]
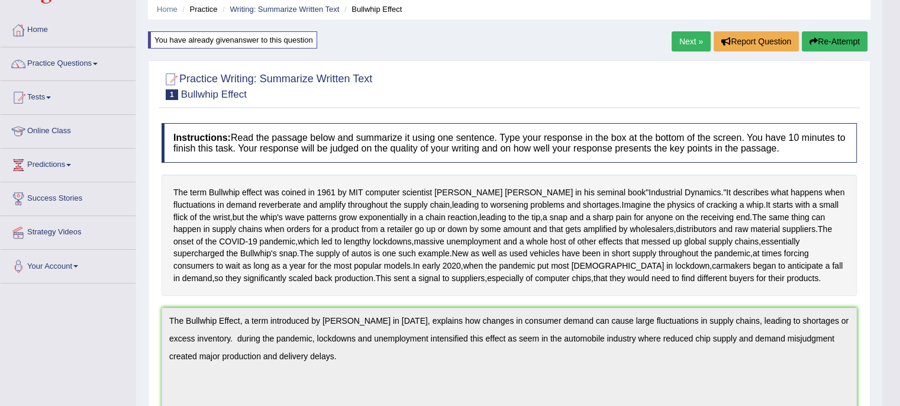
click at [824, 37] on button "Re-Attempt" at bounding box center [835, 41] width 66 height 20
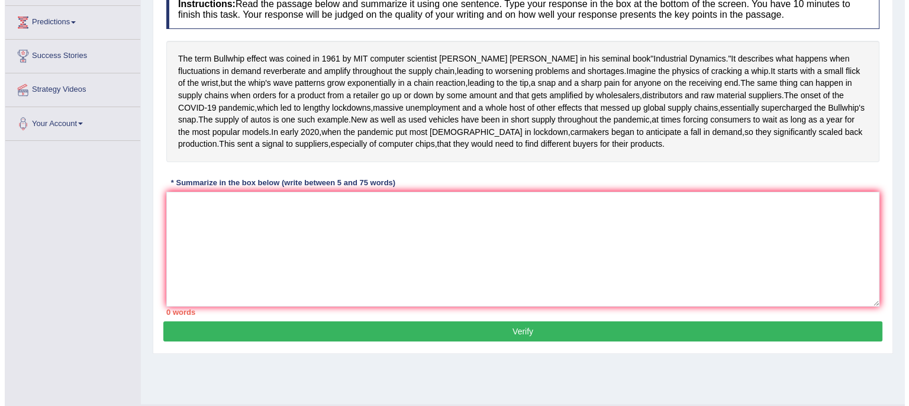
scroll to position [189, 0]
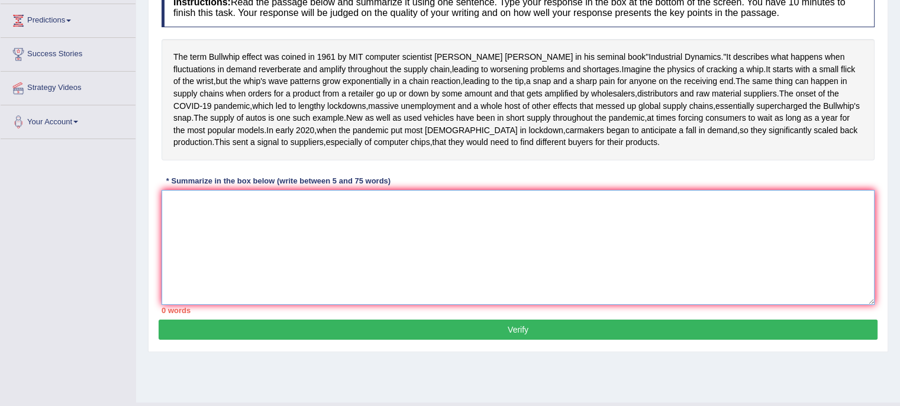
click at [178, 270] on textarea at bounding box center [518, 247] width 713 height 115
paste textarea "The Bullwhip Effect, a term introduced by Jay Forrester in 1961, explains how c…"
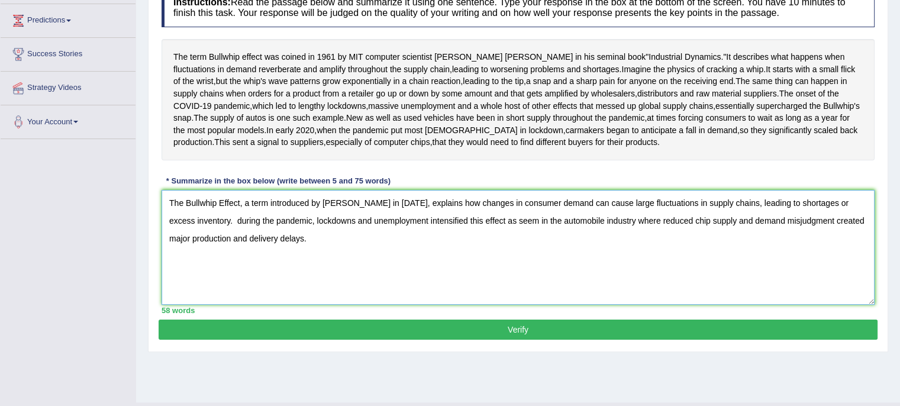
click at [205, 283] on textarea "The Bullwhip Effect, a term introduced by Jay Forrester in 1961, explains how c…" at bounding box center [518, 247] width 713 height 115
type textarea "The Bullwhip Effect, a term introduced by Jay Forrester in 1961, explains how c…"
click at [350, 340] on button "Verify" at bounding box center [518, 330] width 719 height 20
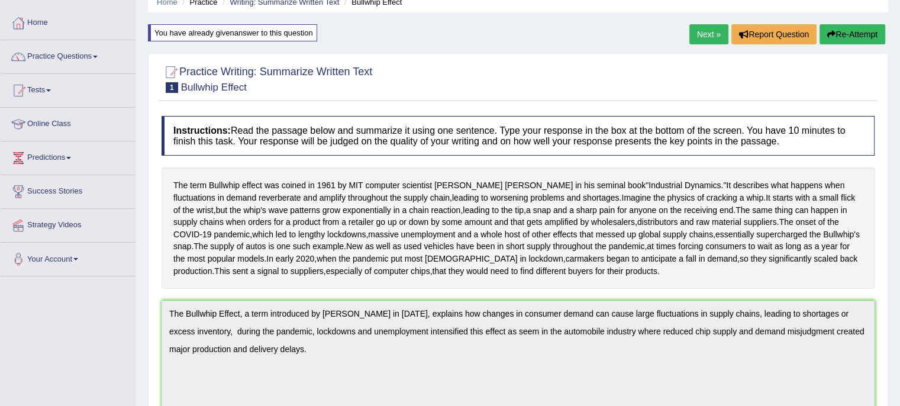
scroll to position [51, 0]
click at [707, 26] on link "Next »" at bounding box center [708, 35] width 39 height 20
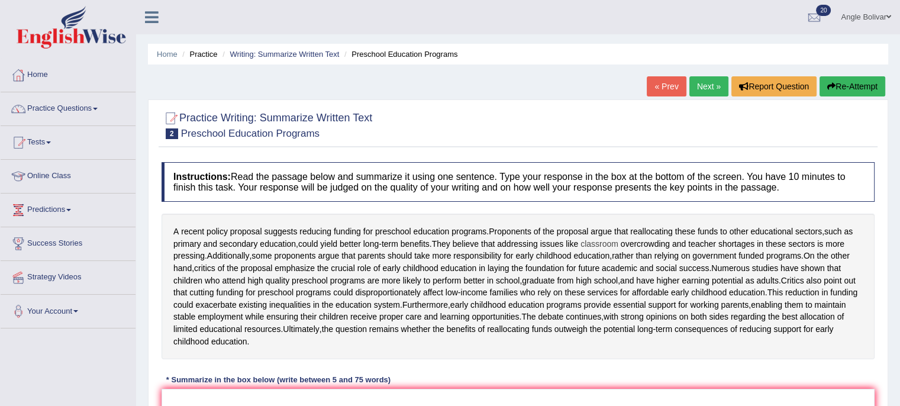
drag, startPoint x: 663, startPoint y: 242, endPoint x: 599, endPoint y: 242, distance: 63.3
click at [599, 242] on div "A recent policy proposal suggests reducing funding for preschool education prog…" at bounding box center [518, 287] width 713 height 146
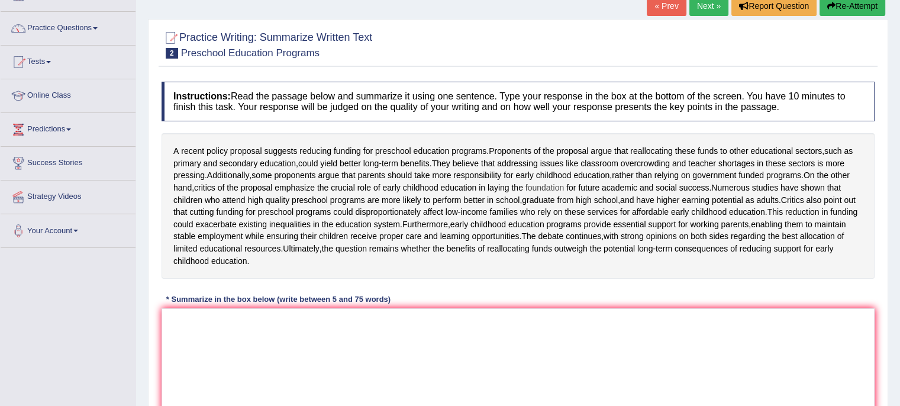
scroll to position [82, 0]
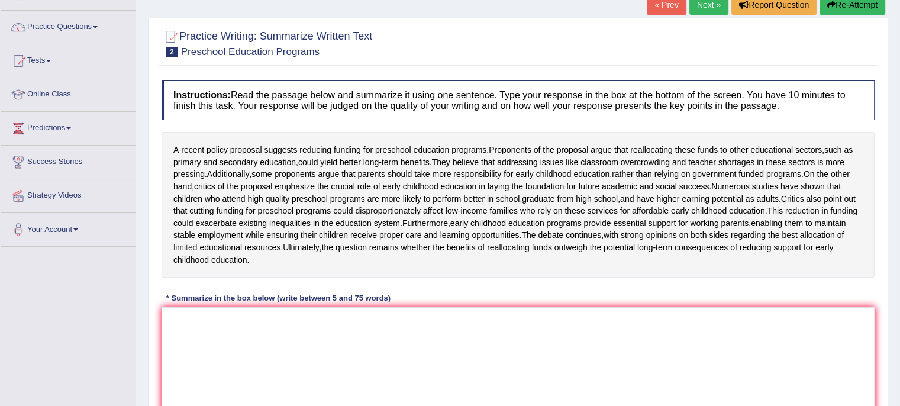
click at [197, 254] on span "limited" at bounding box center [185, 247] width 24 height 12
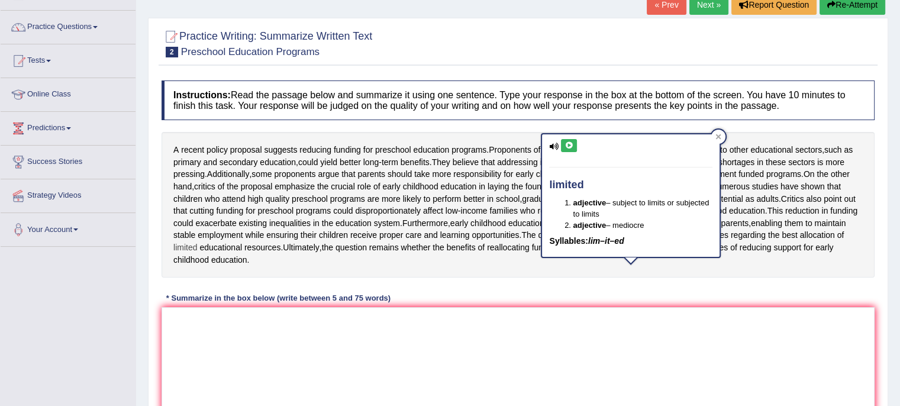
scroll to position [88, 0]
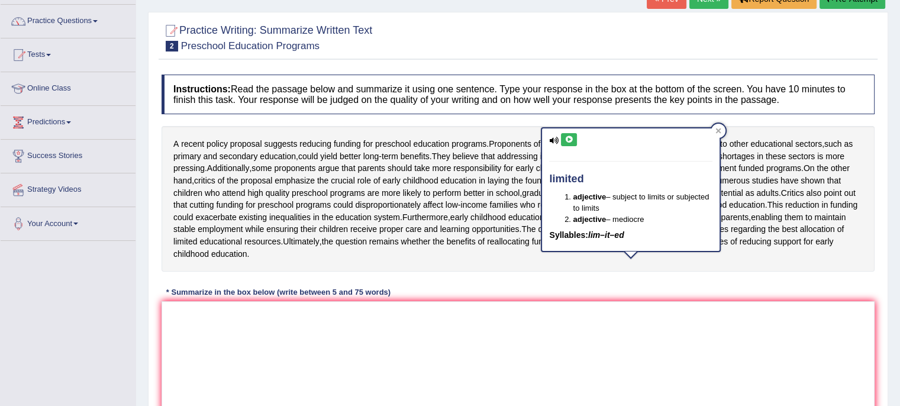
click at [556, 254] on div "limited adjective – subject to limits or subjected to limits adjective – medioc…" at bounding box center [631, 193] width 180 height 133
click at [648, 224] on span "support" at bounding box center [662, 217] width 28 height 12
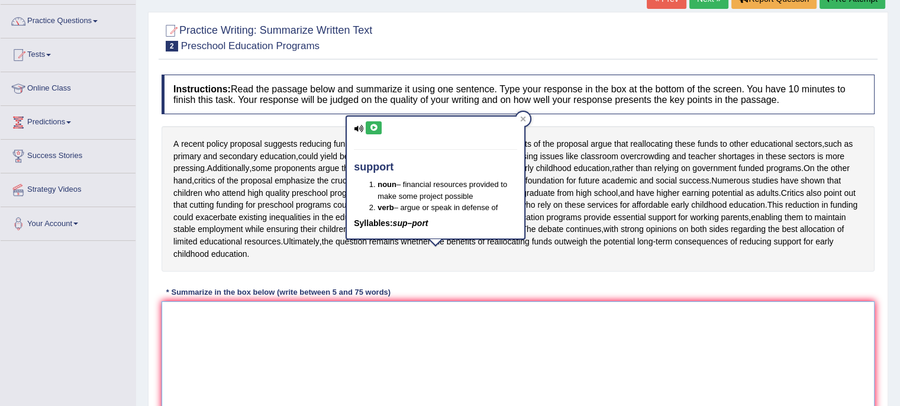
click at [411, 370] on textarea at bounding box center [518, 358] width 713 height 115
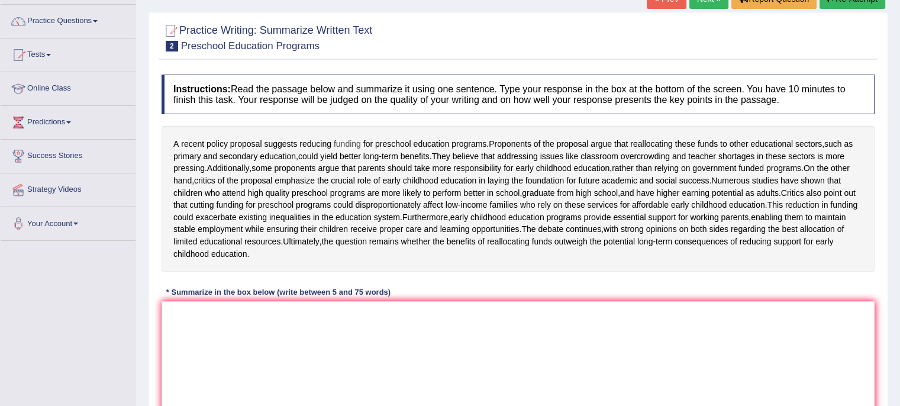
click at [347, 145] on span "funding" at bounding box center [347, 144] width 27 height 12
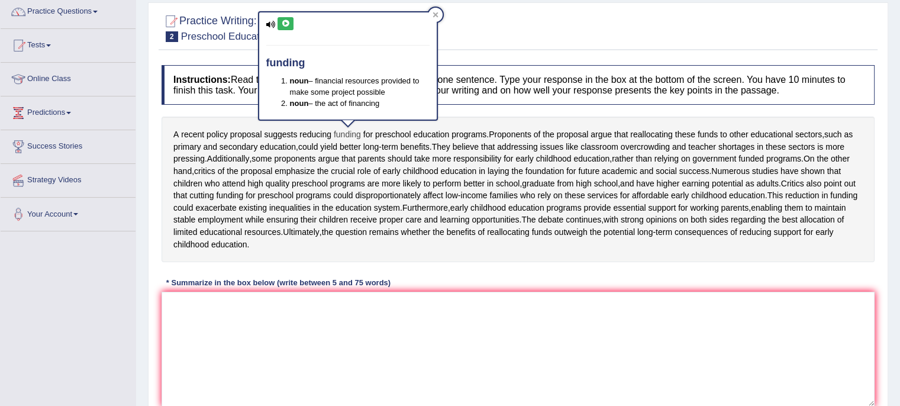
scroll to position [97, 0]
click at [411, 363] on textarea at bounding box center [518, 349] width 713 height 115
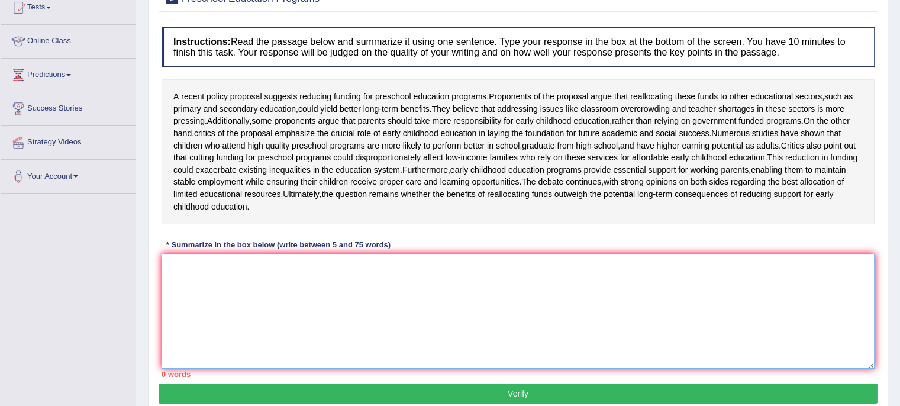
scroll to position [136, 0]
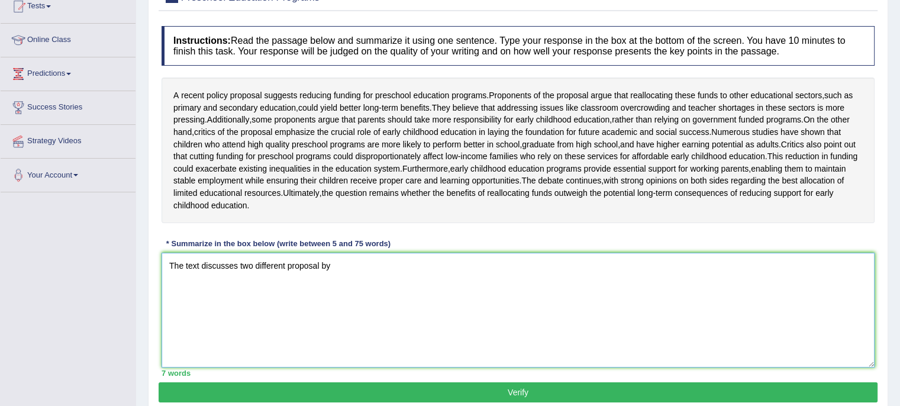
drag, startPoint x: 330, startPoint y: 289, endPoint x: 240, endPoint y: 288, distance: 89.4
click at [240, 288] on textarea "The text discusses two different proposal by" at bounding box center [518, 310] width 713 height 115
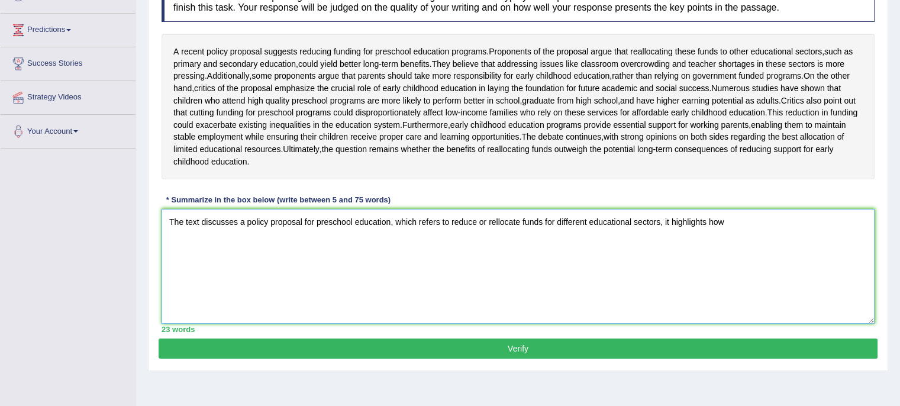
scroll to position [176, 0]
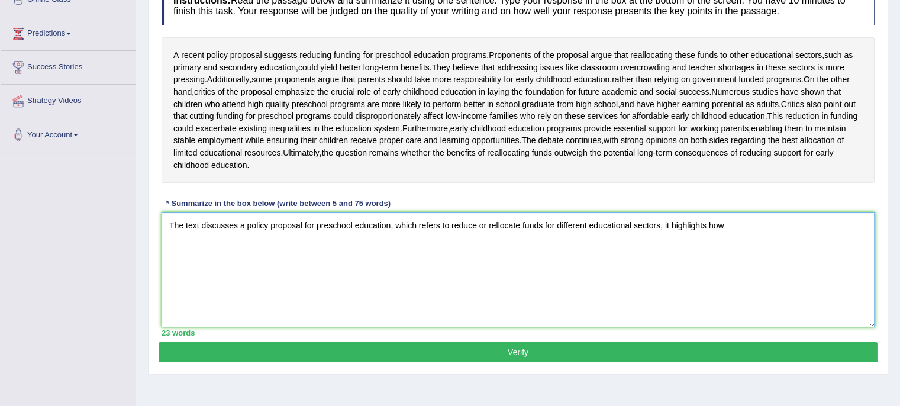
click at [389, 250] on textarea "The text discusses a policy proposal for preschool education, which refers to r…" at bounding box center [518, 269] width 713 height 115
drag, startPoint x: 766, startPoint y: 243, endPoint x: 702, endPoint y: 252, distance: 65.1
click at [702, 252] on textarea "The text discusses a policy proposal for preschool education programs, which re…" at bounding box center [518, 269] width 713 height 115
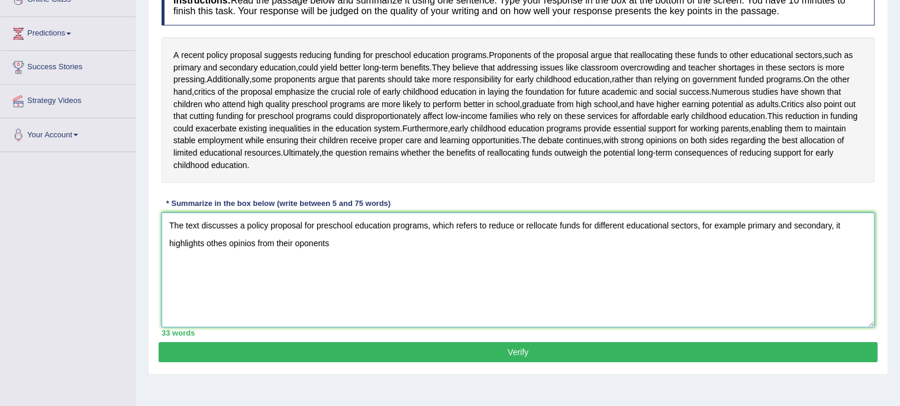
click at [225, 264] on textarea "The text discusses a policy proposal for preschool education programs, which re…" at bounding box center [518, 269] width 713 height 115
click at [253, 266] on textarea "The text discusses a policy proposal for preschool education programs, which re…" at bounding box center [518, 269] width 713 height 115
click at [336, 263] on textarea "The text discusses a policy proposal for preschool education programs, which re…" at bounding box center [518, 269] width 713 height 115
drag, startPoint x: 333, startPoint y: 266, endPoint x: 259, endPoint y: 278, distance: 75.4
click at [259, 278] on textarea "The text discusses a policy proposal for preschool education programs, which re…" at bounding box center [518, 269] width 713 height 115
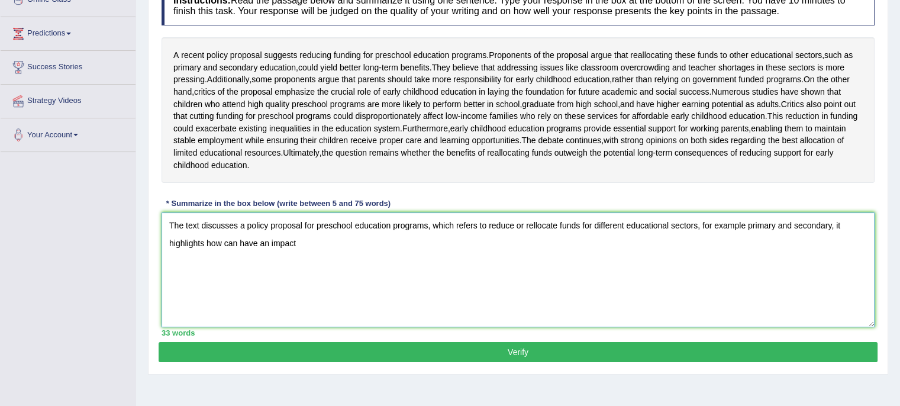
click at [223, 262] on textarea "The text discusses a policy proposal for preschool education programs, which re…" at bounding box center [518, 269] width 713 height 115
click at [308, 259] on textarea "The text discusses a policy proposal for preschool education programs, which re…" at bounding box center [518, 269] width 713 height 115
click at [841, 244] on textarea "The text discusses a policy proposal for preschool education programs, which re…" at bounding box center [518, 269] width 713 height 115
click at [317, 268] on textarea "The text discusses a policy proposal for preschool education programs, which re…" at bounding box center [518, 269] width 713 height 115
drag, startPoint x: 863, startPoint y: 248, endPoint x: 838, endPoint y: 250, distance: 24.9
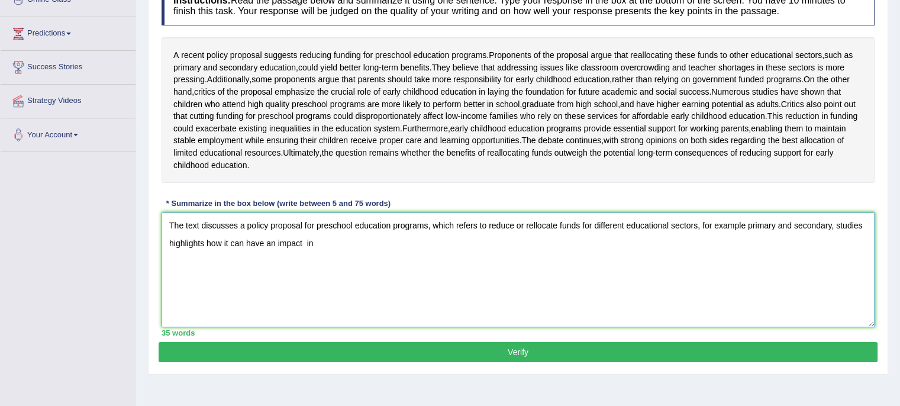
click at [838, 250] on textarea "The text discusses a policy proposal for preschool education programs, which re…" at bounding box center [518, 269] width 713 height 115
drag, startPoint x: 384, startPoint y: 264, endPoint x: 363, endPoint y: 269, distance: 22.0
click at [356, 269] on textarea "The text discusses a policy proposal for preschool education programs, which re…" at bounding box center [518, 269] width 713 height 115
drag, startPoint x: 265, startPoint y: 265, endPoint x: 234, endPoint y: 270, distance: 31.2
click at [234, 270] on textarea "The text discusses a policy proposal for preschool education programs, which re…" at bounding box center [518, 269] width 713 height 115
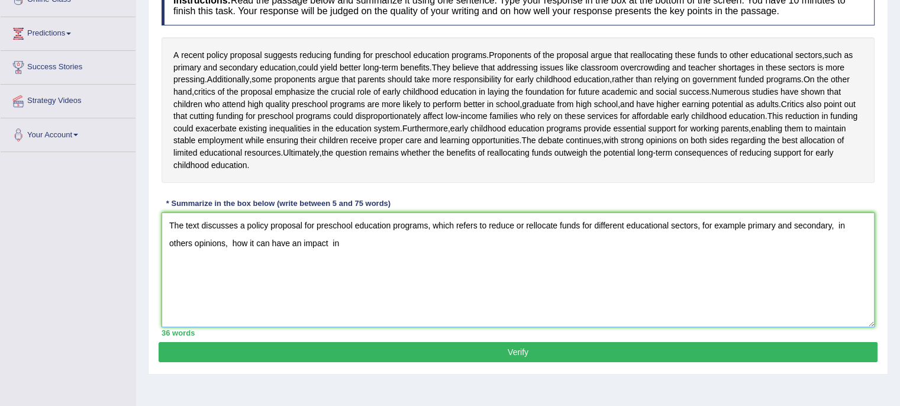
click at [192, 265] on textarea "The text discusses a policy proposal for preschool education programs, which re…" at bounding box center [518, 269] width 713 height 115
click at [205, 266] on textarea "The text discusses a policy proposal for preschool education programs, which re…" at bounding box center [518, 269] width 713 height 115
click at [323, 265] on textarea "The text discusses a policy proposal for preschool education programs, which re…" at bounding box center [518, 269] width 713 height 115
click at [390, 269] on textarea "The text discusses a policy proposal for preschool education programs, which re…" at bounding box center [518, 269] width 713 height 115
click at [382, 265] on textarea "The text discusses a policy proposal for preschool education programs, which re…" at bounding box center [518, 269] width 713 height 115
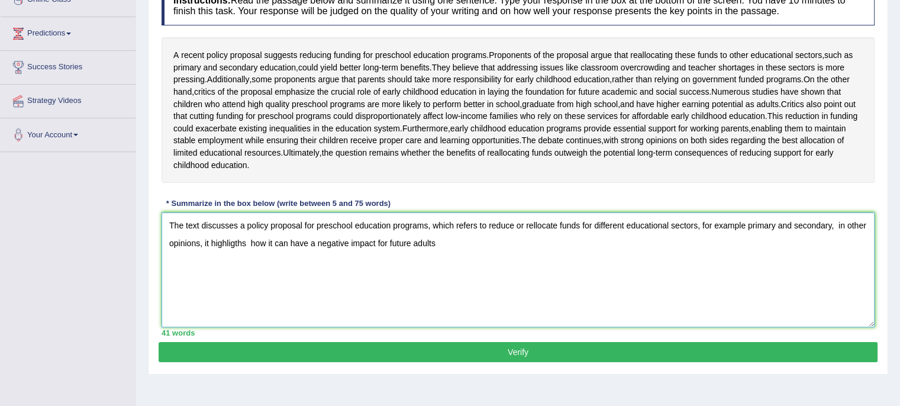
click at [438, 263] on textarea "The text discusses a policy proposal for preschool education programs, which re…" at bounding box center [518, 269] width 713 height 115
click at [575, 275] on textarea "The text discusses a policy proposal for preschool education programs, which re…" at bounding box center [518, 269] width 713 height 115
click at [435, 263] on textarea "The text discusses a policy proposal for preschool education programs, which re…" at bounding box center [518, 269] width 713 height 115
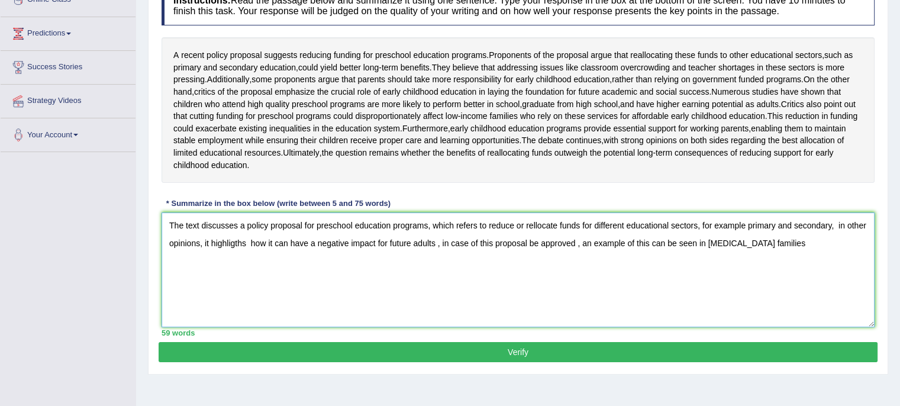
click at [782, 264] on textarea "The text discusses a policy proposal for preschool education programs, which re…" at bounding box center [518, 269] width 713 height 115
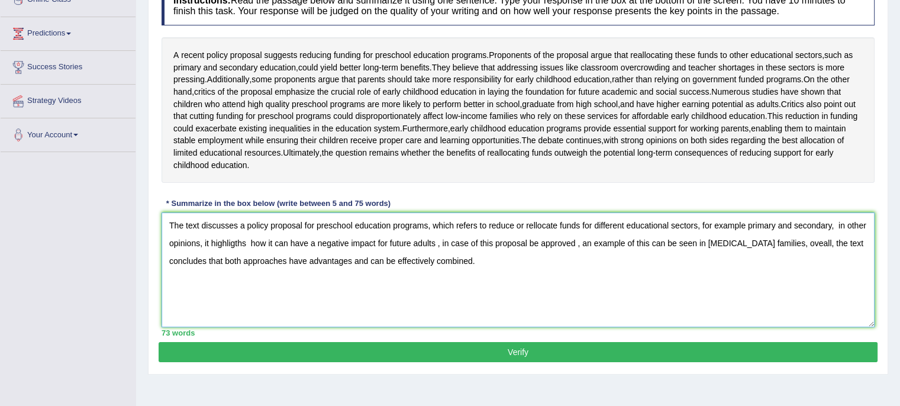
type textarea "The text discusses a policy proposal for preschool education programs, which re…"
click at [734, 362] on button "Verify" at bounding box center [518, 352] width 719 height 20
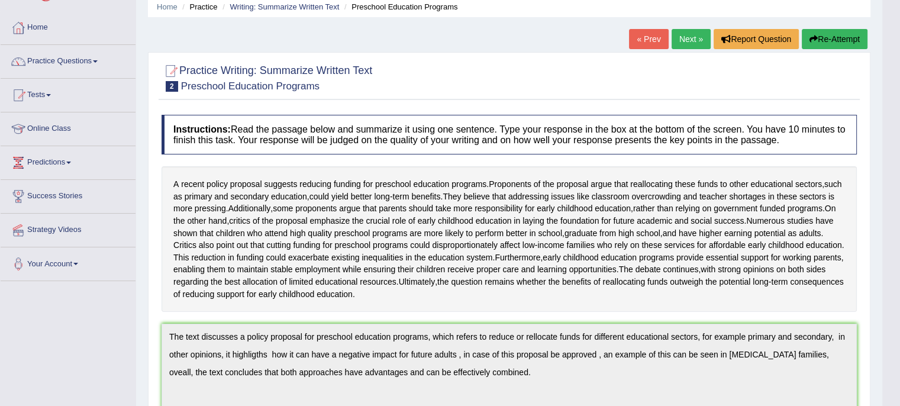
scroll to position [0, 0]
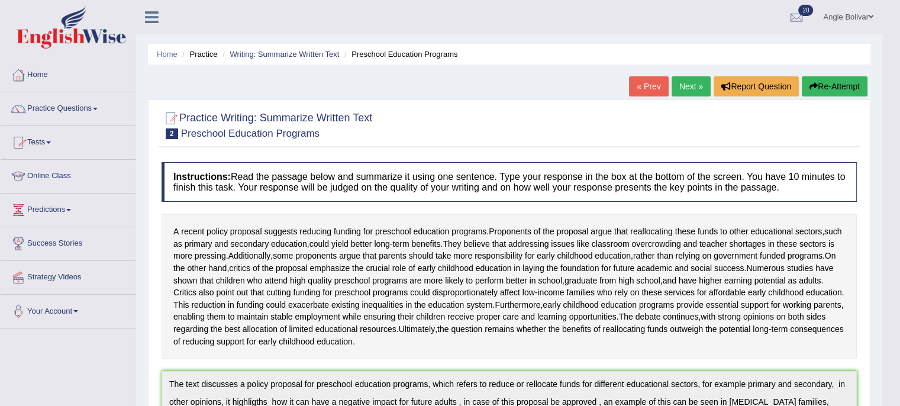
click at [53, 115] on link "Practice Questions" at bounding box center [68, 107] width 135 height 30
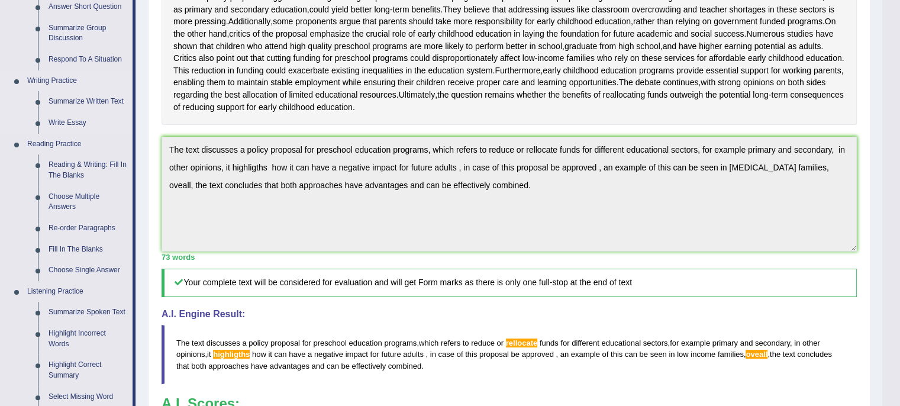
scroll to position [236, 0]
click at [75, 247] on link "Fill In The Blanks" at bounding box center [87, 248] width 89 height 21
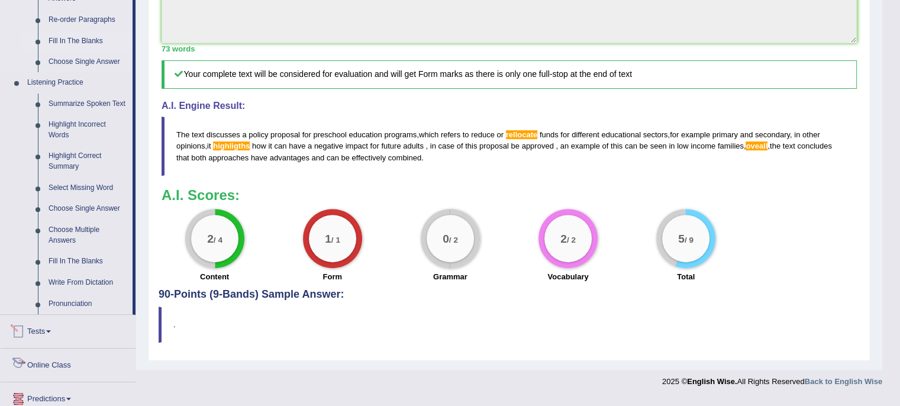
scroll to position [545, 0]
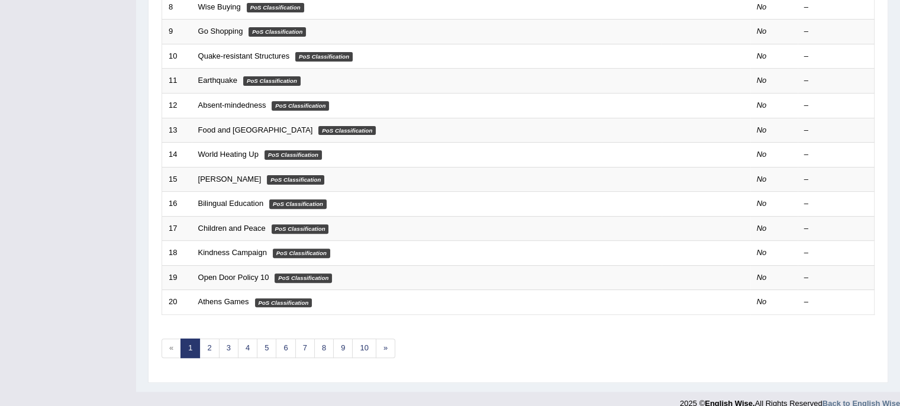
scroll to position [374, 0]
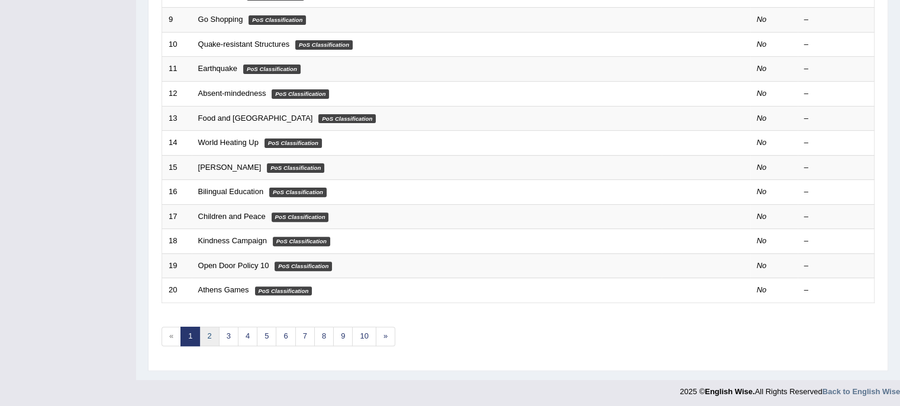
click at [208, 334] on link "2" at bounding box center [209, 337] width 20 height 20
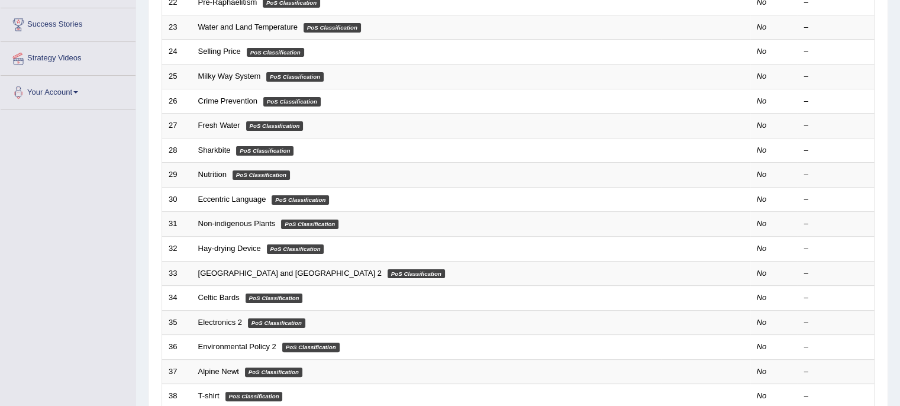
scroll to position [374, 0]
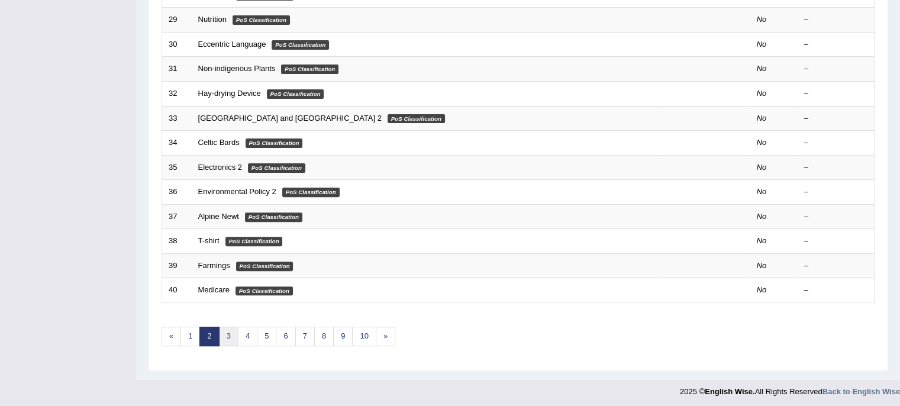
click at [231, 327] on link "3" at bounding box center [229, 337] width 20 height 20
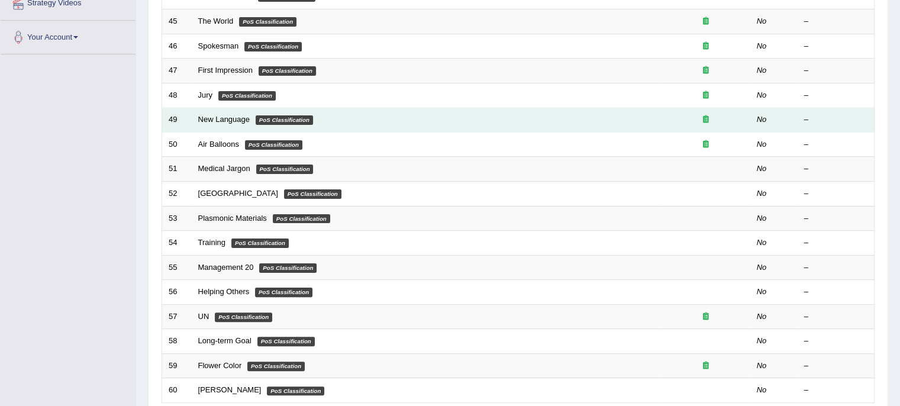
scroll to position [374, 0]
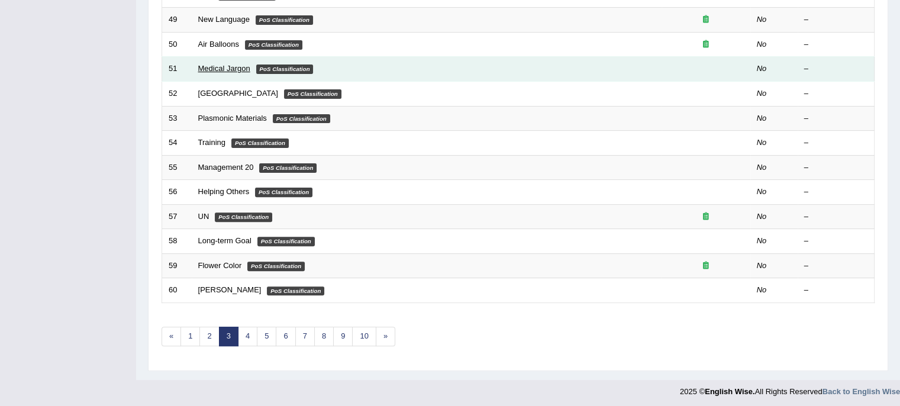
click at [236, 69] on link "Medical Jargon" at bounding box center [224, 68] width 52 height 9
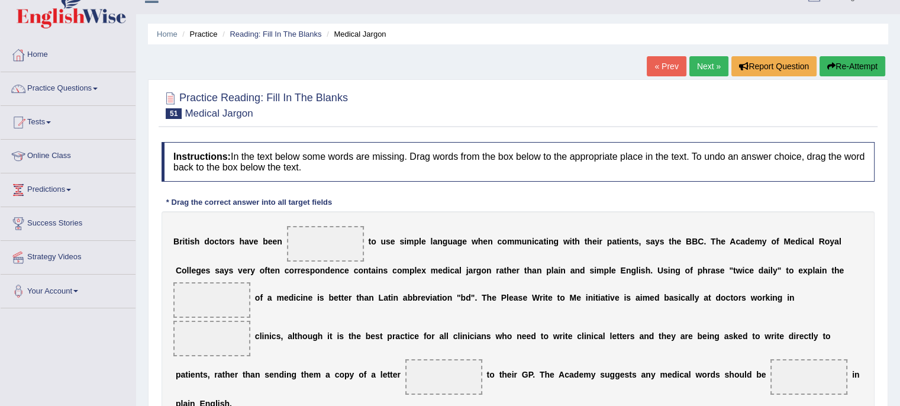
scroll to position [19, 0]
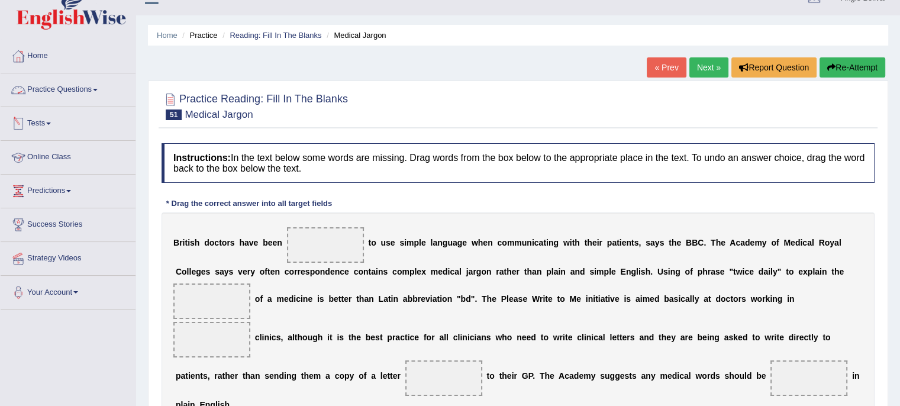
click at [86, 86] on link "Practice Questions" at bounding box center [68, 88] width 135 height 30
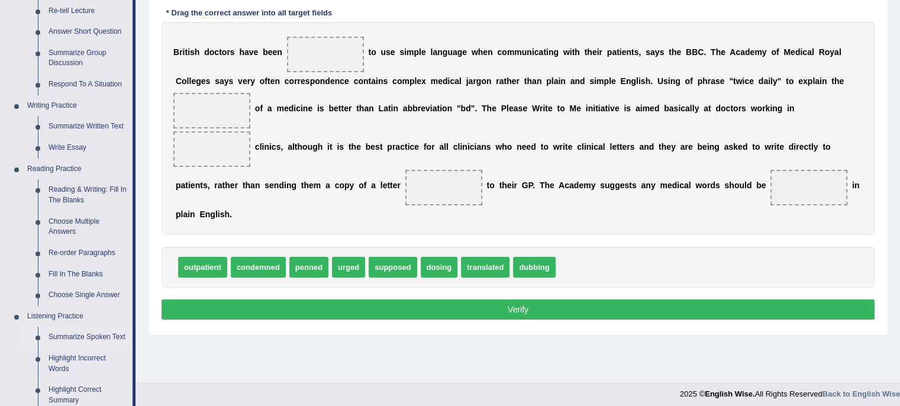
scroll to position [210, 0]
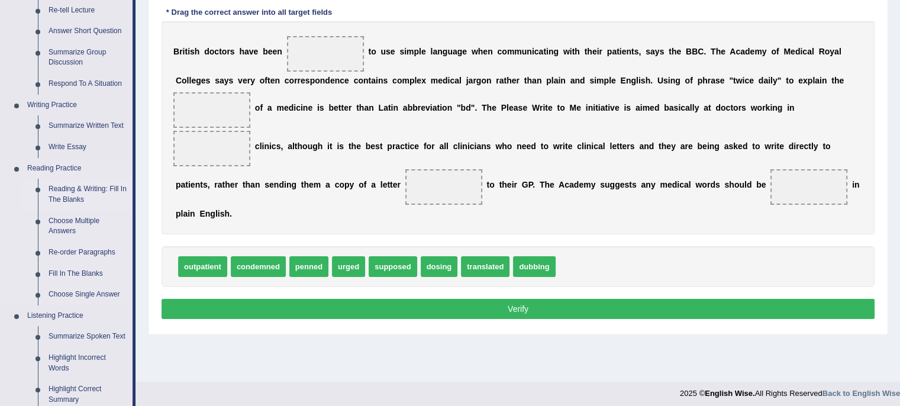
click at [65, 192] on link "Reading & Writing: Fill In The Blanks" at bounding box center [87, 194] width 89 height 31
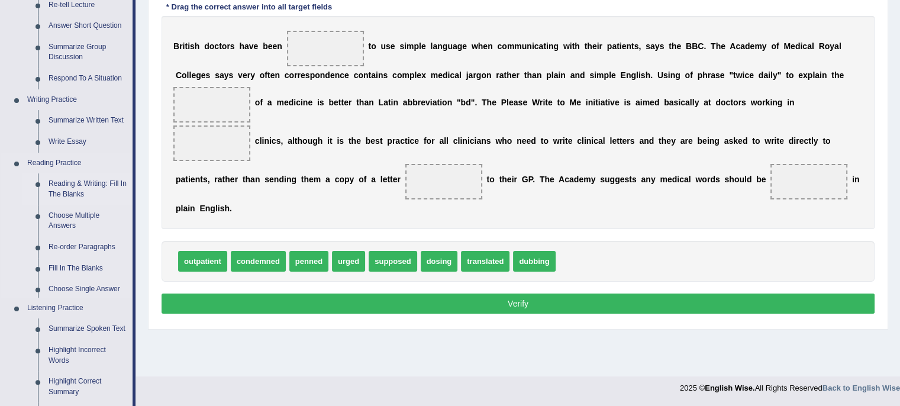
scroll to position [499, 0]
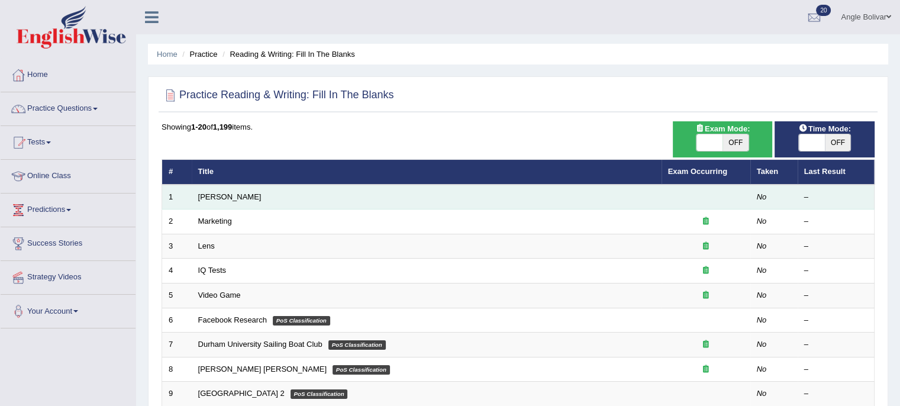
click at [215, 190] on td "[PERSON_NAME]" at bounding box center [427, 197] width 470 height 25
click at [217, 198] on link "[PERSON_NAME]" at bounding box center [229, 196] width 63 height 9
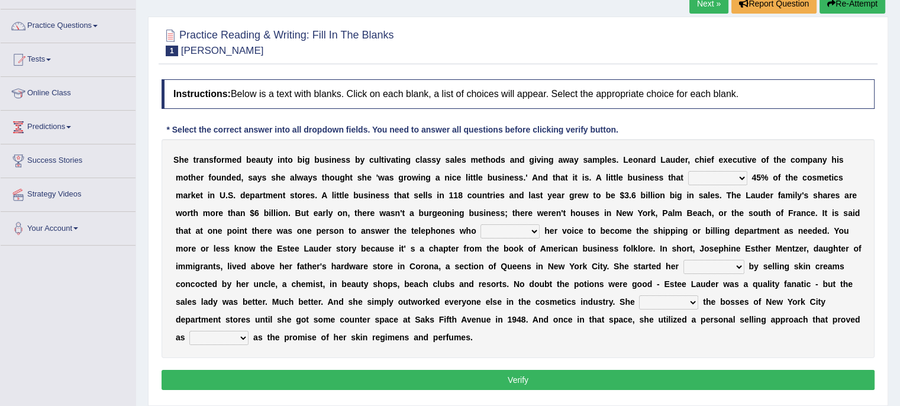
scroll to position [83, 0]
click at [95, 22] on link "Practice Questions" at bounding box center [68, 24] width 135 height 30
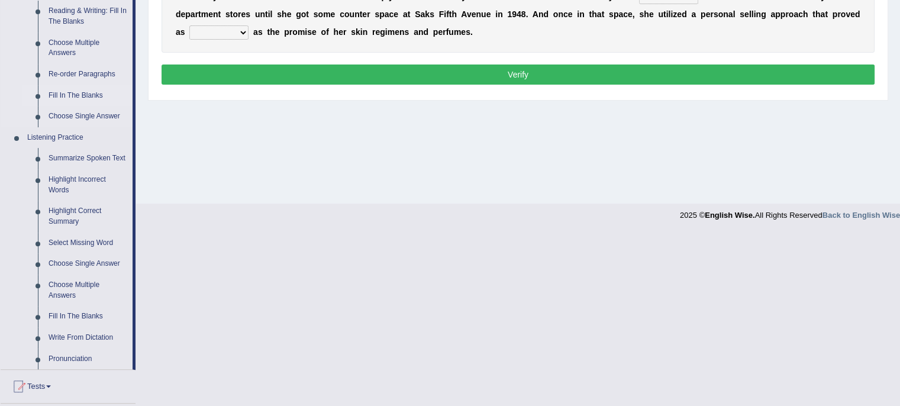
scroll to position [390, 0]
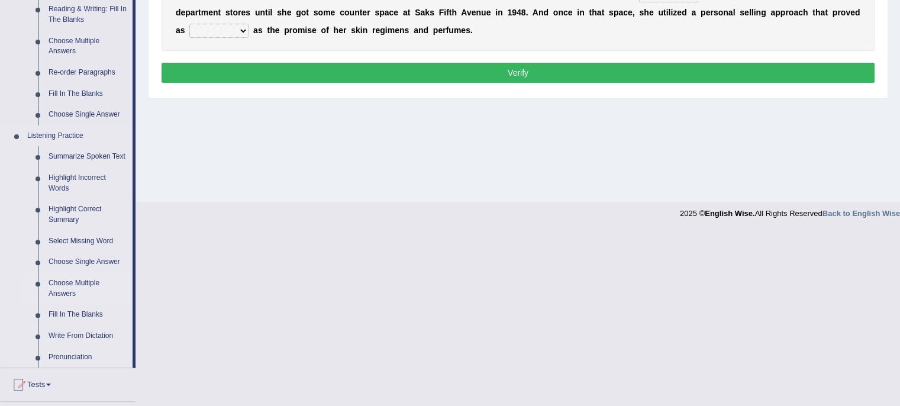
click at [59, 289] on link "Choose Multiple Answers" at bounding box center [87, 288] width 89 height 31
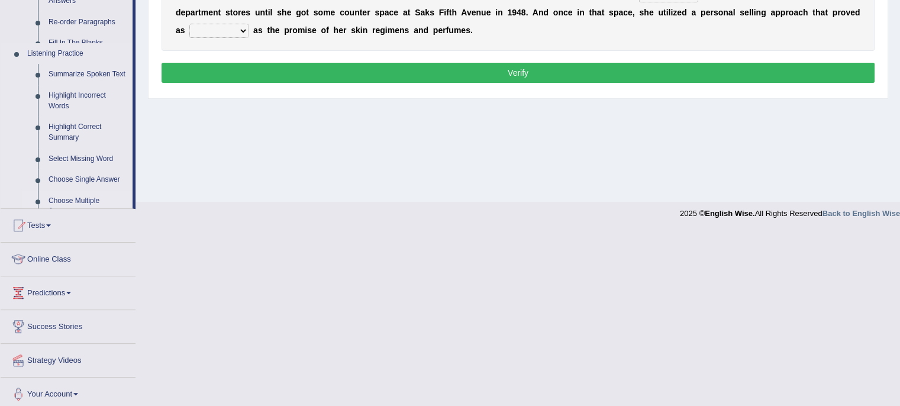
scroll to position [215, 0]
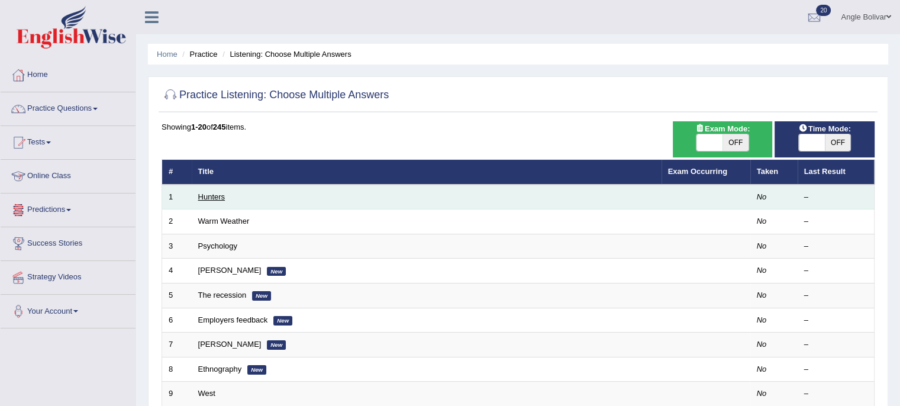
click at [214, 198] on link "Hunters" at bounding box center [211, 196] width 27 height 9
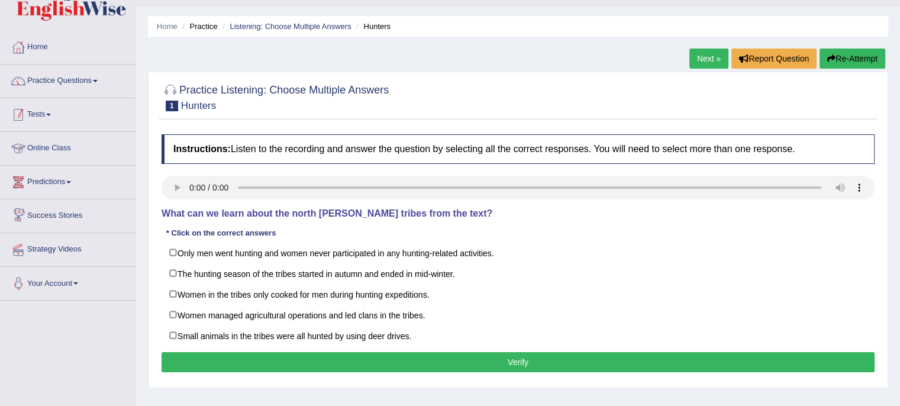
scroll to position [26, 0]
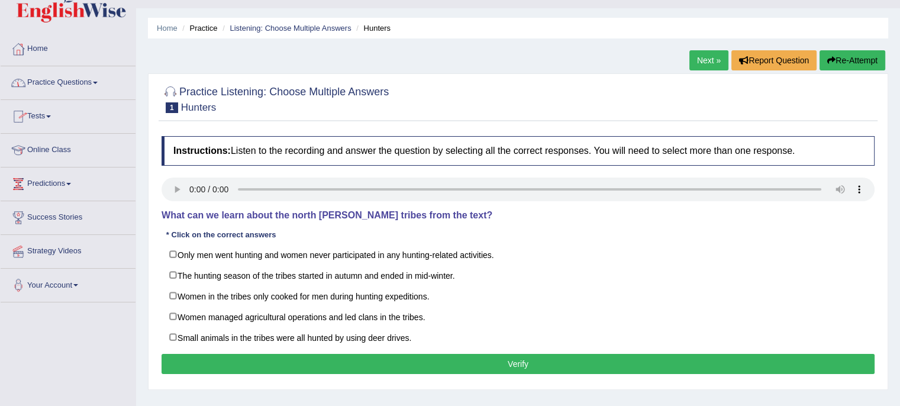
click at [83, 85] on link "Practice Questions" at bounding box center [68, 81] width 135 height 30
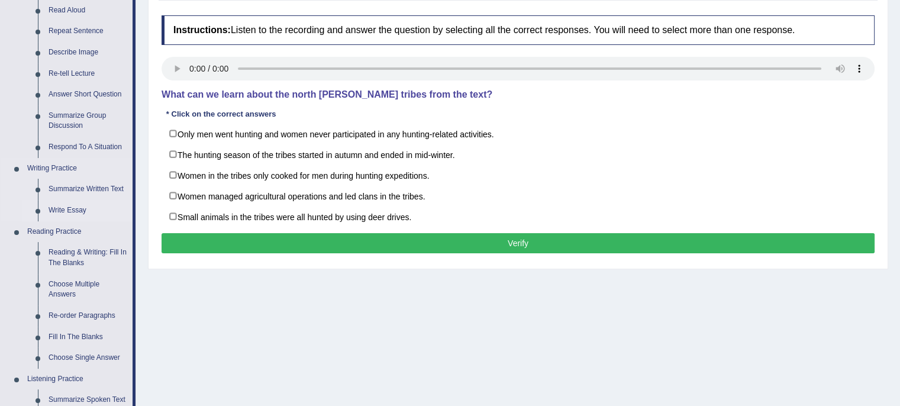
scroll to position [166, 0]
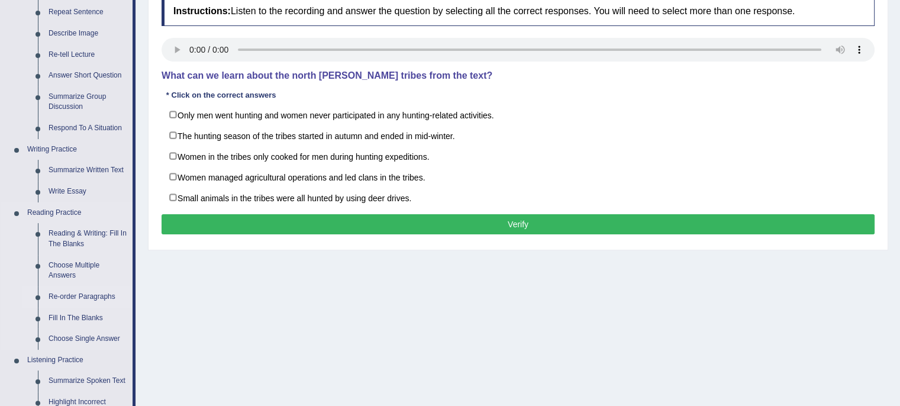
click at [76, 294] on link "Re-order Paragraphs" at bounding box center [87, 296] width 89 height 21
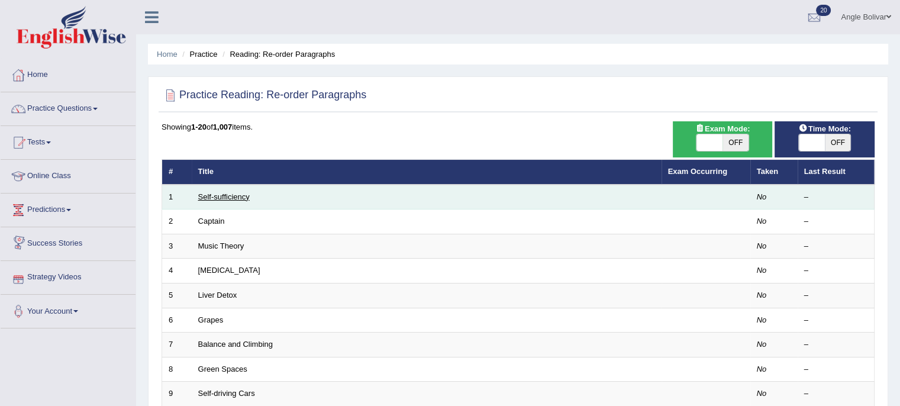
click at [230, 198] on link "Self-sufficiency" at bounding box center [223, 196] width 51 height 9
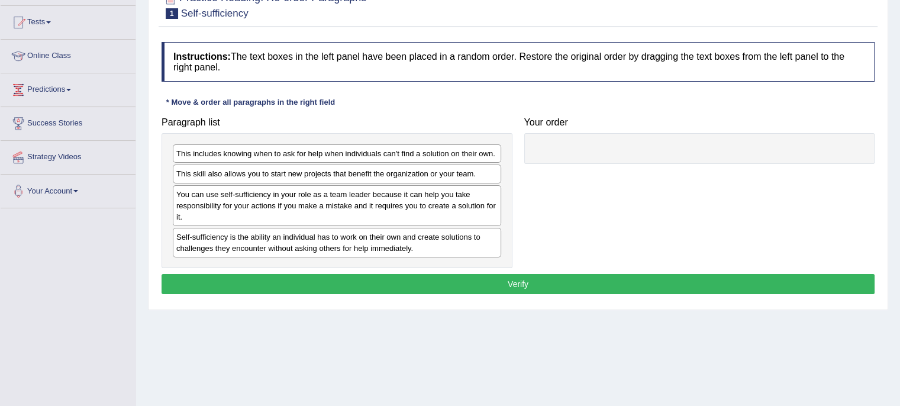
scroll to position [123, 0]
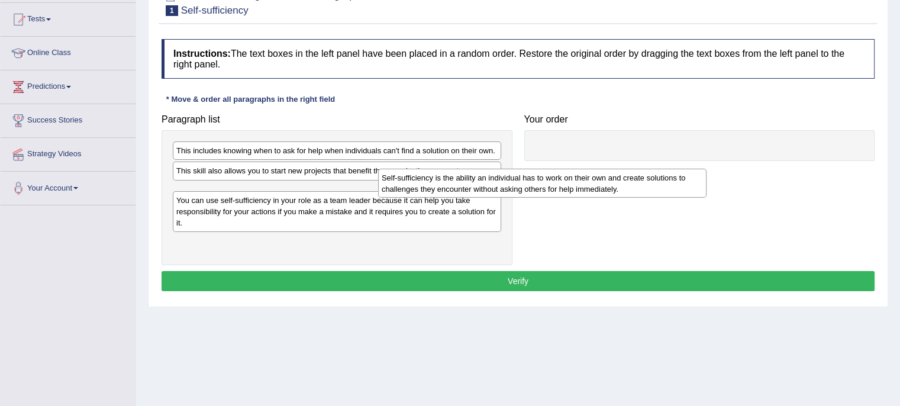
drag, startPoint x: 236, startPoint y: 238, endPoint x: 464, endPoint y: 178, distance: 235.9
click at [464, 178] on div "Self-sufficiency is the ability an individual has to work on their own and crea…" at bounding box center [542, 184] width 328 height 30
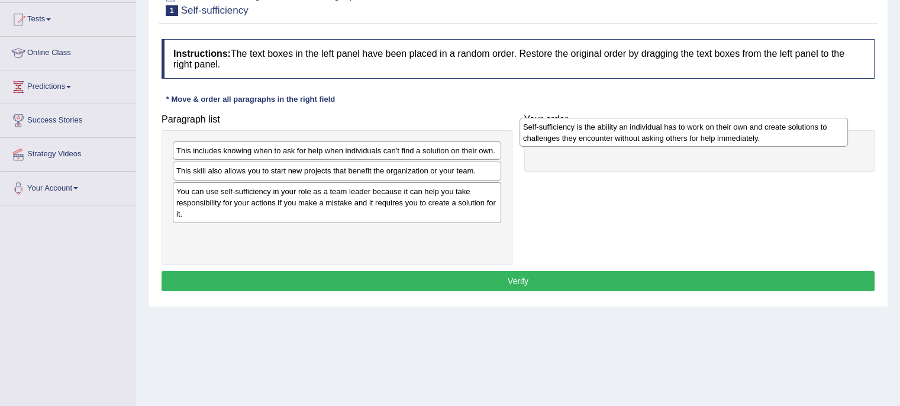
drag, startPoint x: 274, startPoint y: 198, endPoint x: 628, endPoint y: 137, distance: 359.2
click at [628, 137] on div "Self-sufficiency is the ability an individual has to work on their own and crea…" at bounding box center [684, 133] width 328 height 30
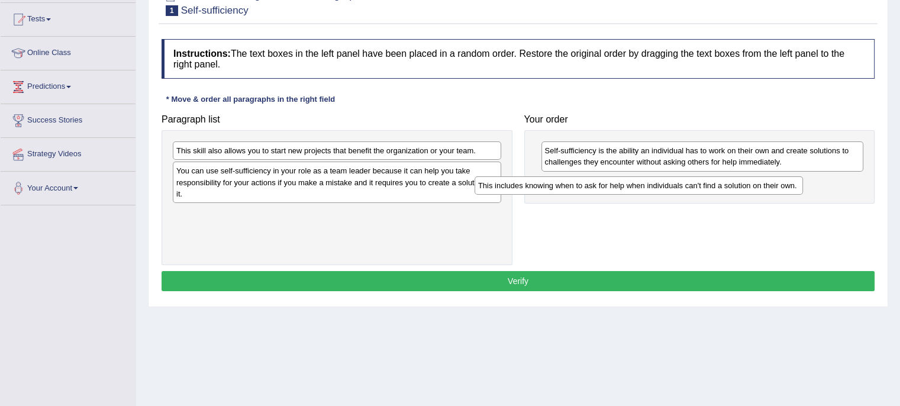
drag, startPoint x: 322, startPoint y: 152, endPoint x: 649, endPoint y: 170, distance: 327.7
click at [649, 176] on div "This includes knowing when to ask for help when individuals can't find a soluti…" at bounding box center [639, 185] width 328 height 18
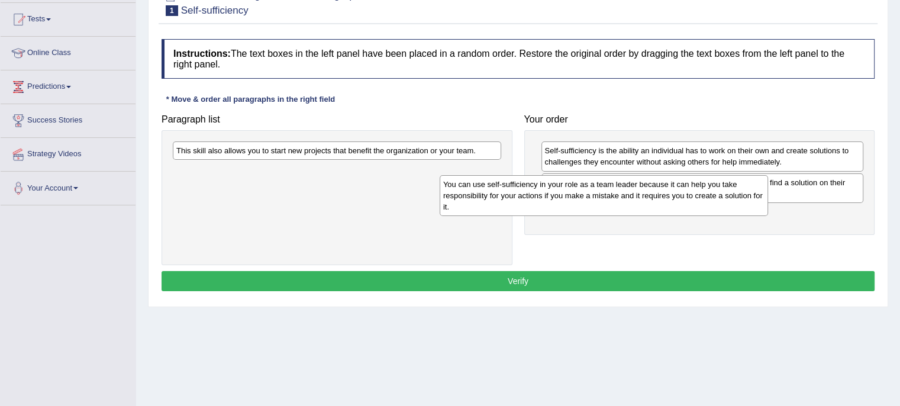
drag, startPoint x: 371, startPoint y: 176, endPoint x: 689, endPoint y: 191, distance: 318.1
click at [689, 191] on div "You can use self-sufficiency in your role as a team leader because it can help …" at bounding box center [604, 195] width 328 height 41
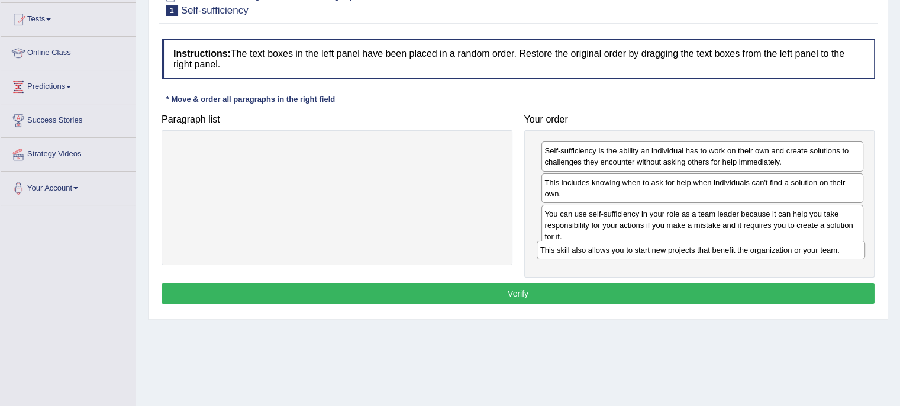
drag, startPoint x: 369, startPoint y: 151, endPoint x: 747, endPoint y: 250, distance: 391.0
click at [747, 250] on div "This skill also allows you to start new projects that benefit the organization …" at bounding box center [701, 250] width 328 height 18
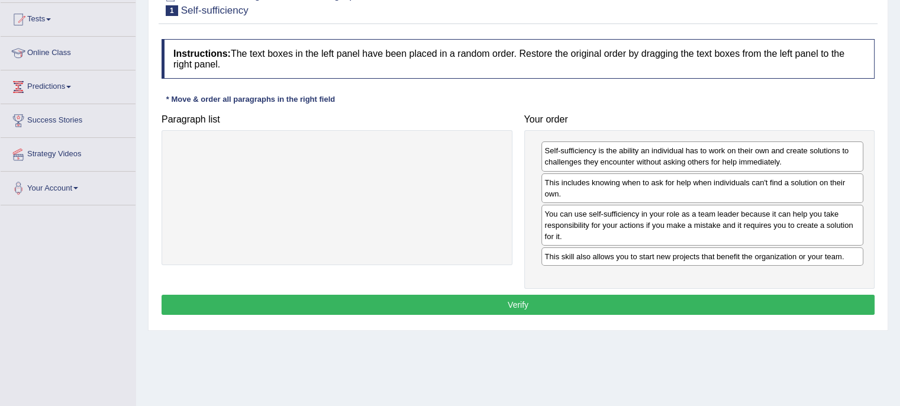
click at [641, 303] on button "Verify" at bounding box center [518, 305] width 713 height 20
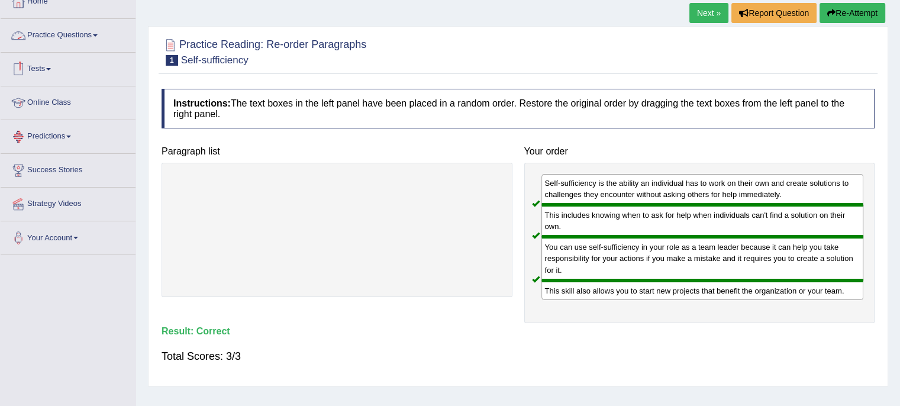
scroll to position [71, 0]
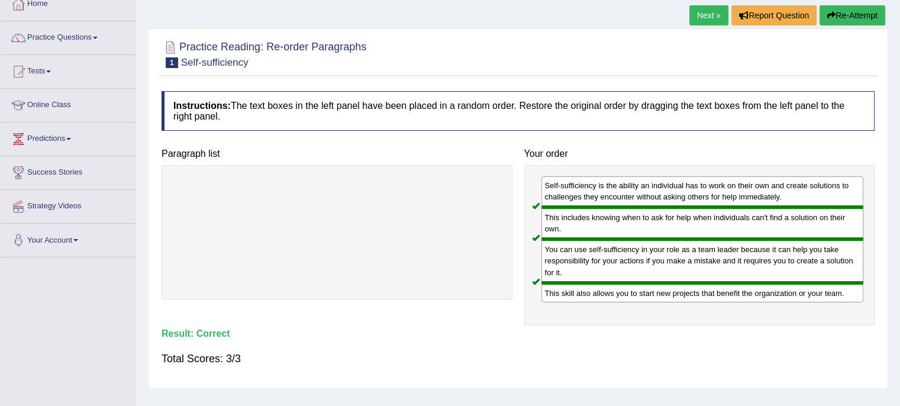
click at [75, 39] on link "Practice Questions" at bounding box center [68, 36] width 135 height 30
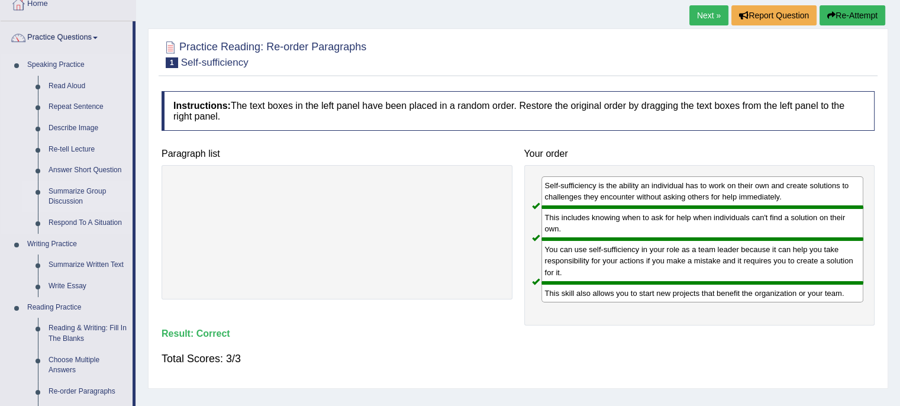
drag, startPoint x: 78, startPoint y: 195, endPoint x: 86, endPoint y: 198, distance: 8.2
click at [86, 198] on link "Summarize Group Discussion" at bounding box center [87, 196] width 89 height 31
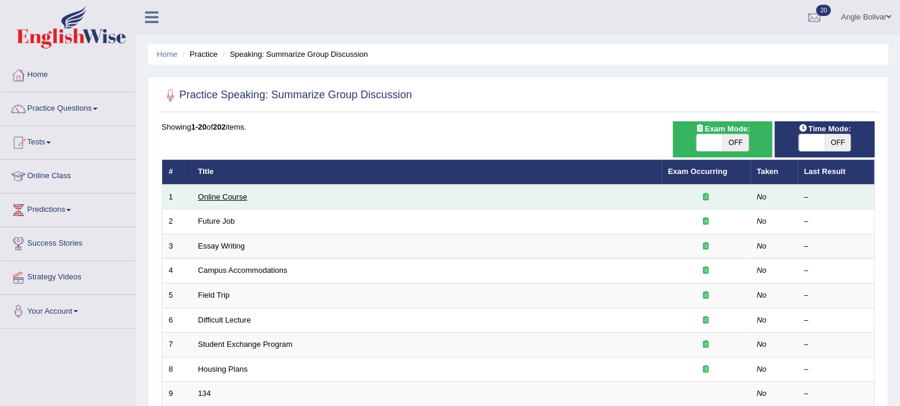
click at [234, 194] on link "Online Course" at bounding box center [222, 196] width 49 height 9
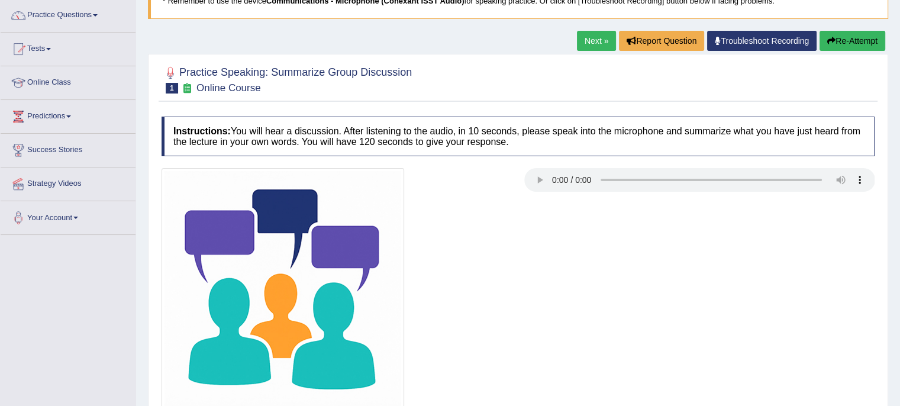
scroll to position [92, 0]
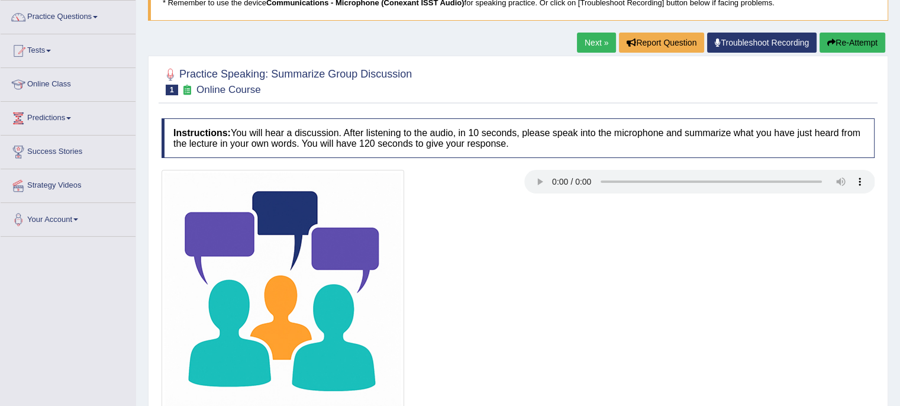
click at [584, 34] on link "Next »" at bounding box center [596, 43] width 39 height 20
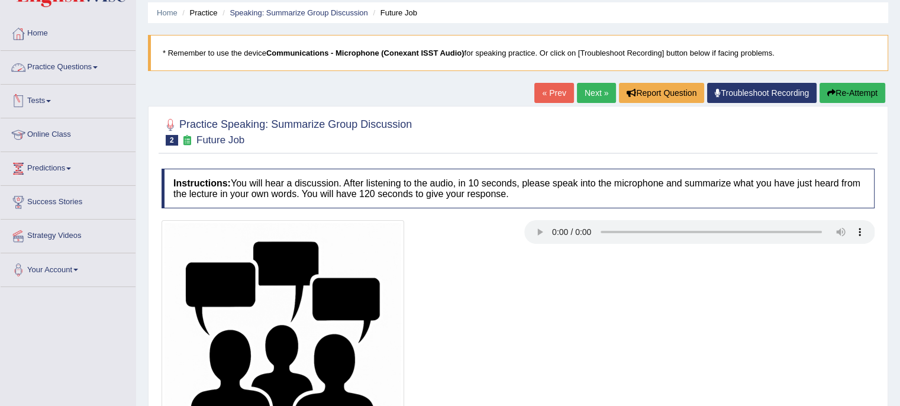
scroll to position [40, 0]
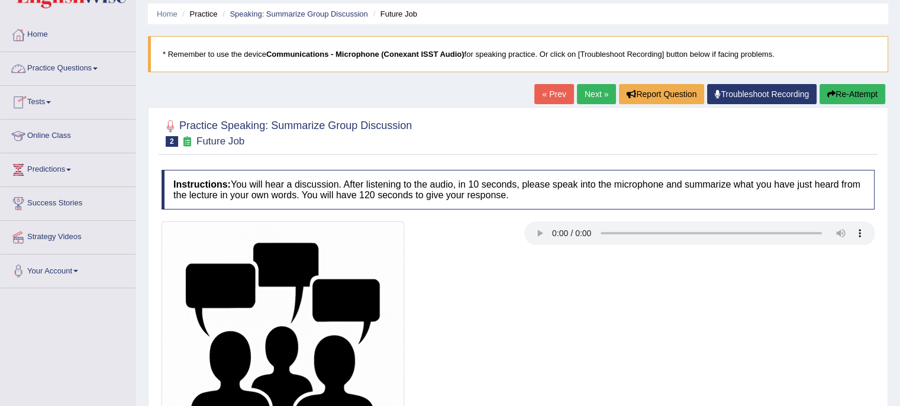
click at [64, 71] on link "Practice Questions" at bounding box center [68, 67] width 135 height 30
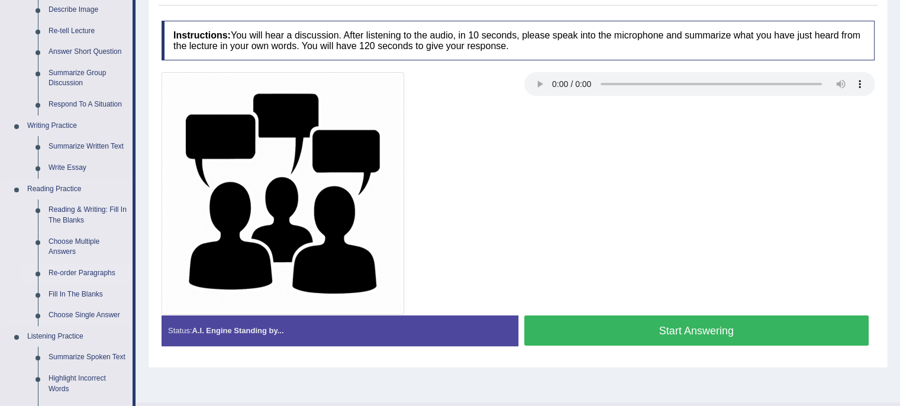
scroll to position [192, 0]
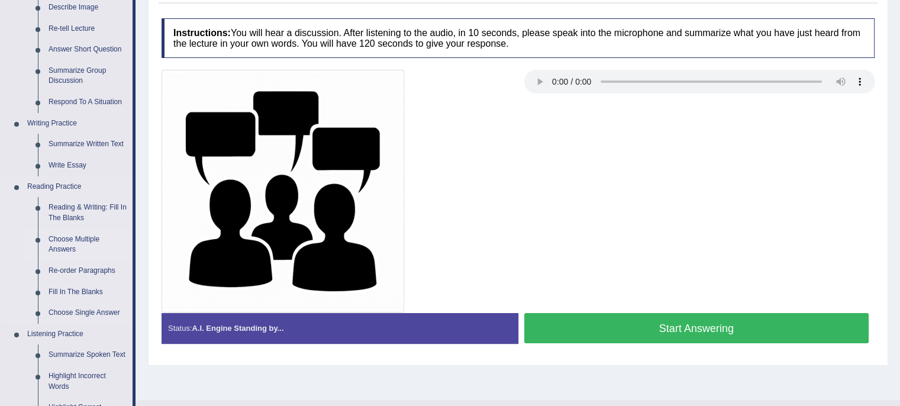
click at [73, 244] on link "Choose Multiple Answers" at bounding box center [87, 244] width 89 height 31
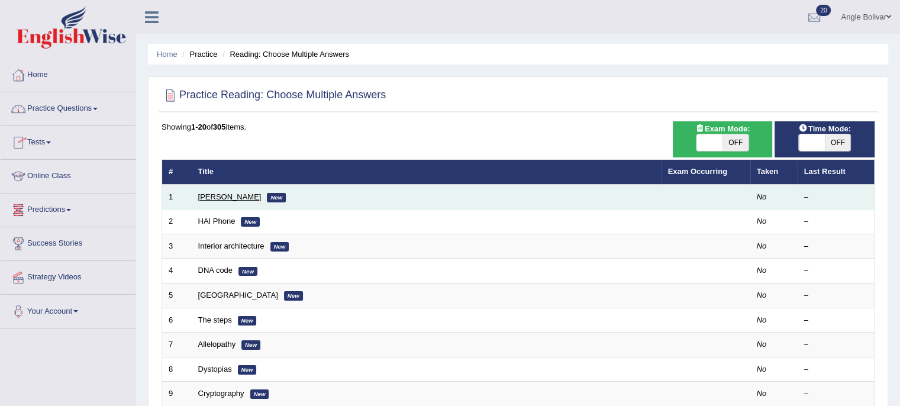
click at [217, 198] on link "[PERSON_NAME]" at bounding box center [229, 196] width 63 height 9
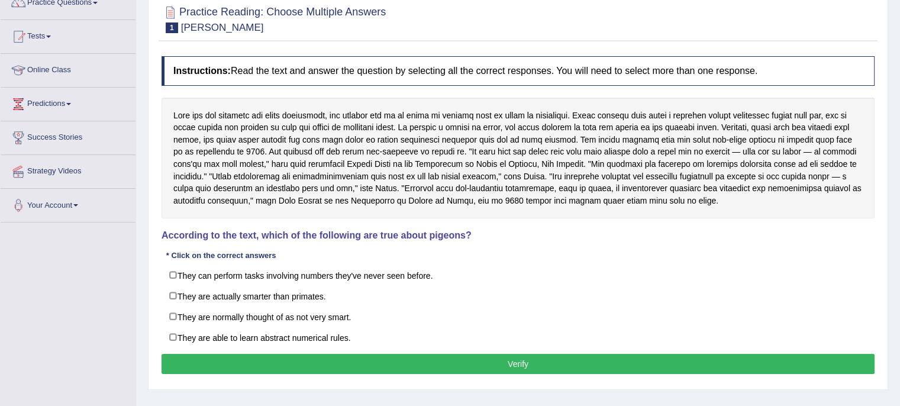
scroll to position [107, 0]
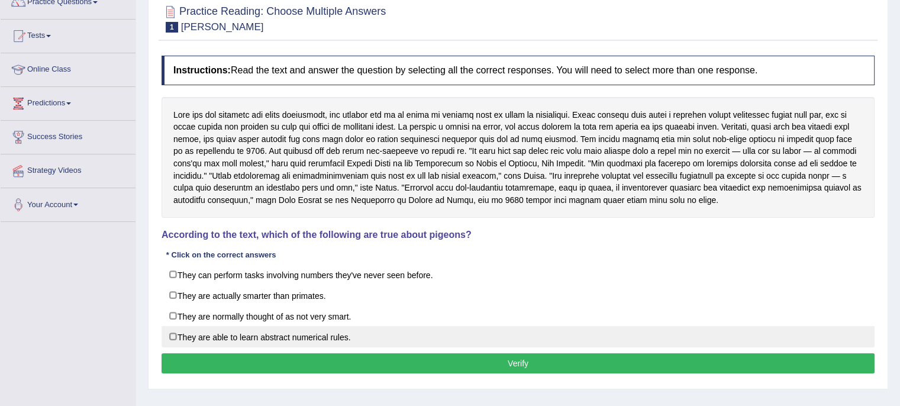
click at [264, 332] on label "They are able to learn abstract numerical rules." at bounding box center [518, 336] width 713 height 21
checkbox input "true"
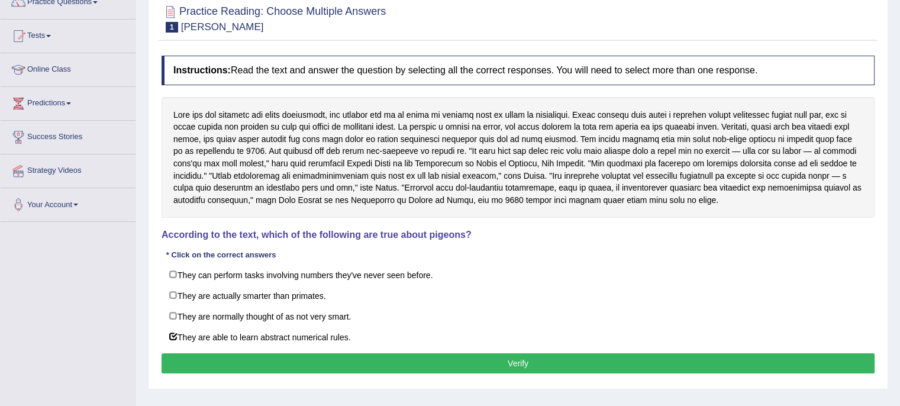
click at [286, 362] on button "Verify" at bounding box center [518, 363] width 713 height 20
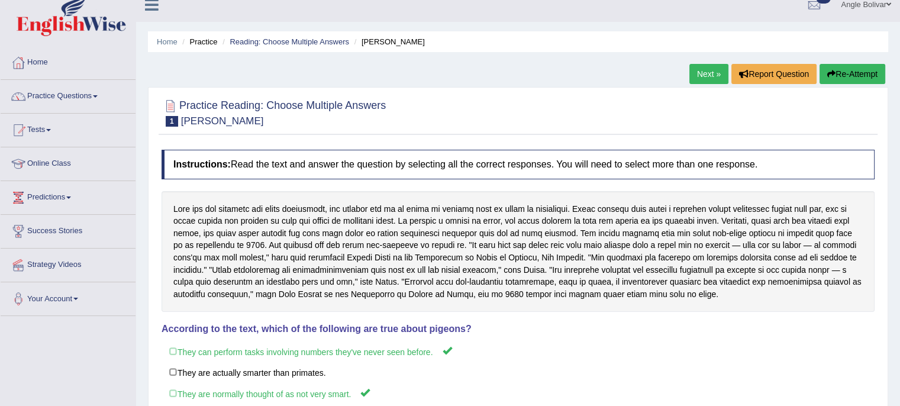
scroll to position [0, 0]
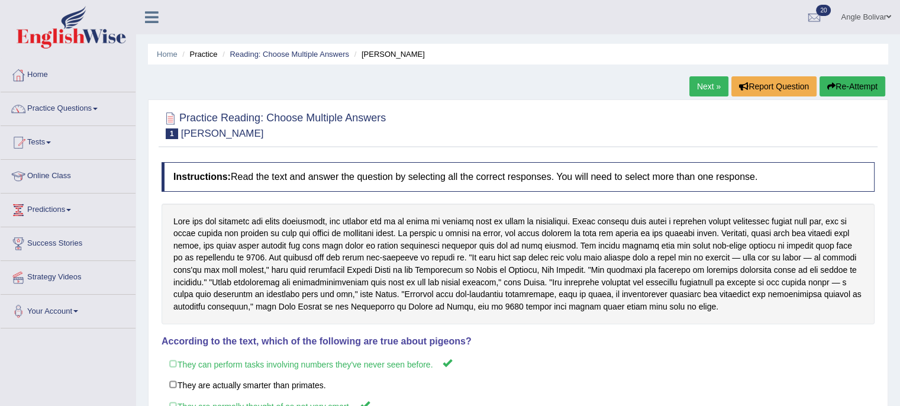
click at [697, 86] on link "Next »" at bounding box center [708, 86] width 39 height 20
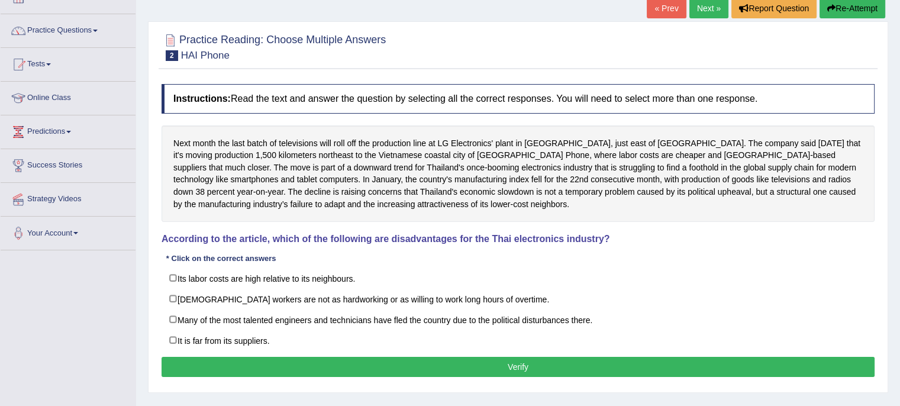
scroll to position [88, 0]
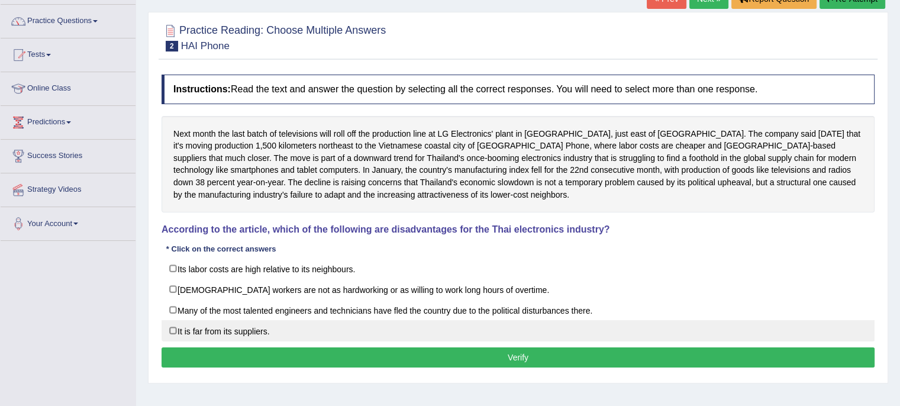
click at [401, 324] on label "It is far from its suppliers." at bounding box center [518, 330] width 713 height 21
checkbox input "true"
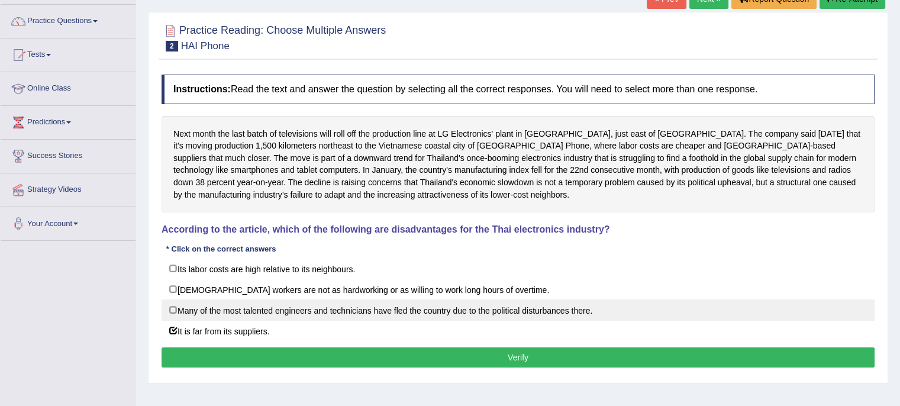
click at [346, 306] on label "Many of the most talented engineers and technicians have fled the country due t…" at bounding box center [518, 309] width 713 height 21
checkbox input "true"
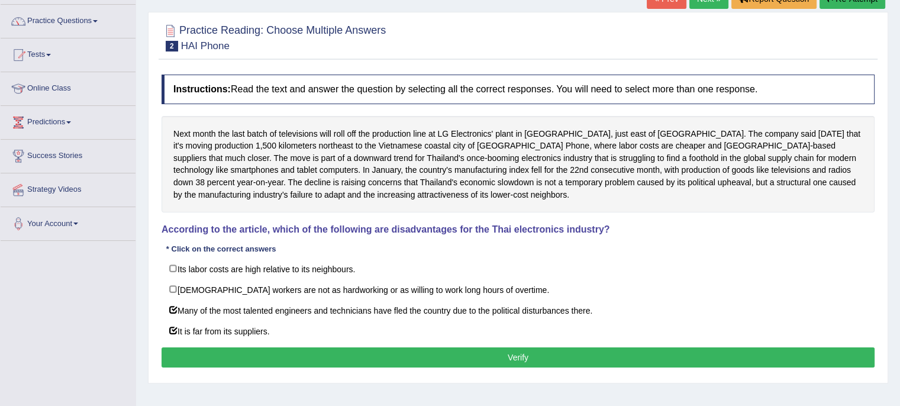
click at [342, 355] on button "Verify" at bounding box center [518, 357] width 713 height 20
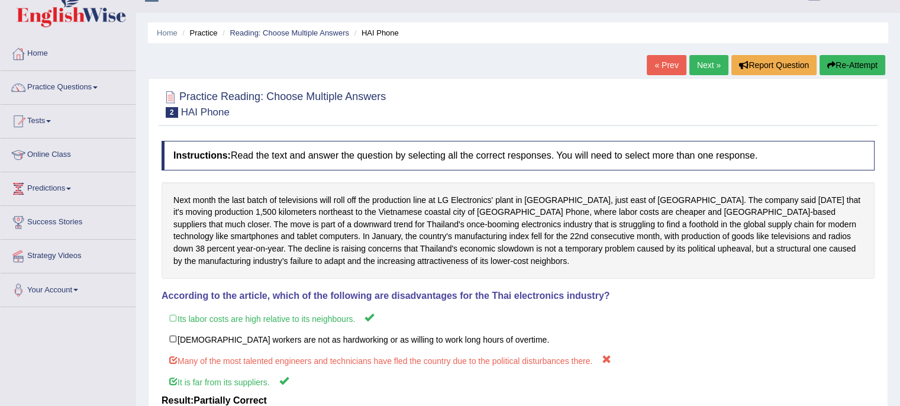
scroll to position [0, 0]
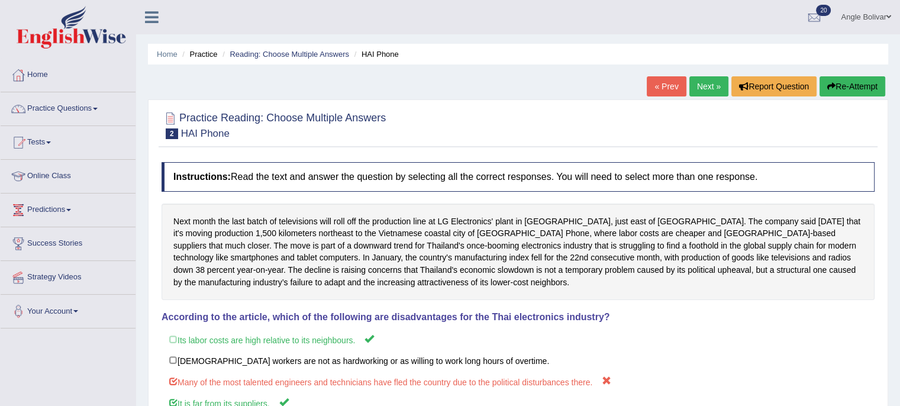
click at [694, 88] on link "Next »" at bounding box center [708, 86] width 39 height 20
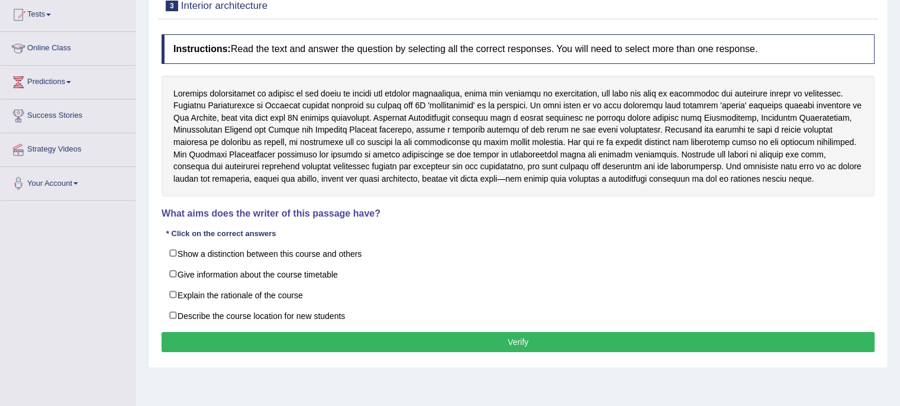
scroll to position [129, 0]
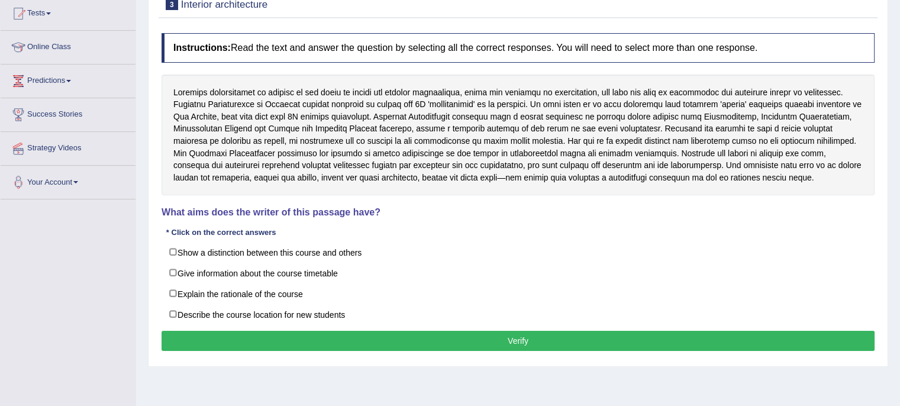
click at [561, 241] on label "Show a distinction between this course and others" at bounding box center [518, 251] width 713 height 21
checkbox input "false"
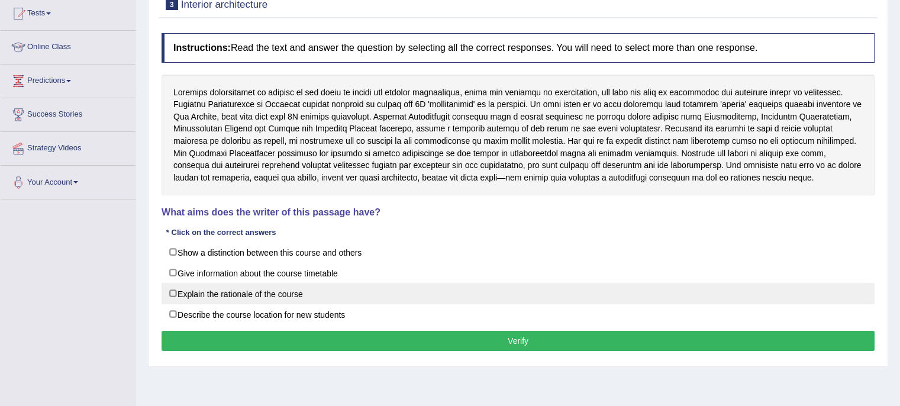
click at [557, 287] on label "Explain the rationale of the course" at bounding box center [518, 293] width 713 height 21
checkbox input "true"
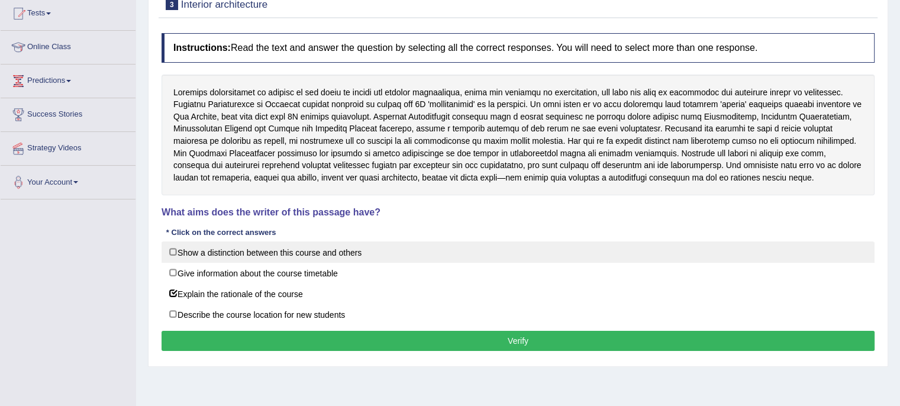
click at [510, 252] on label "Show a distinction between this course and others" at bounding box center [518, 251] width 713 height 21
checkbox input "true"
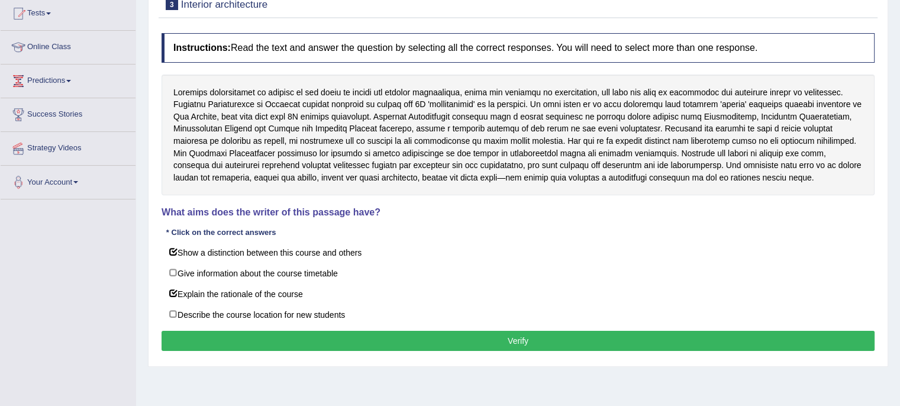
click at [481, 342] on button "Verify" at bounding box center [518, 341] width 713 height 20
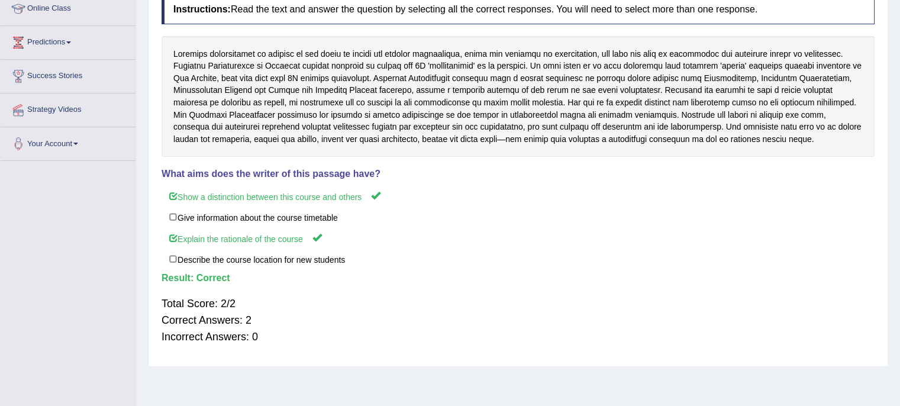
scroll to position [167, 0]
